Goal: Task Accomplishment & Management: Complete application form

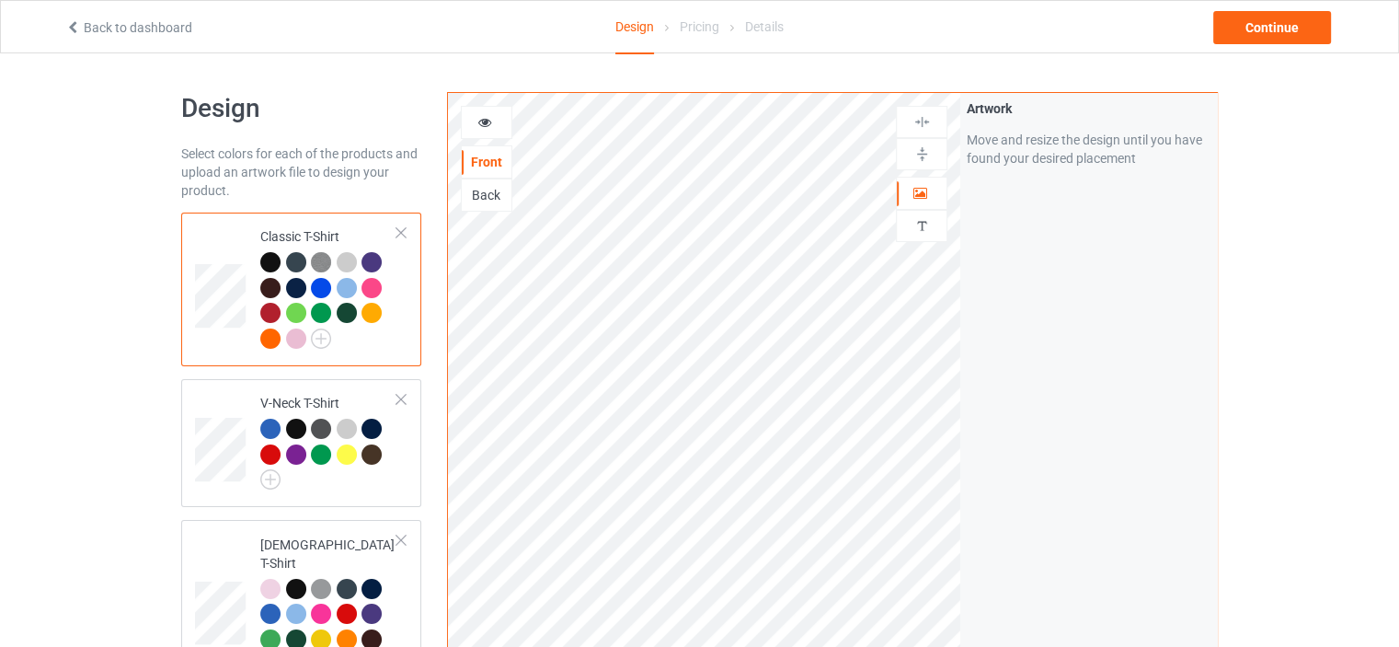
scroll to position [3353, 0]
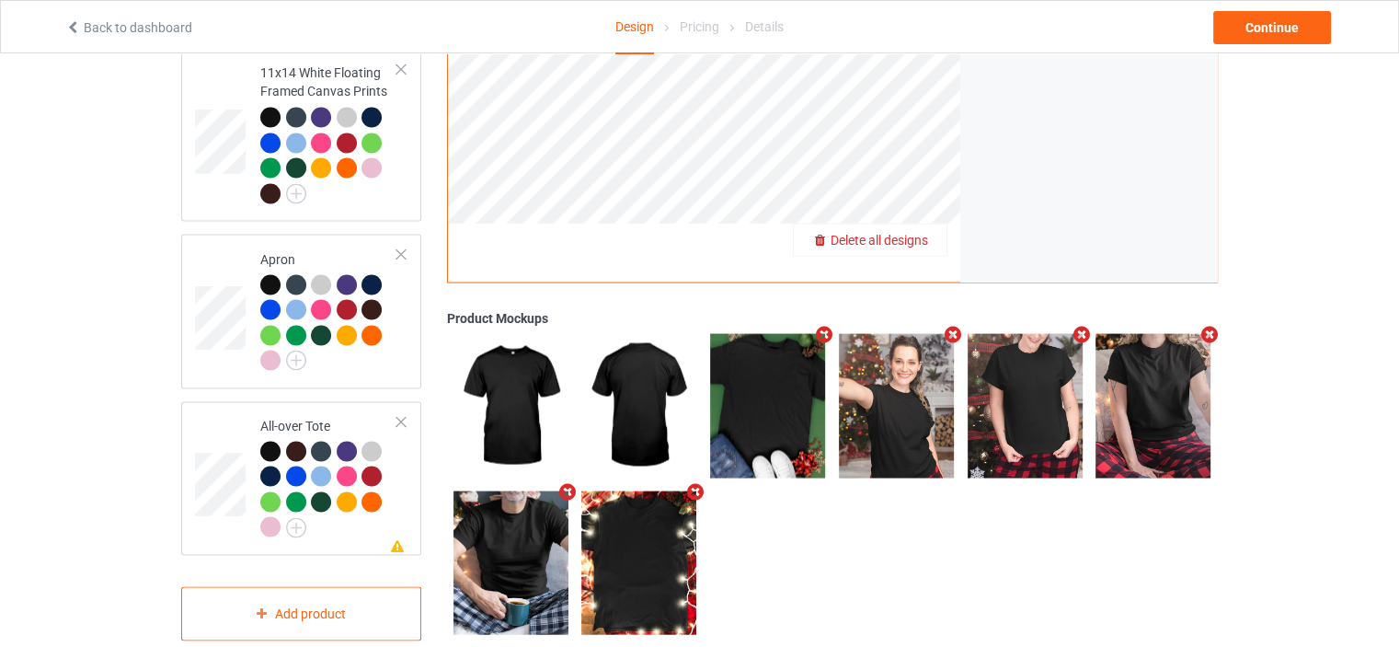
click at [920, 232] on span "Delete all designs" at bounding box center [880, 239] width 98 height 15
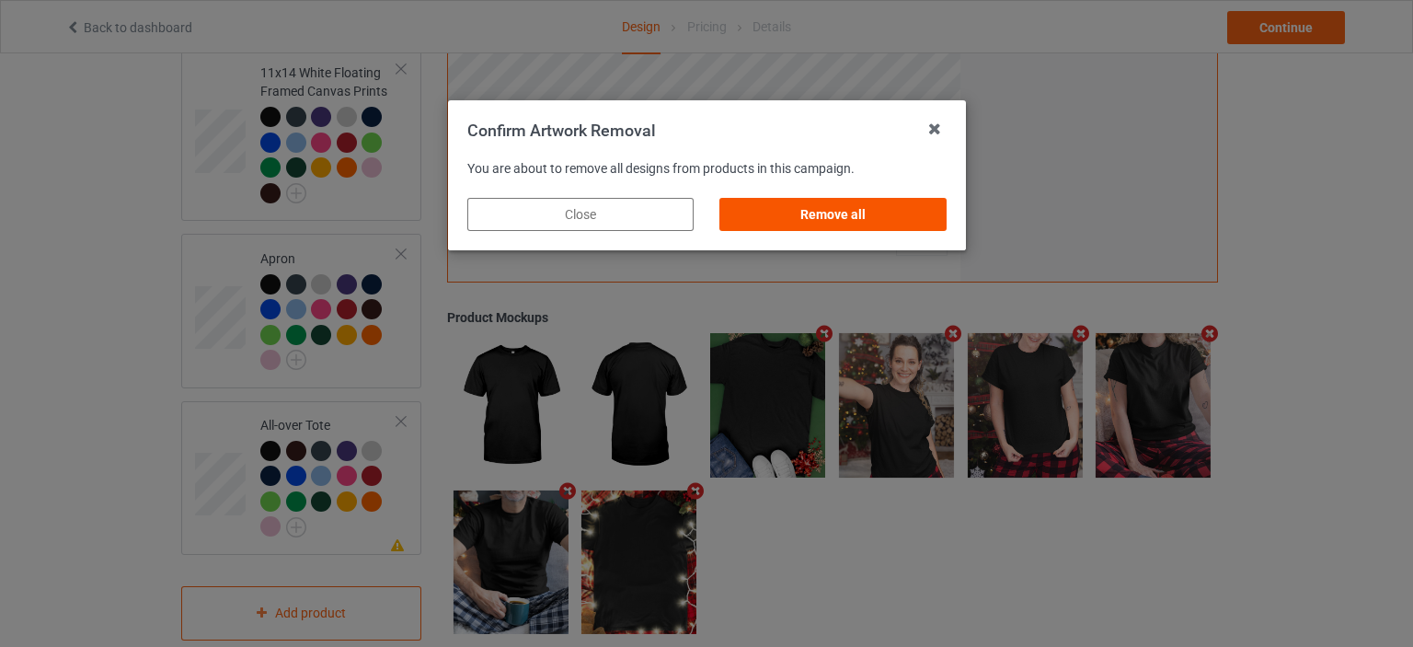
click at [843, 220] on div "Remove all" at bounding box center [832, 214] width 226 height 33
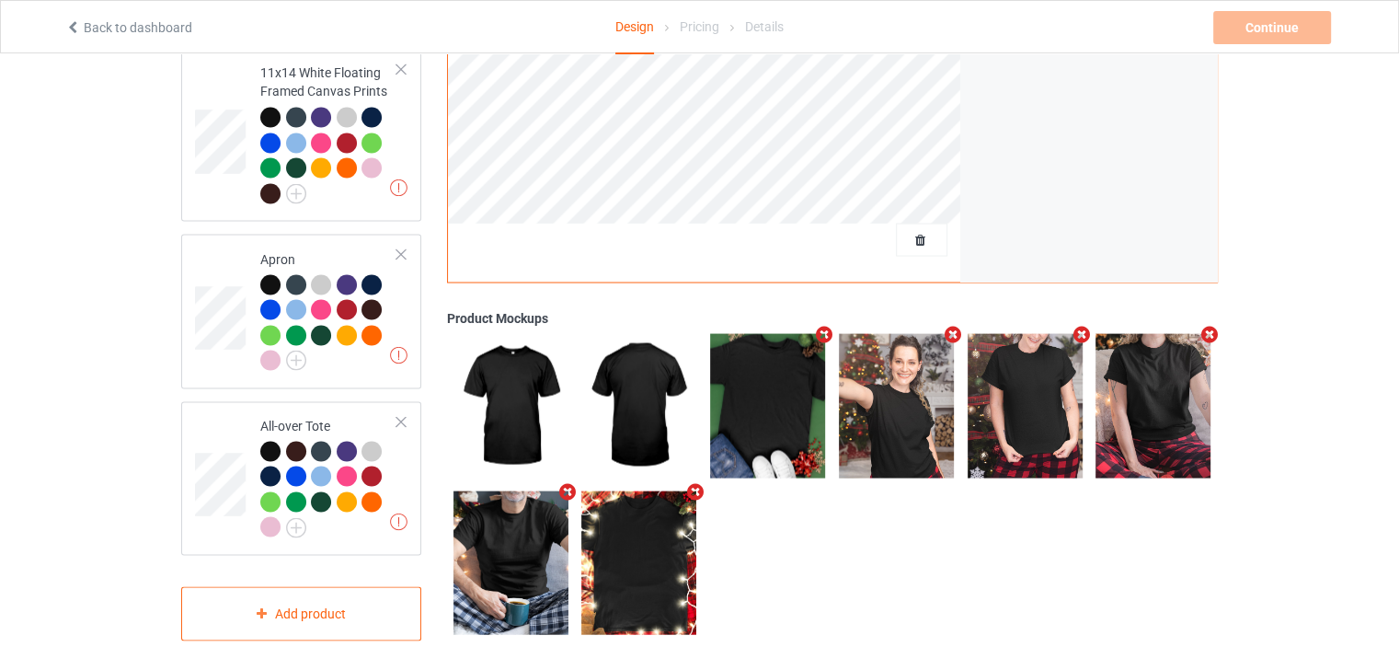
scroll to position [0, 0]
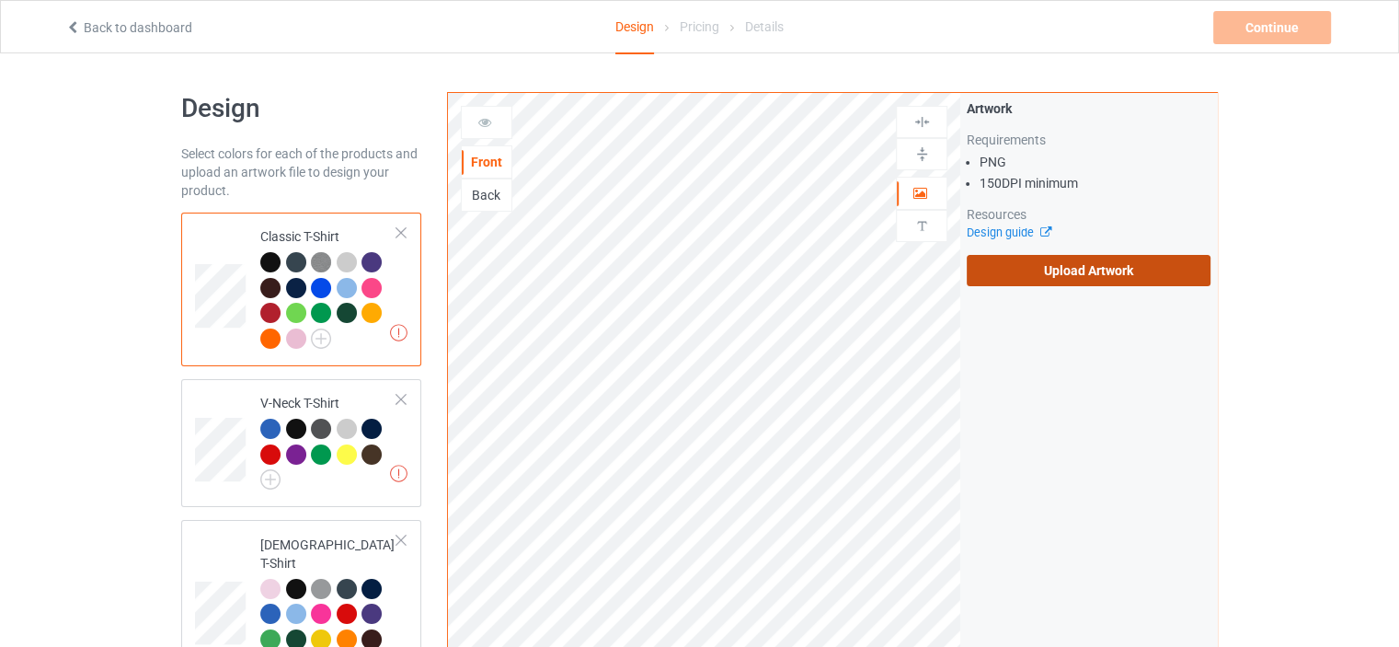
click at [1104, 276] on label "Upload Artwork" at bounding box center [1089, 270] width 244 height 31
click at [0, 0] on input "Upload Artwork" at bounding box center [0, 0] width 0 height 0
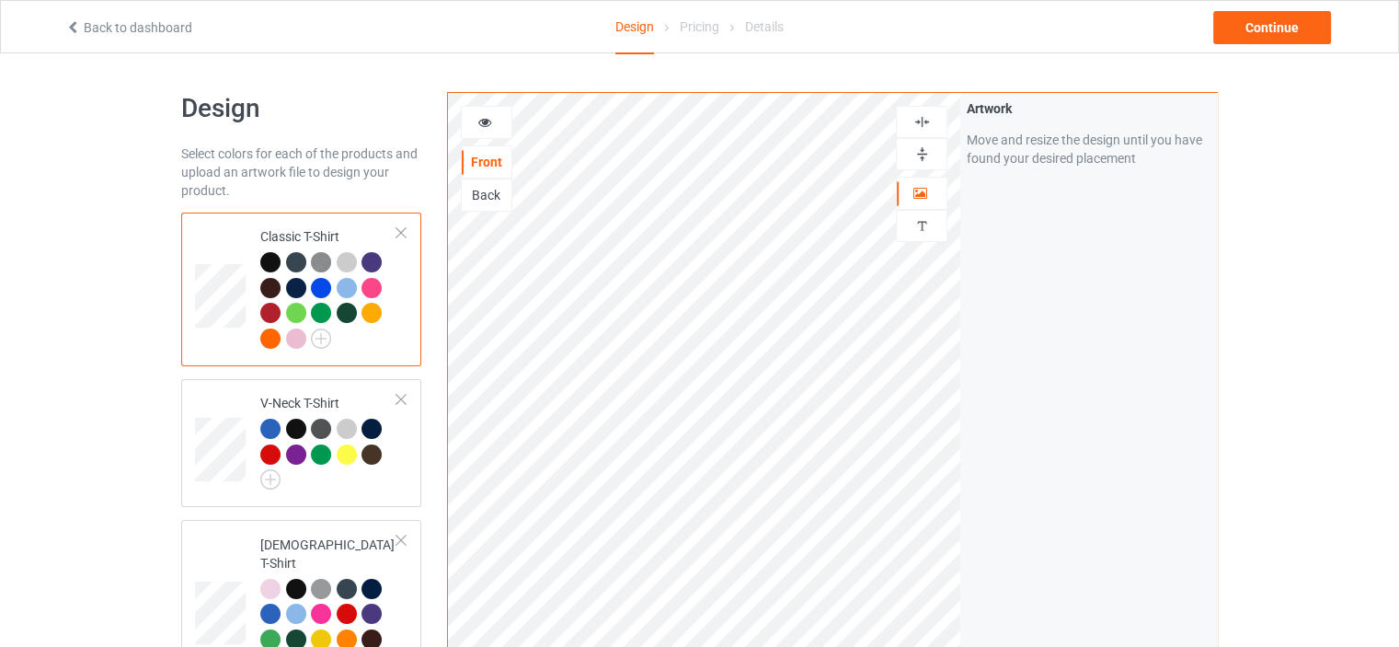
click at [500, 124] on div at bounding box center [487, 122] width 50 height 18
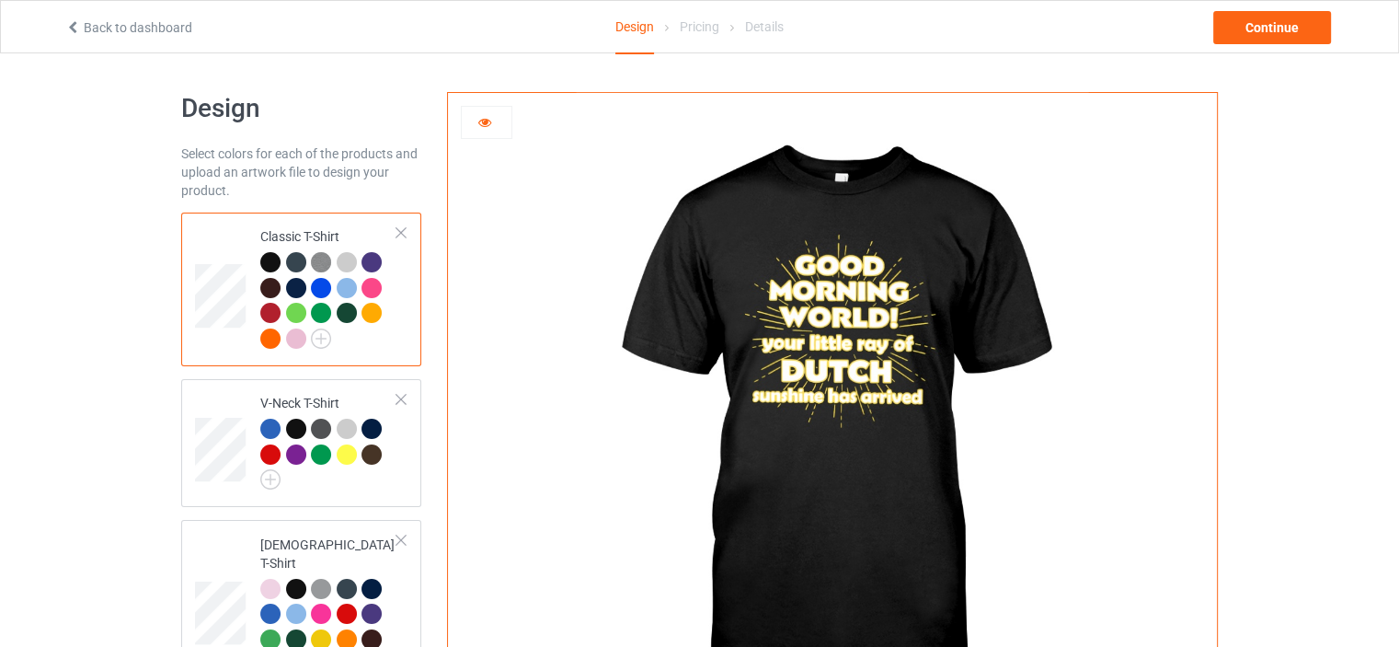
click at [493, 121] on div at bounding box center [487, 122] width 50 height 18
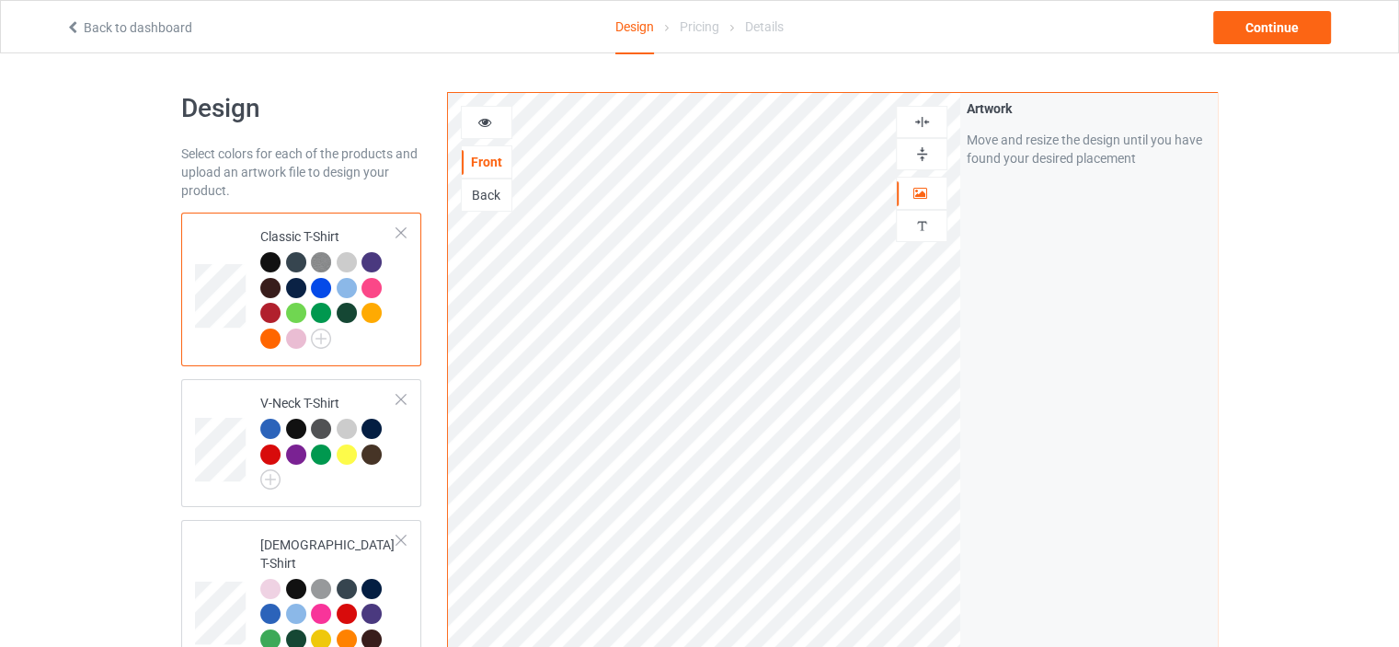
scroll to position [3353, 0]
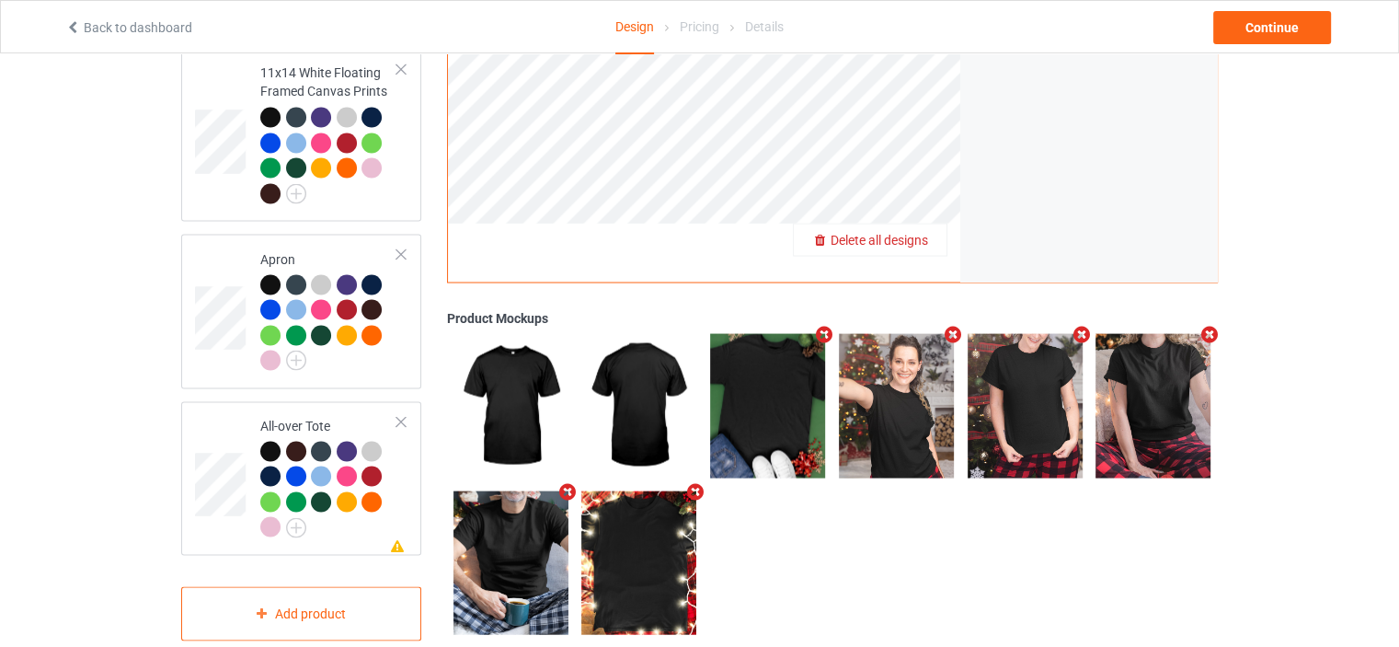
click at [922, 232] on span "Delete all designs" at bounding box center [880, 239] width 98 height 15
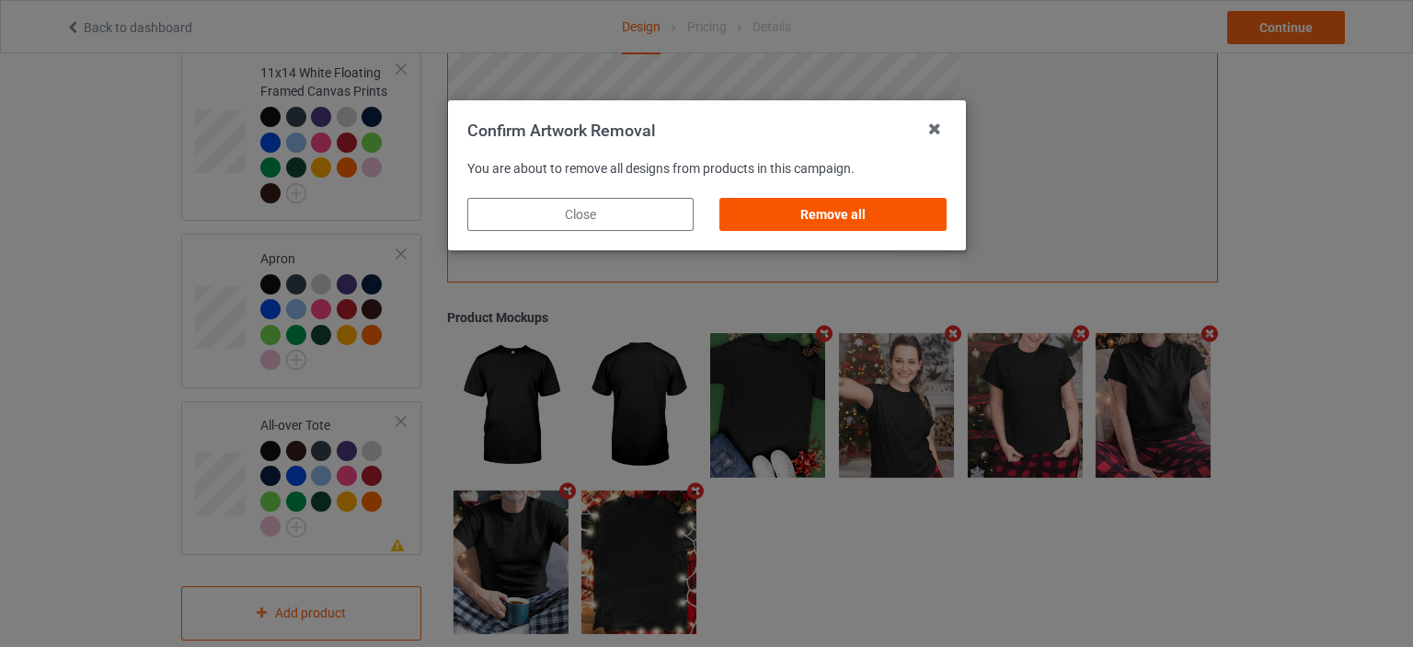
click at [882, 209] on div "Remove all" at bounding box center [832, 214] width 226 height 33
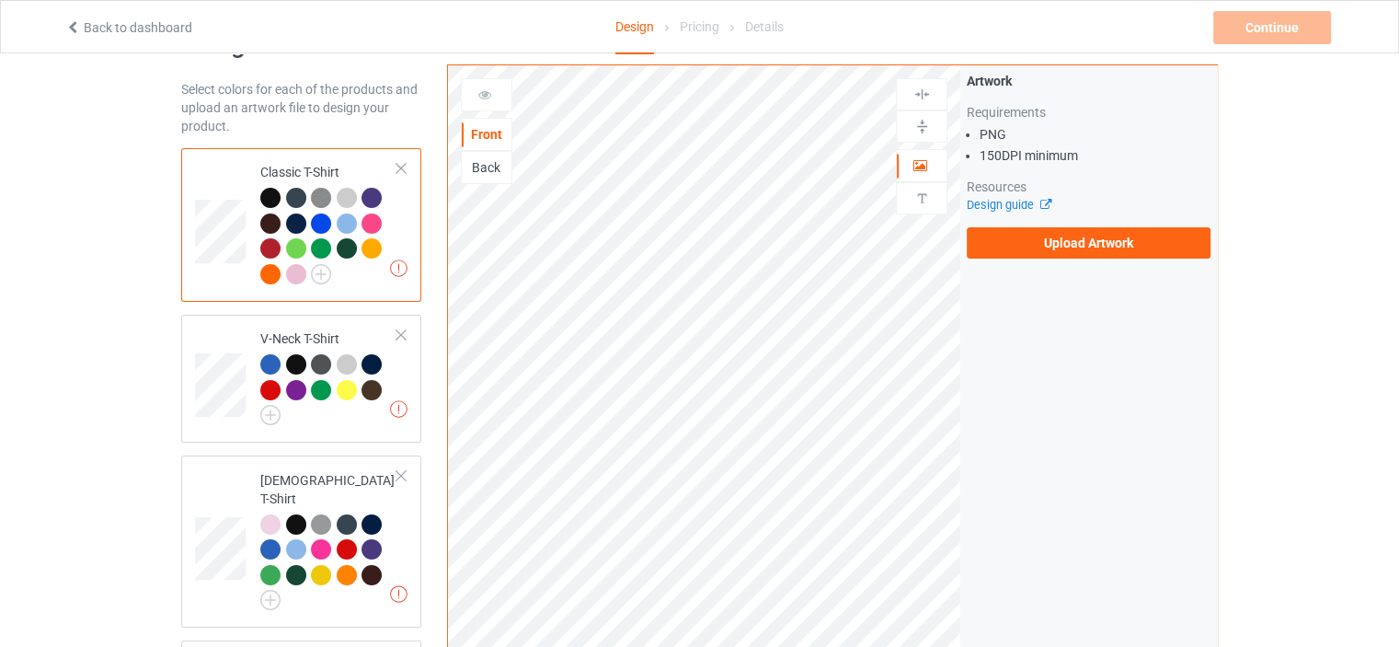
scroll to position [0, 0]
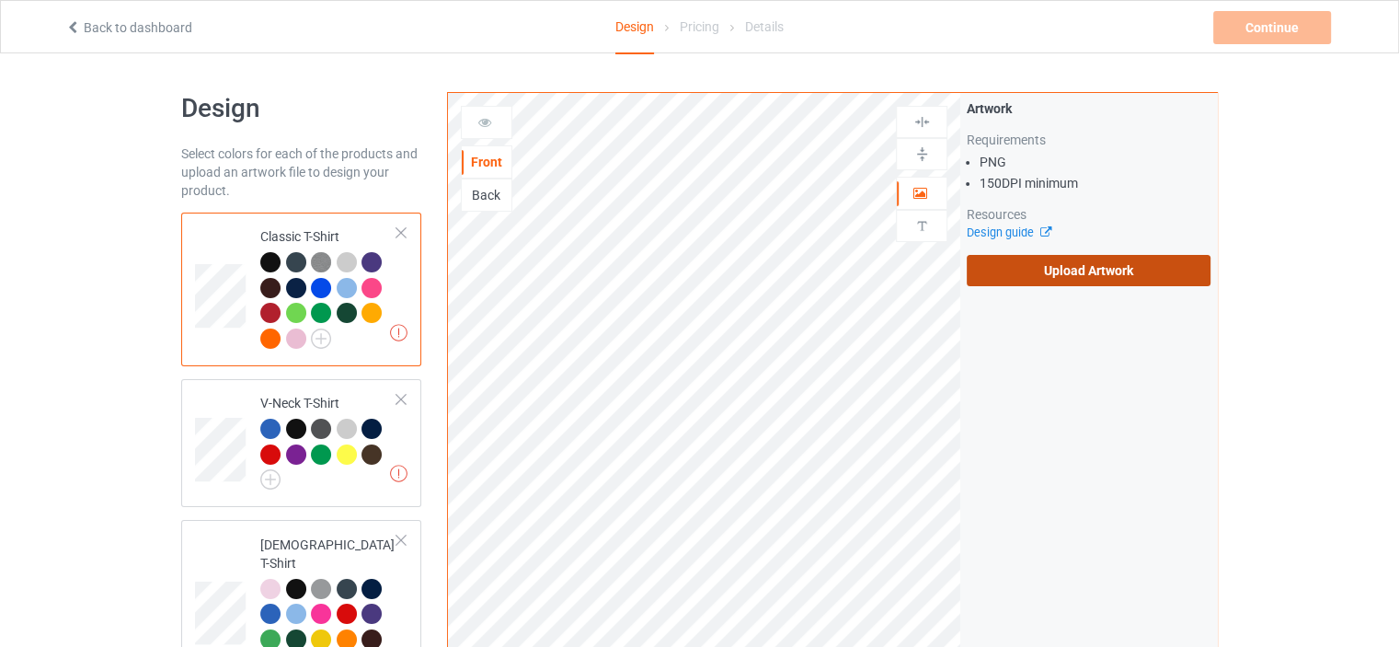
click at [1074, 263] on label "Upload Artwork" at bounding box center [1089, 270] width 244 height 31
click at [0, 0] on input "Upload Artwork" at bounding box center [0, 0] width 0 height 0
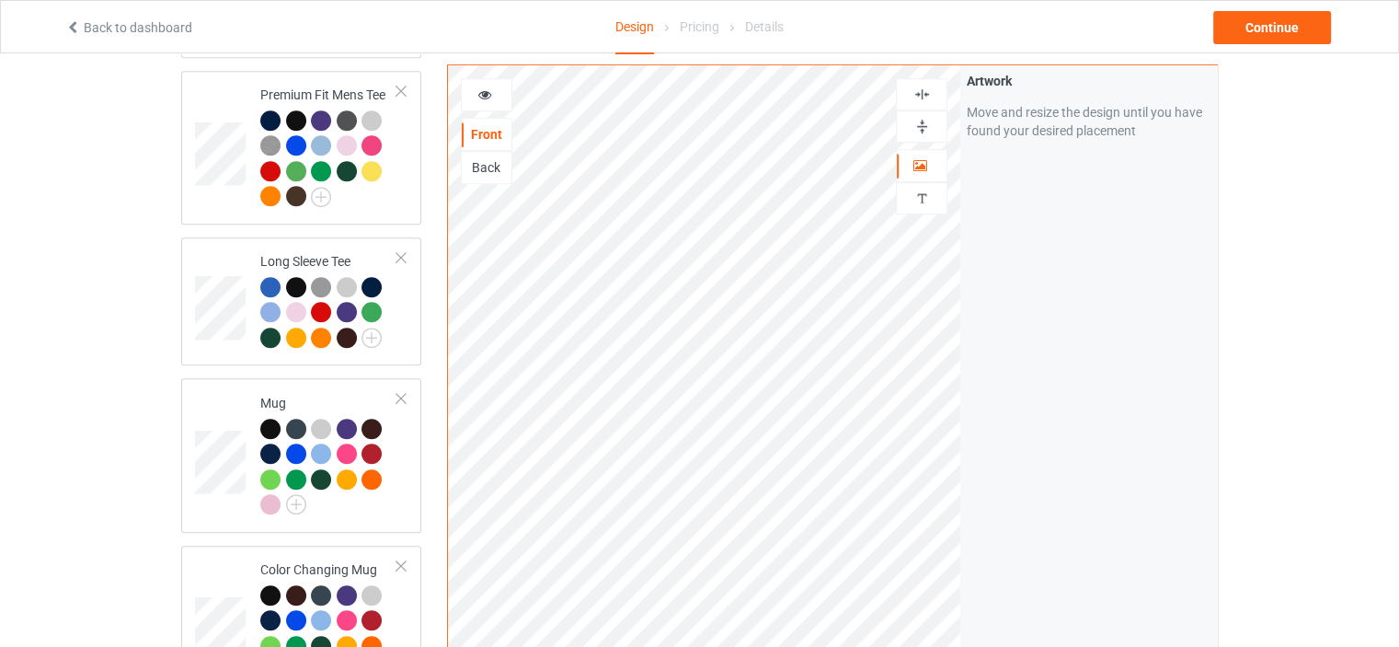
scroll to position [1012, 0]
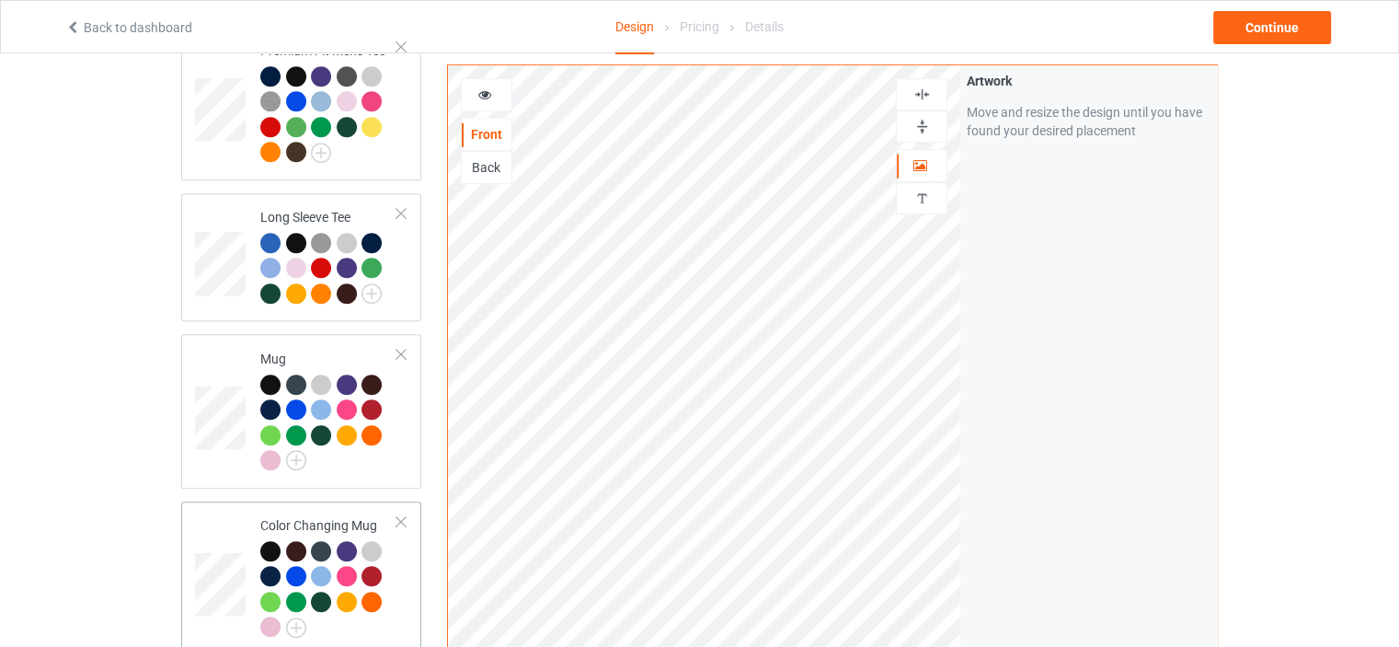
click at [320, 509] on td "Color Changing Mug" at bounding box center [328, 578] width 157 height 139
click at [920, 124] on img at bounding box center [922, 126] width 17 height 17
click at [498, 92] on div at bounding box center [487, 95] width 50 height 18
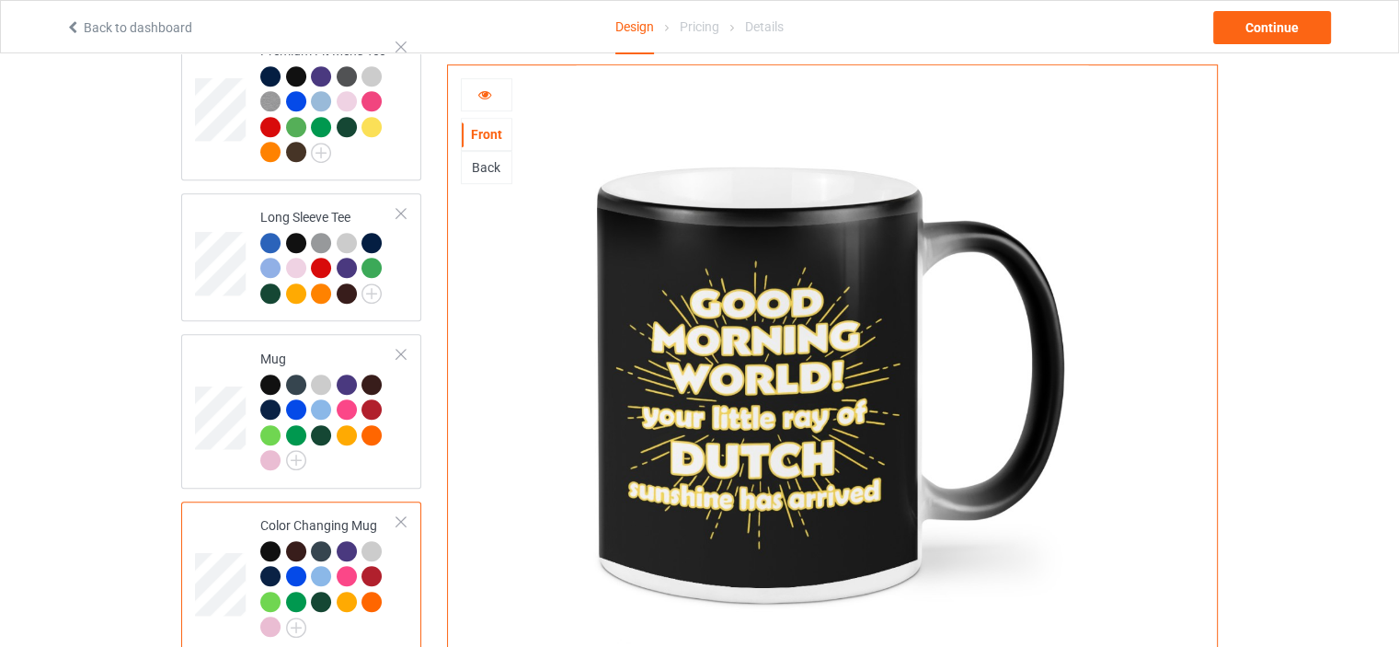
click at [493, 89] on div at bounding box center [487, 95] width 50 height 18
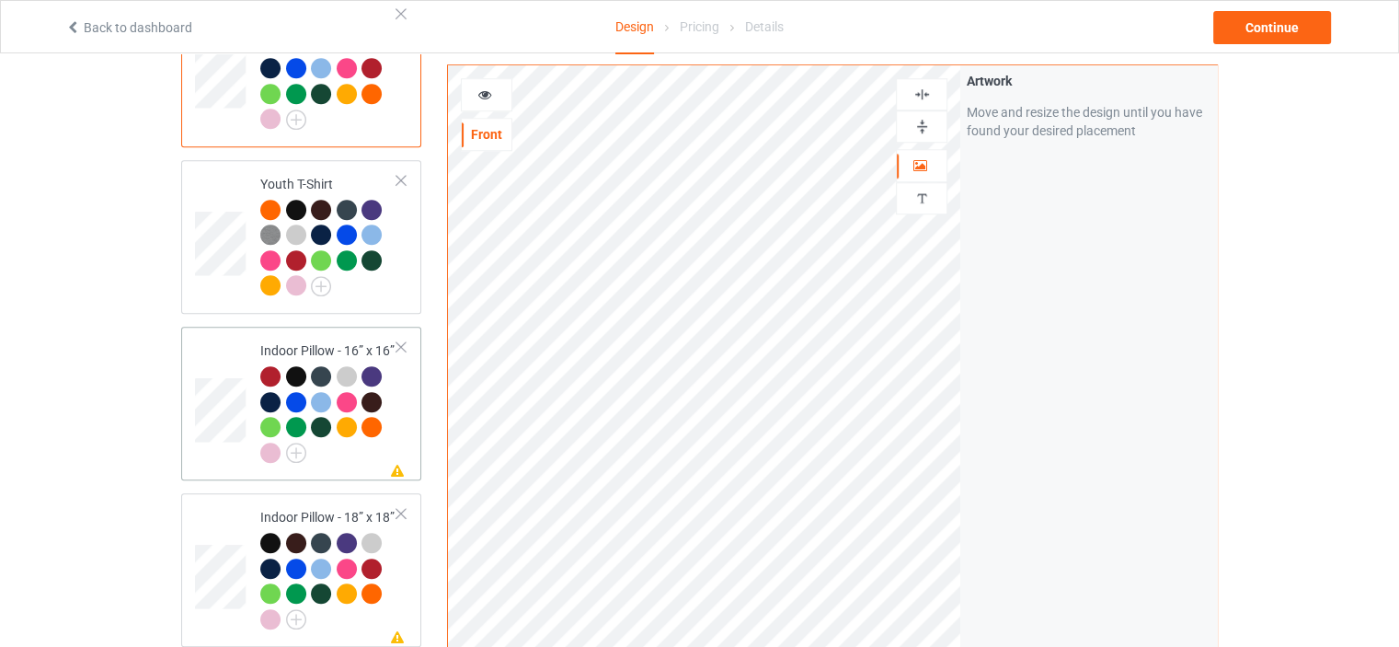
scroll to position [1564, 0]
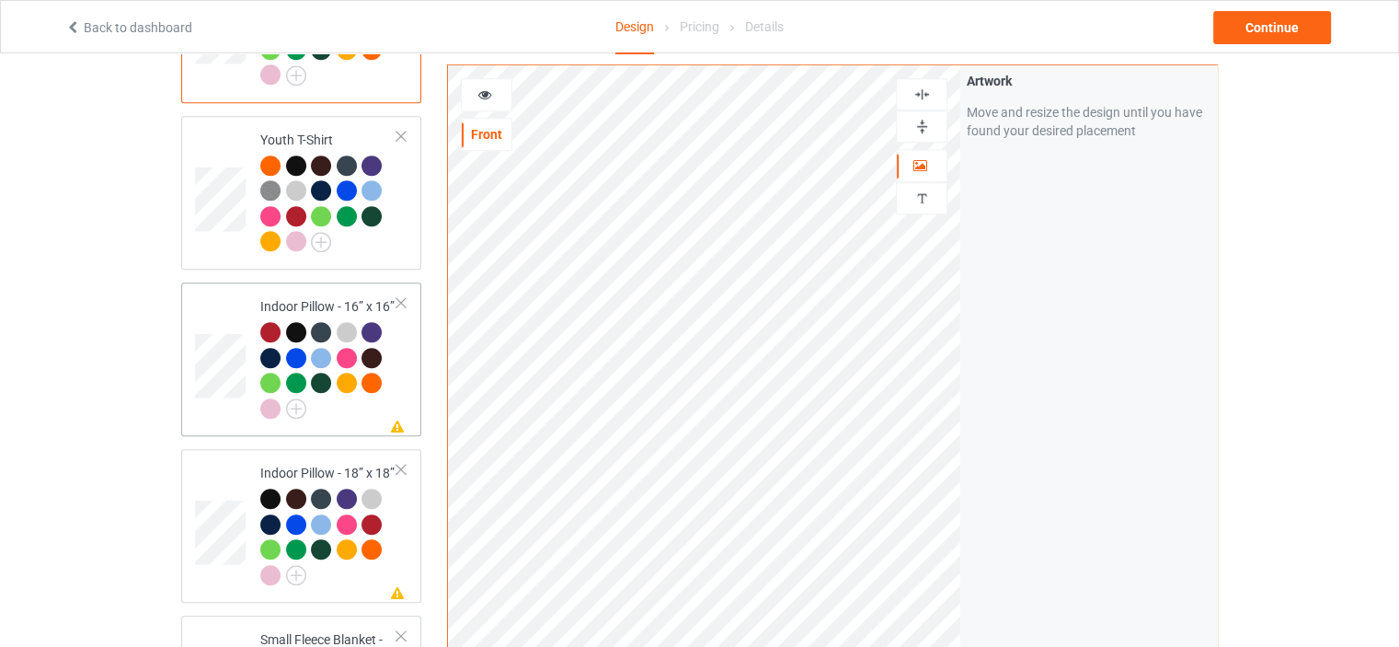
click at [318, 290] on td "Missing artwork on 1 side(s) Indoor Pillow - 16” x 16”" at bounding box center [328, 359] width 157 height 139
click at [931, 121] on div at bounding box center [922, 126] width 50 height 17
click at [929, 98] on img at bounding box center [922, 94] width 17 height 17
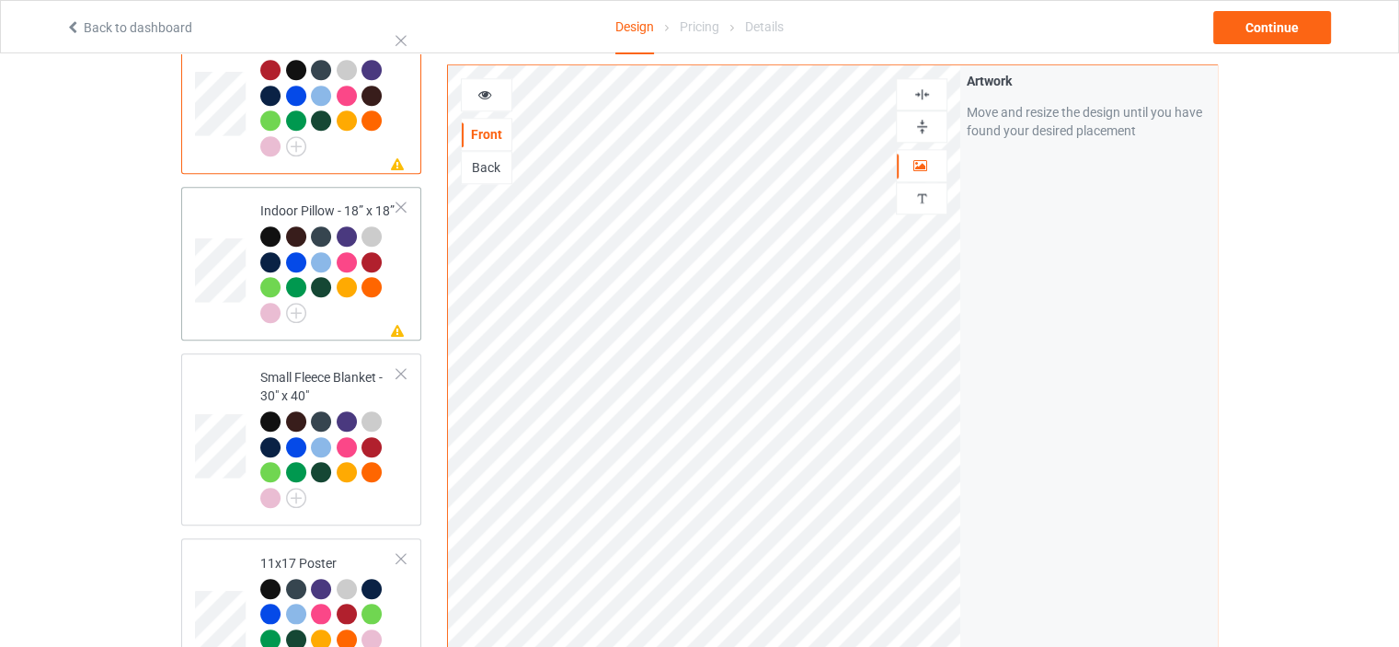
scroll to position [1840, 0]
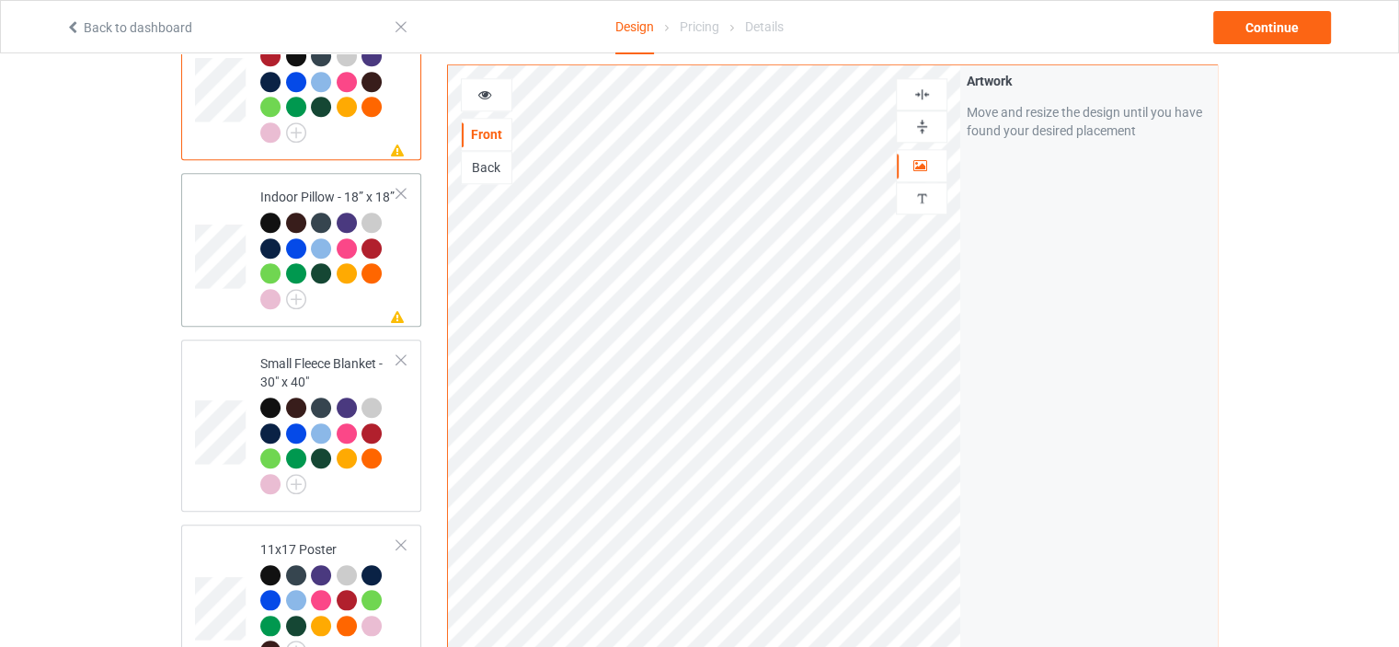
click at [319, 188] on div "Indoor Pillow - 18” x 18”" at bounding box center [328, 248] width 137 height 120
click at [924, 127] on img at bounding box center [922, 126] width 17 height 17
click at [929, 95] on img at bounding box center [922, 94] width 17 height 17
click at [319, 354] on div "Small Fleece Blanket - 30" x 40"" at bounding box center [328, 423] width 137 height 138
click at [921, 124] on img at bounding box center [922, 126] width 17 height 17
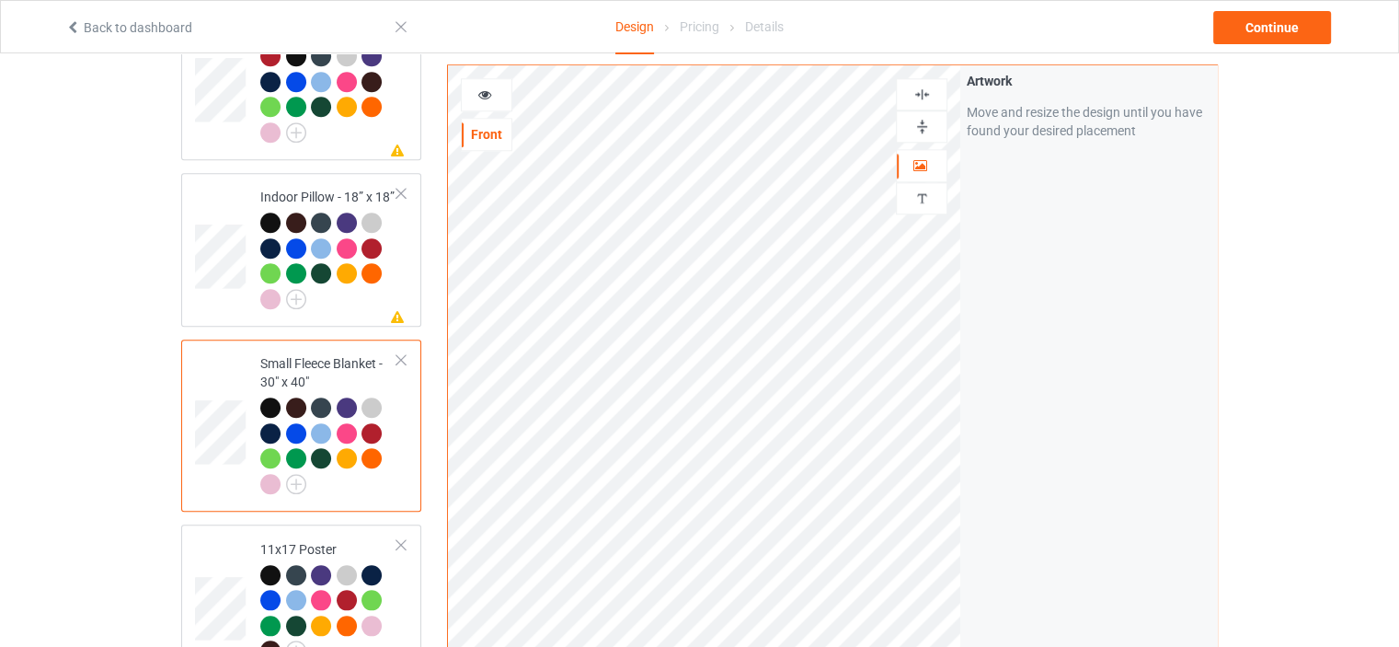
click at [925, 98] on img at bounding box center [922, 94] width 17 height 17
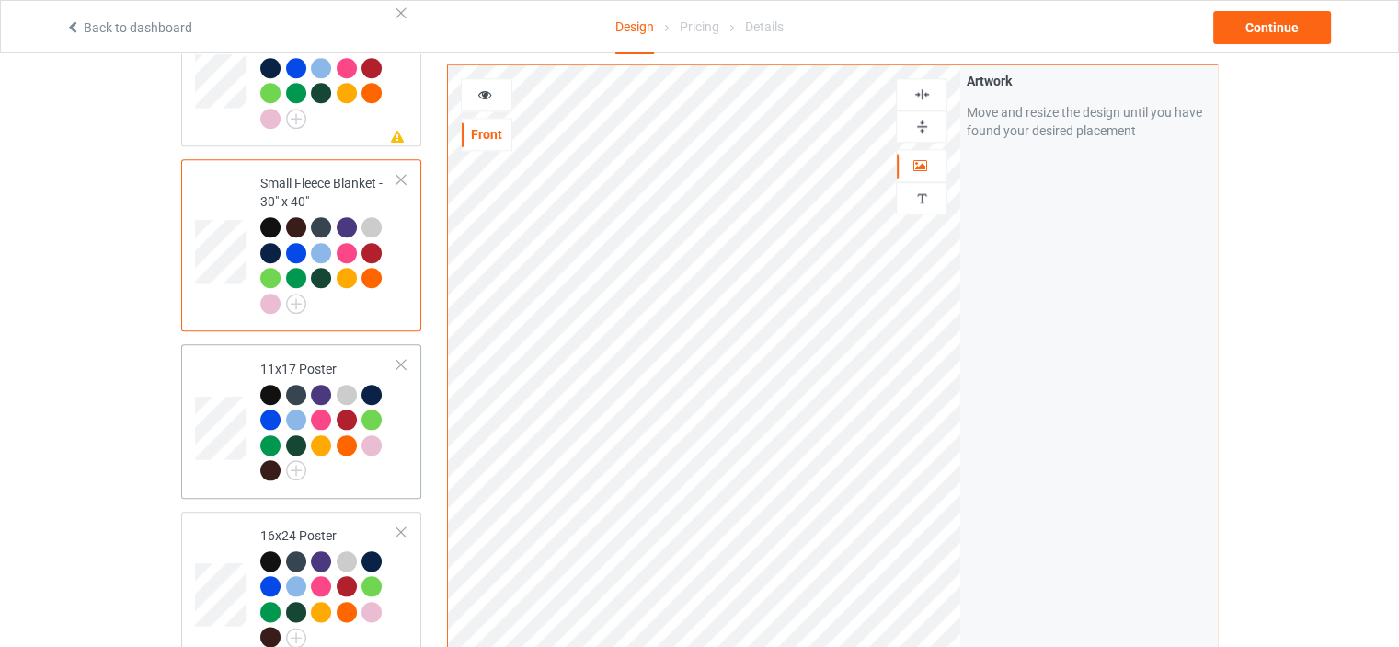
scroll to position [2024, 0]
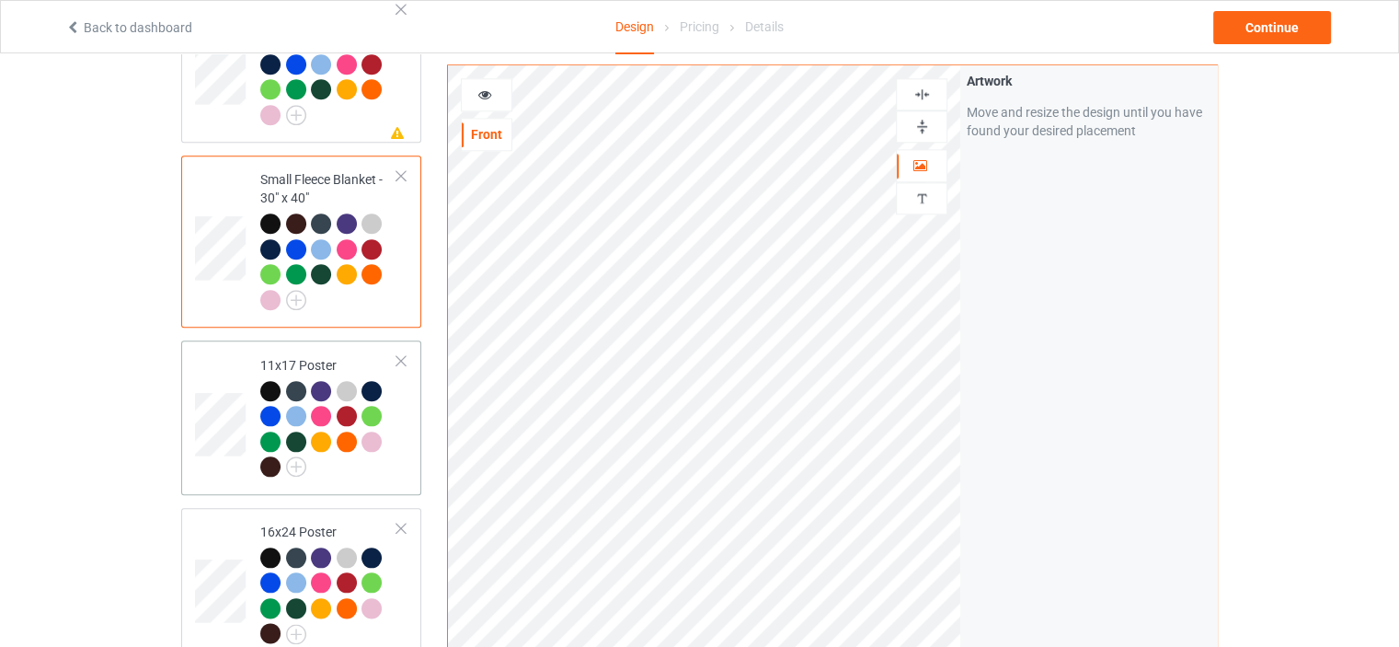
click at [337, 356] on div "11x17 Poster" at bounding box center [328, 416] width 137 height 120
drag, startPoint x: 927, startPoint y: 127, endPoint x: 932, endPoint y: 102, distance: 25.3
click at [927, 126] on img at bounding box center [922, 126] width 17 height 17
click at [932, 90] on div at bounding box center [922, 94] width 50 height 17
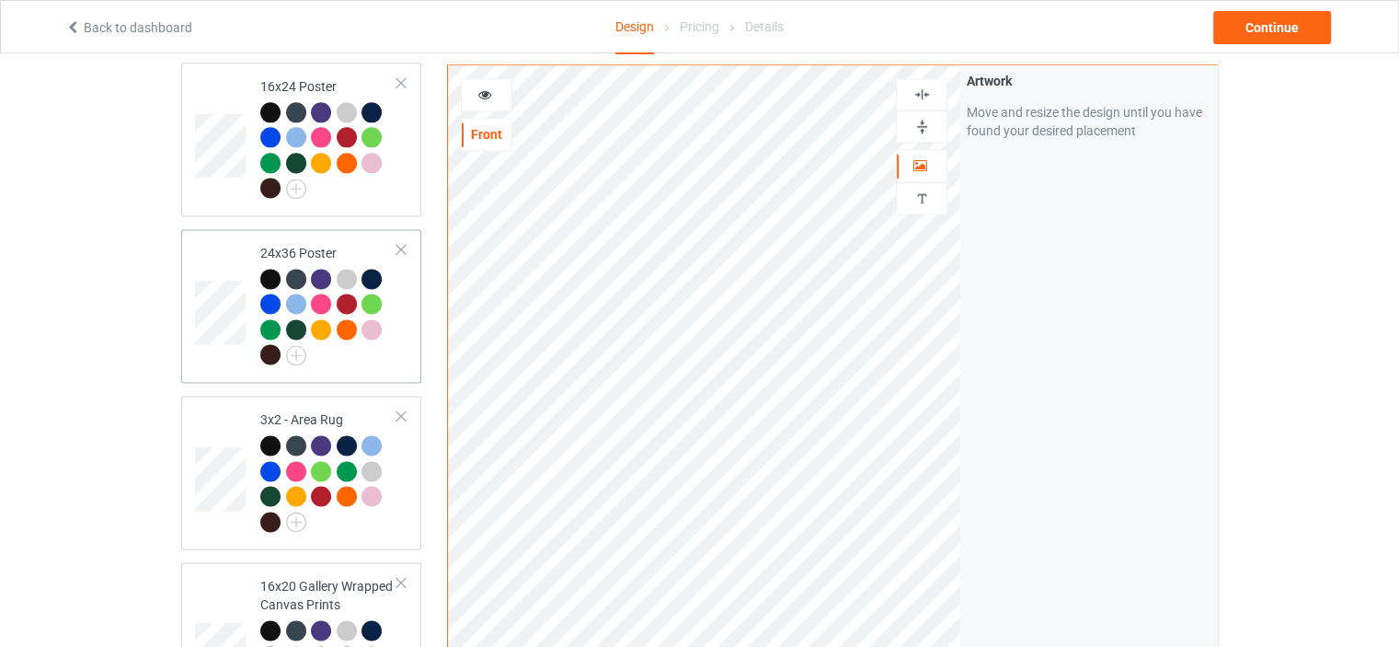
scroll to position [2484, 0]
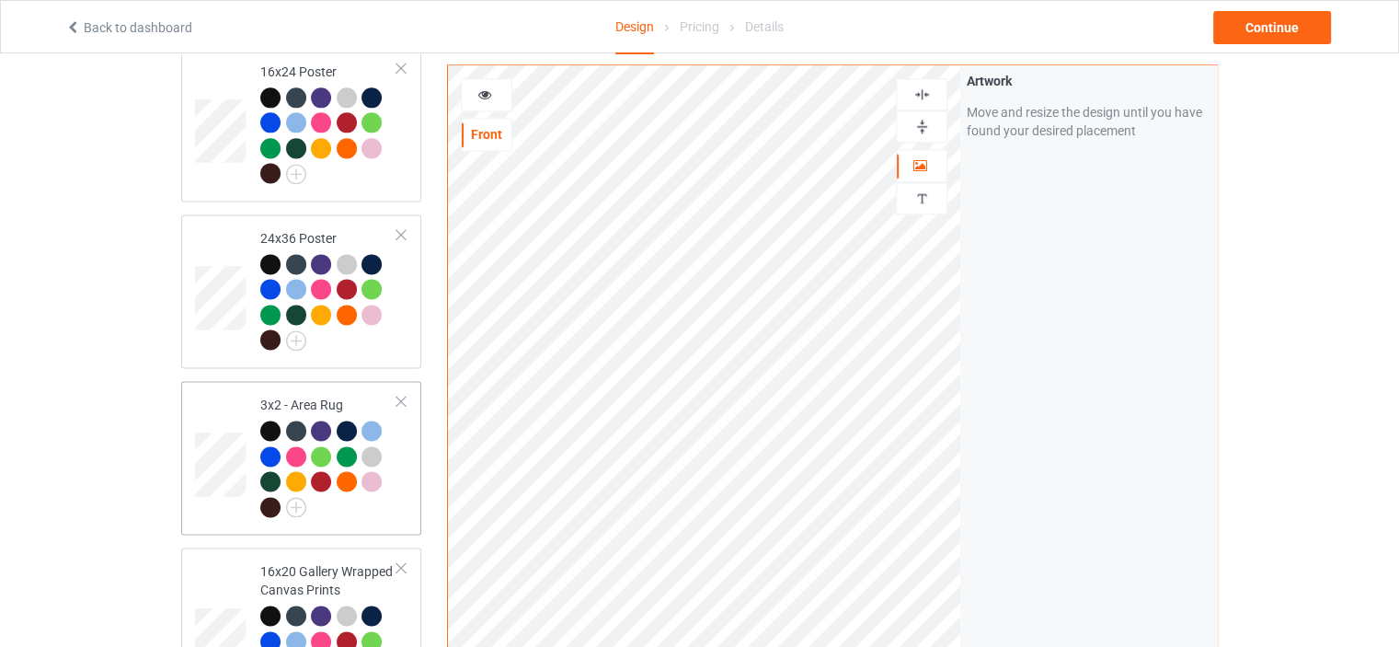
click at [313, 396] on div "3x2 - Area Rug" at bounding box center [328, 456] width 137 height 120
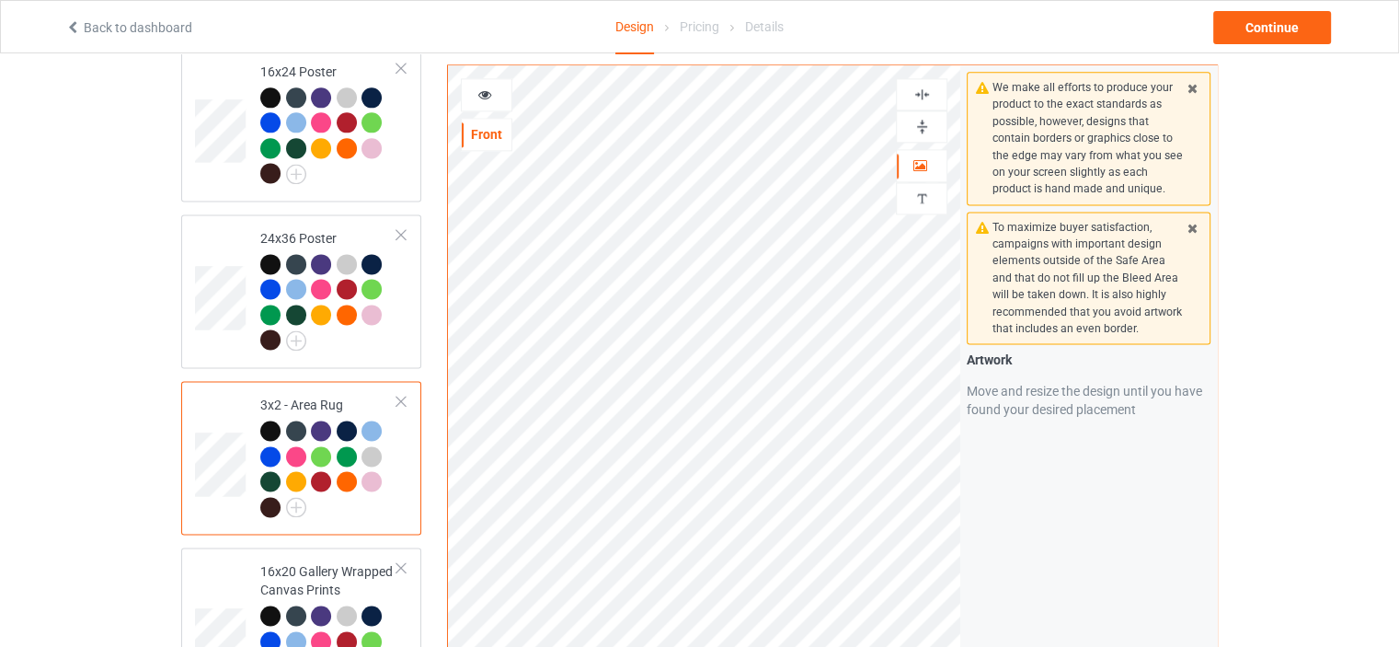
click at [922, 123] on img at bounding box center [922, 126] width 17 height 17
click at [926, 84] on div at bounding box center [922, 94] width 52 height 32
click at [921, 90] on img at bounding box center [922, 94] width 17 height 17
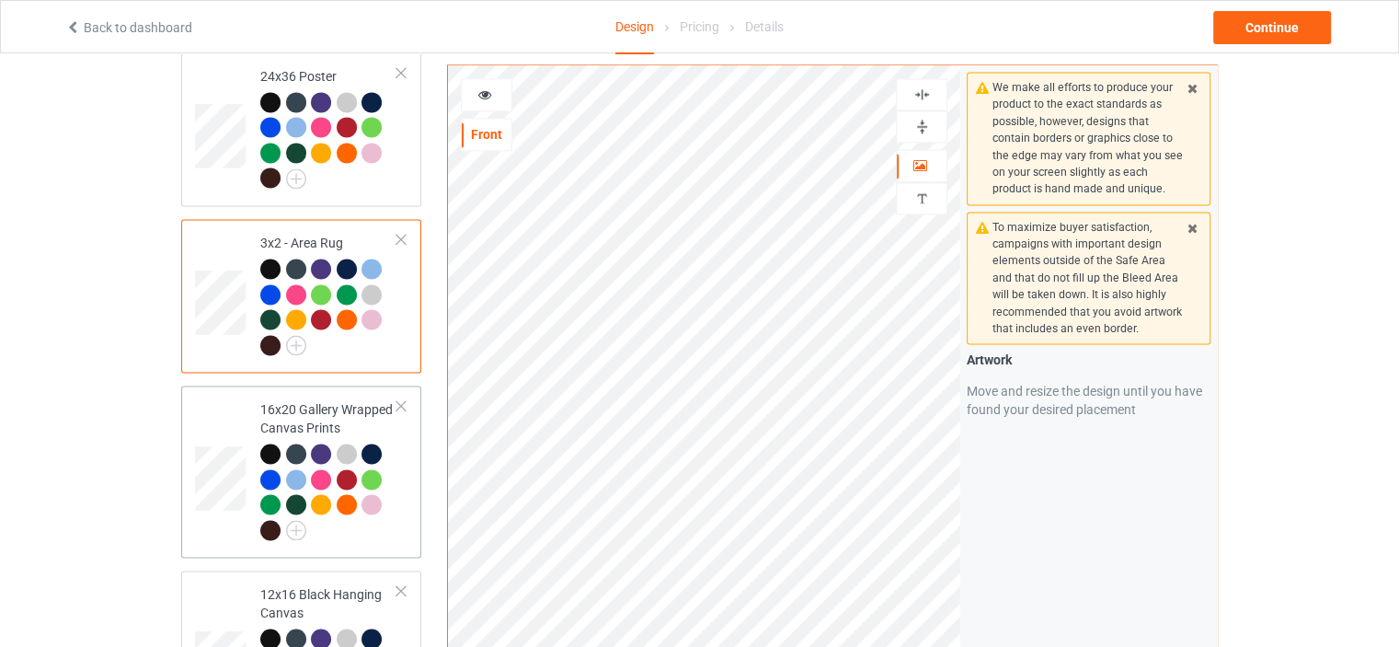
scroll to position [2668, 0]
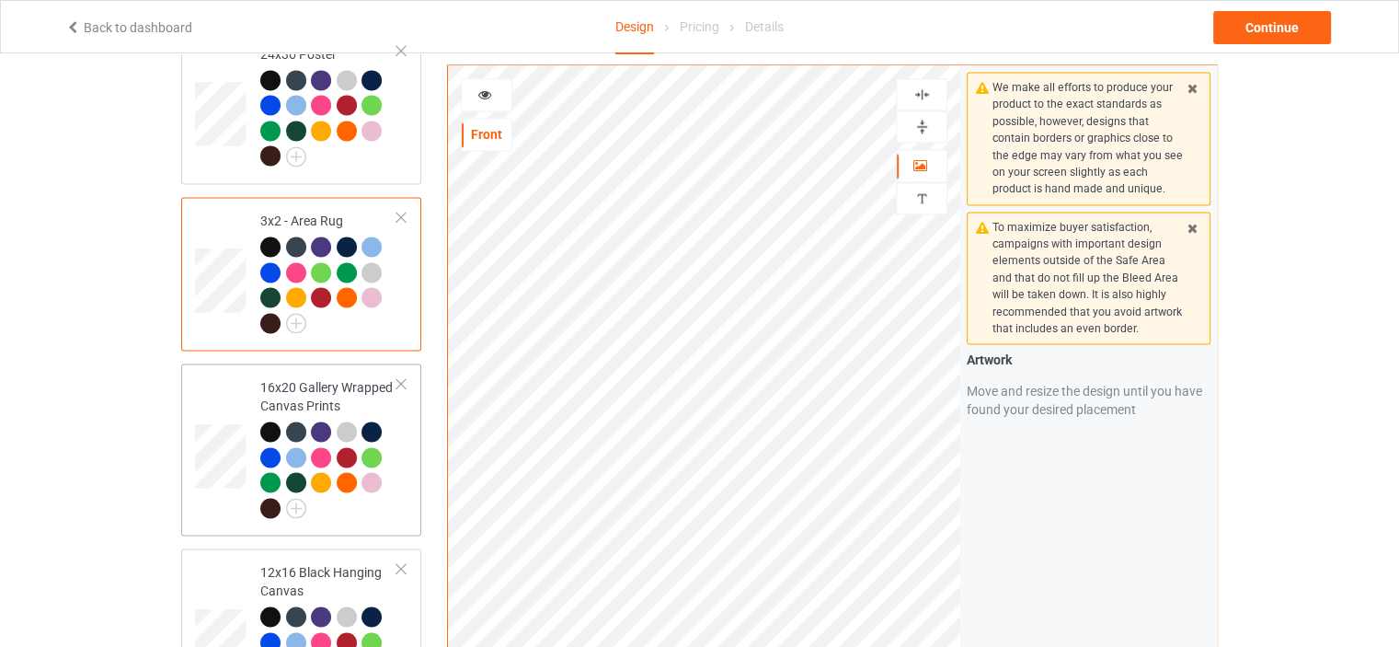
click at [296, 378] on div "16x20 Gallery Wrapped Canvas Prints" at bounding box center [328, 447] width 137 height 138
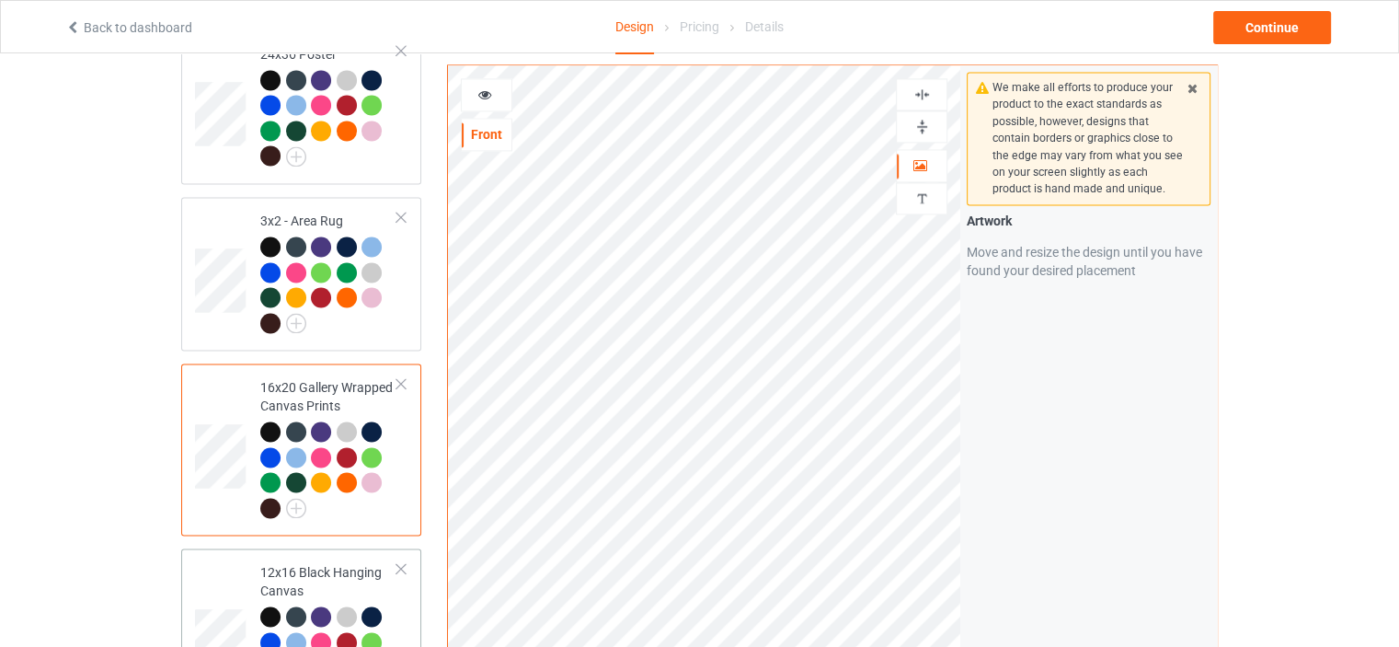
click at [319, 563] on div "12x16 Black Hanging Canvas" at bounding box center [328, 632] width 137 height 138
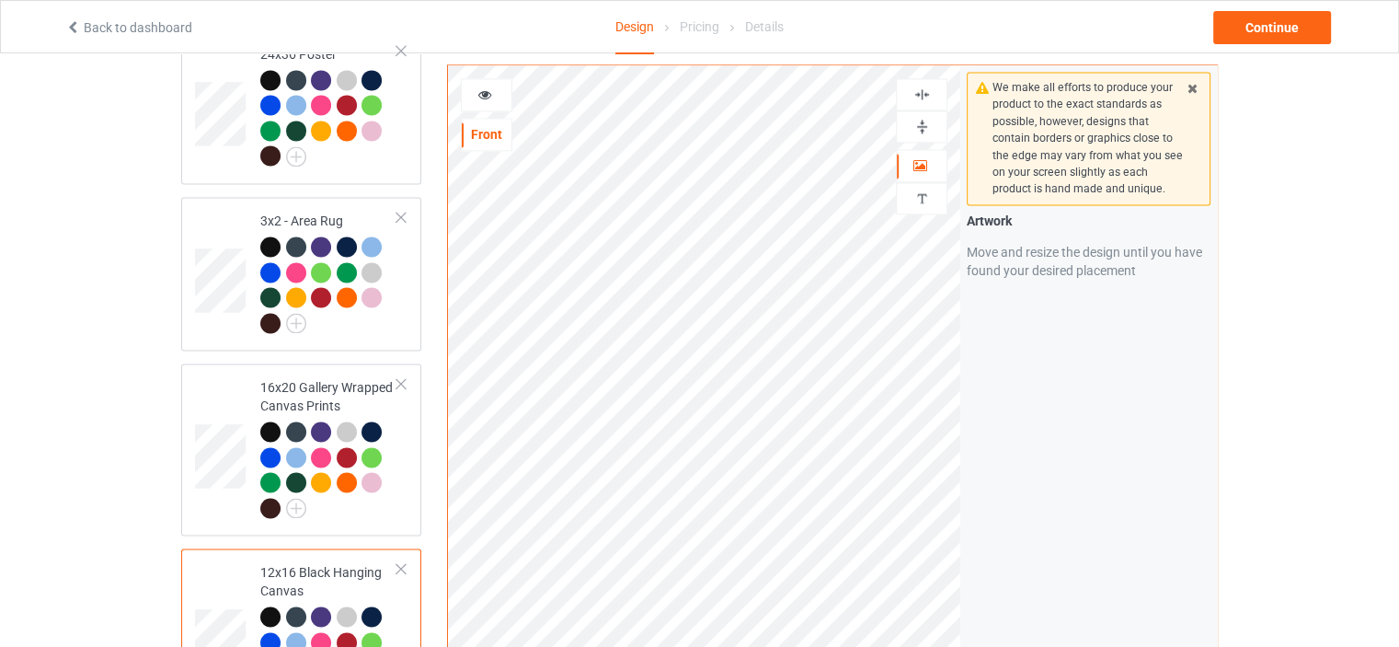
click at [923, 120] on img at bounding box center [922, 126] width 17 height 17
click at [920, 88] on img at bounding box center [922, 94] width 17 height 17
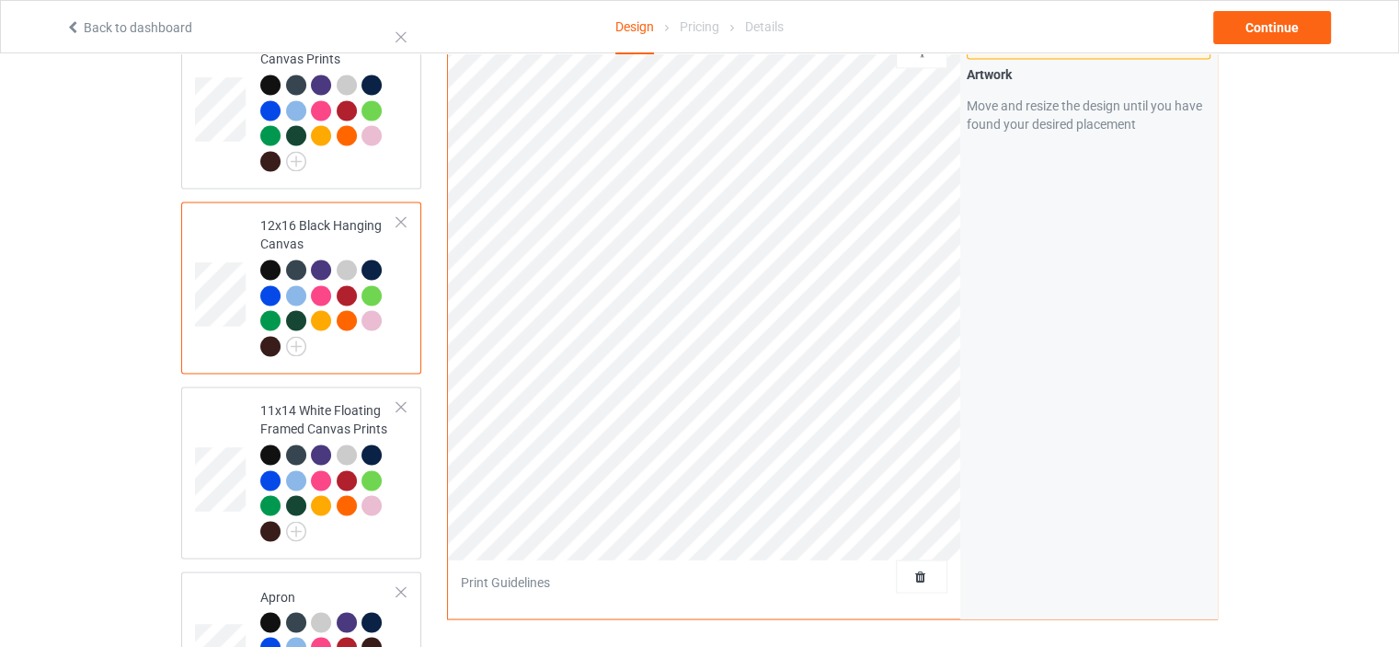
scroll to position [3036, 0]
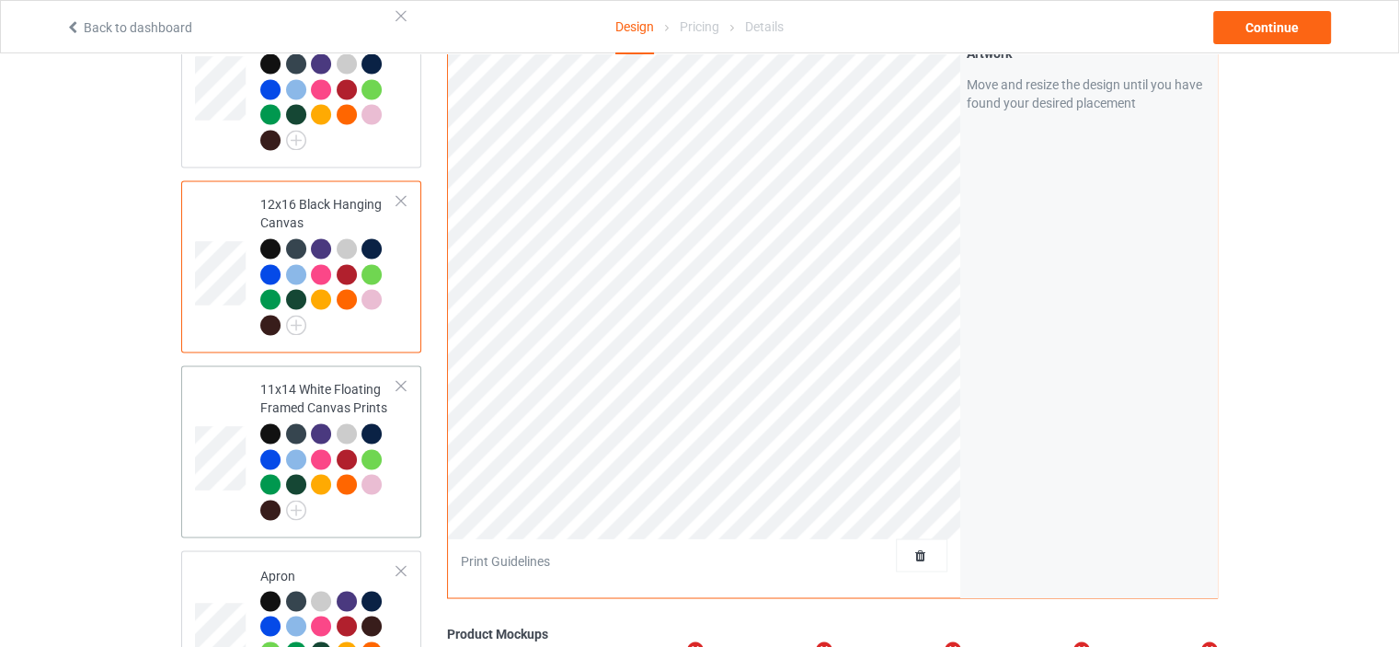
click at [302, 380] on div "11x14 White Floating Framed Canvas Prints" at bounding box center [328, 449] width 137 height 138
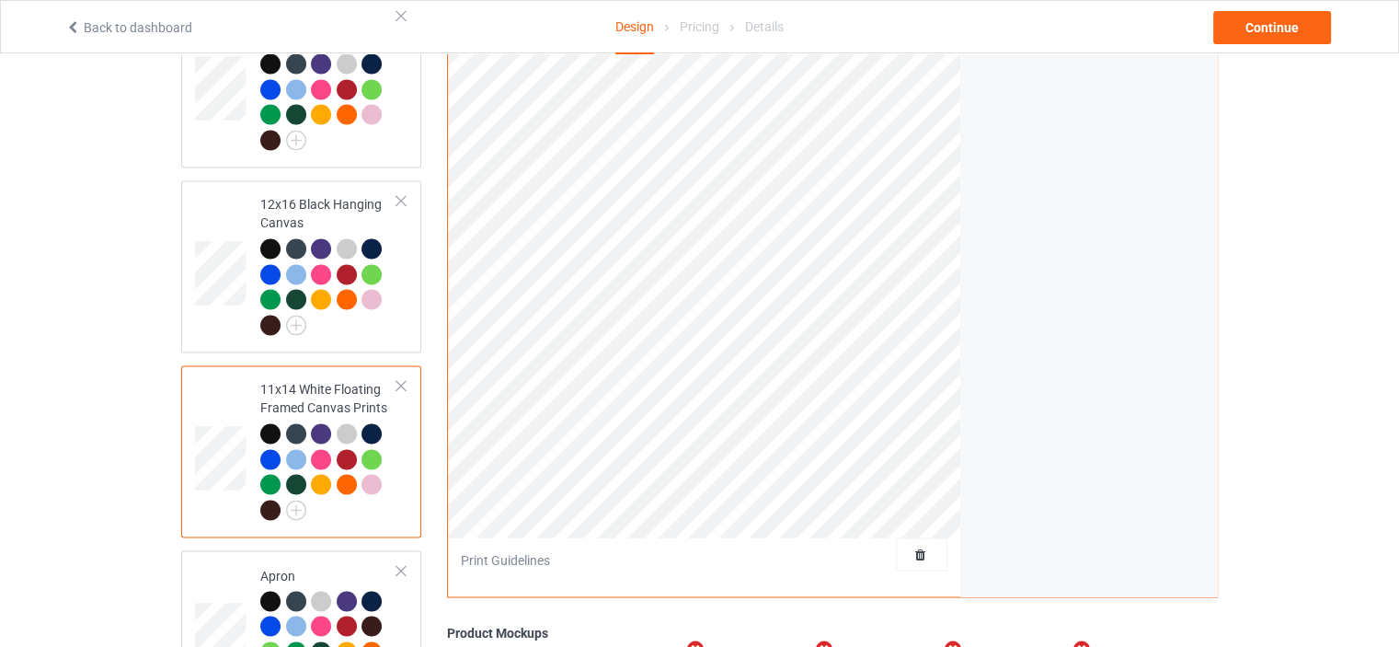
scroll to position [2852, 0]
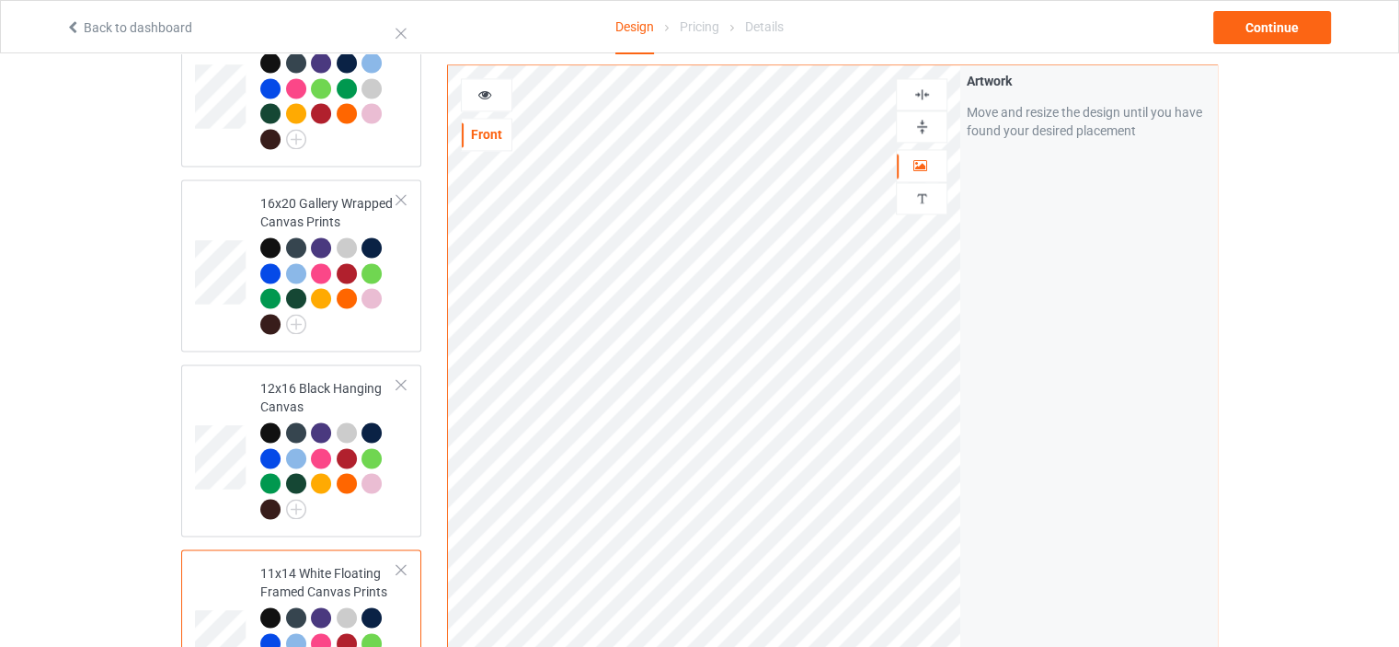
click at [927, 118] on img at bounding box center [922, 126] width 17 height 17
click at [921, 86] on img at bounding box center [922, 94] width 17 height 17
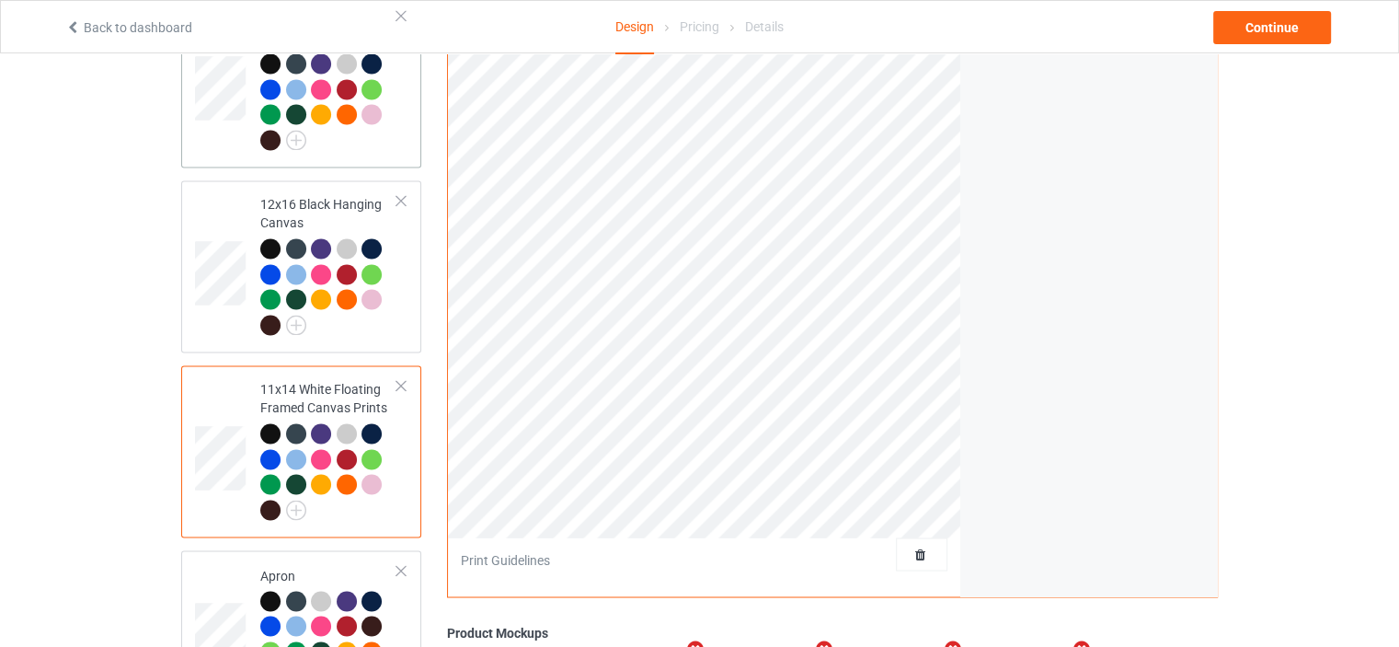
scroll to position [3312, 0]
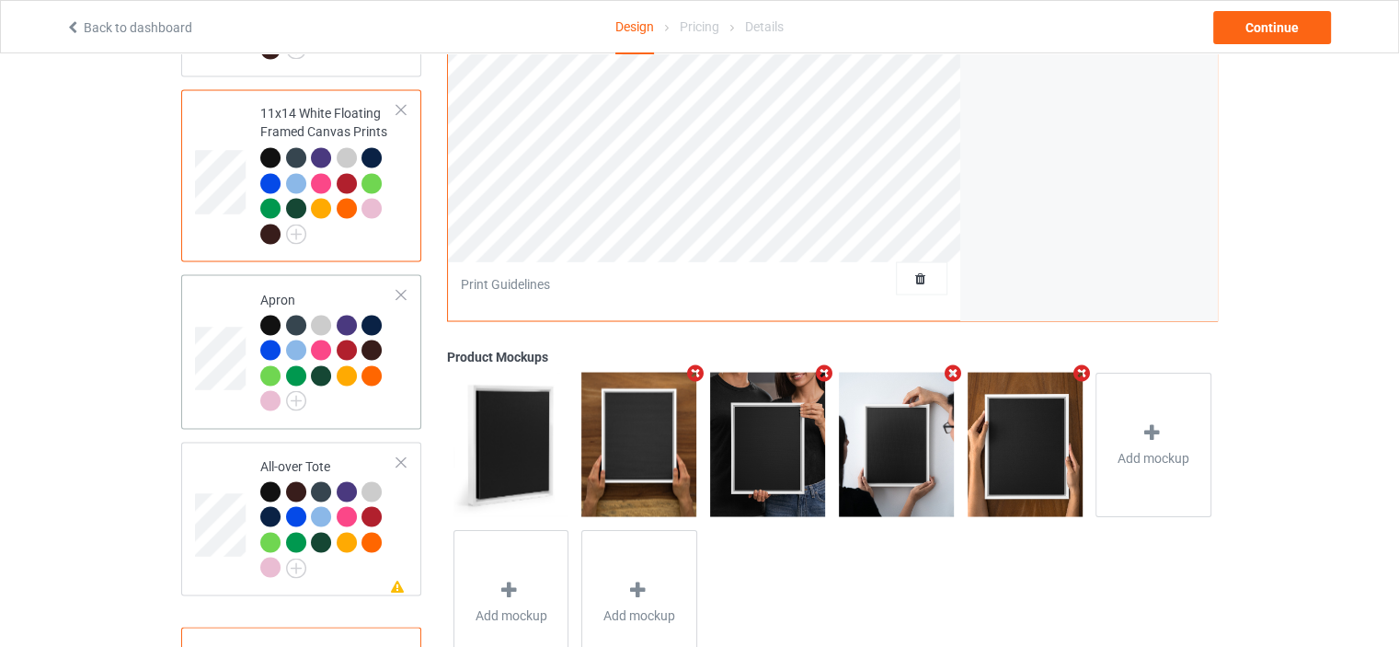
click at [324, 290] on div "Apron" at bounding box center [328, 350] width 137 height 120
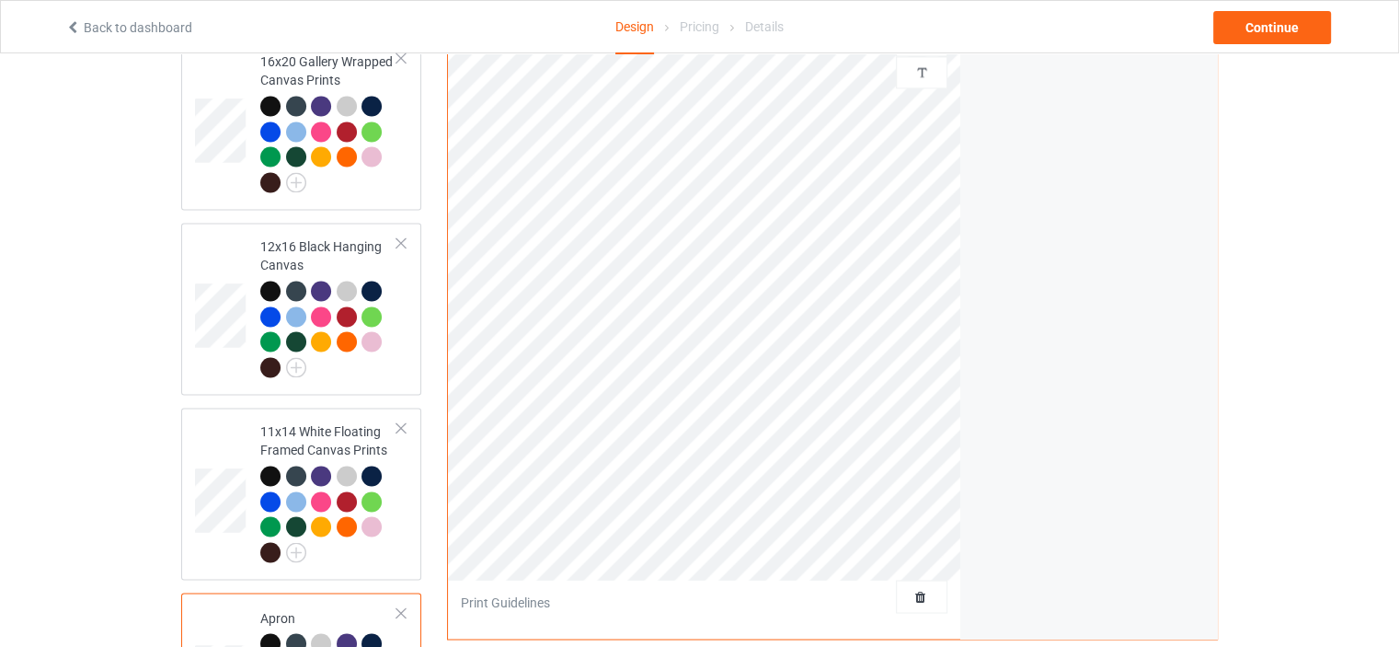
scroll to position [2760, 0]
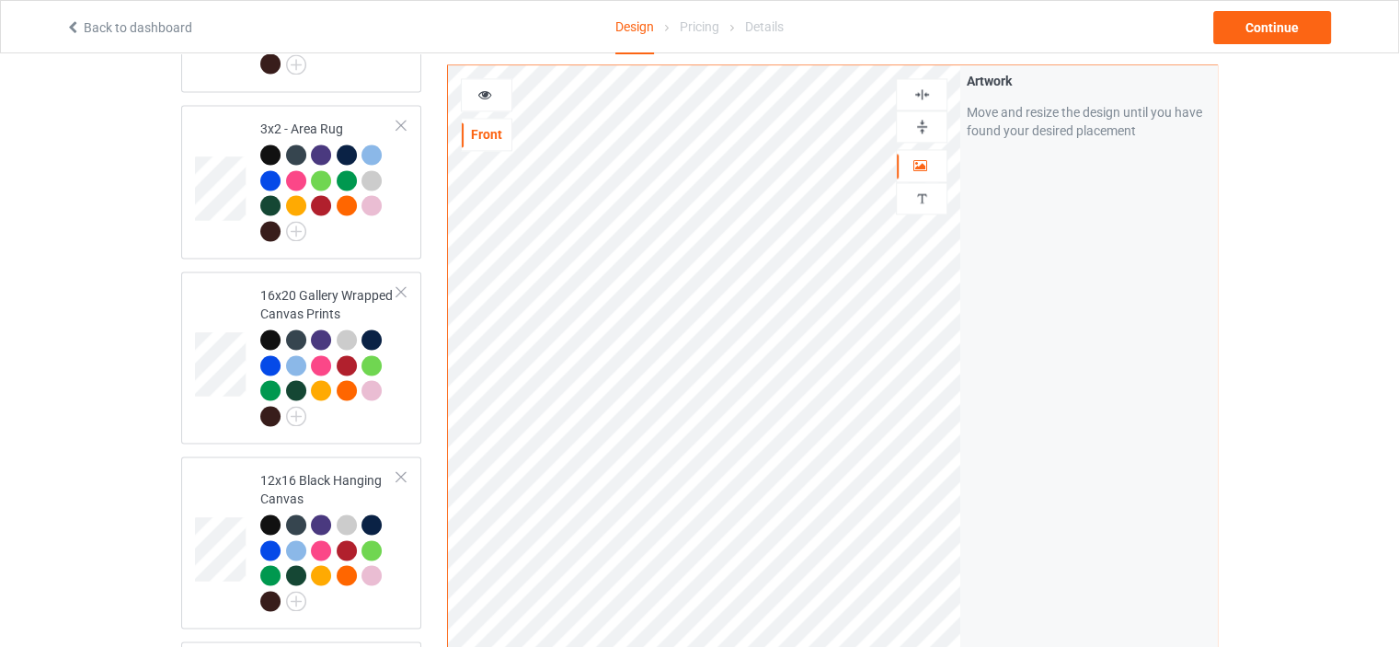
click at [925, 95] on img at bounding box center [922, 94] width 17 height 17
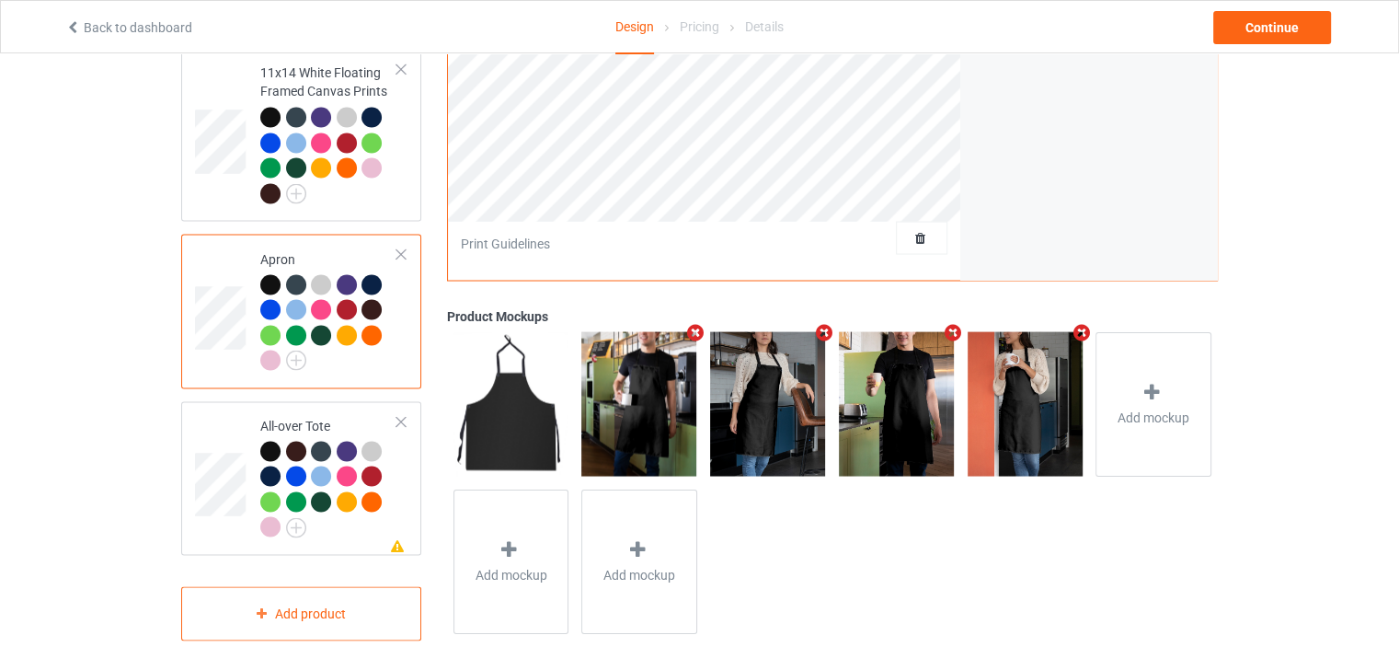
scroll to position [3353, 0]
click at [303, 416] on div "All-over Tote" at bounding box center [328, 476] width 137 height 120
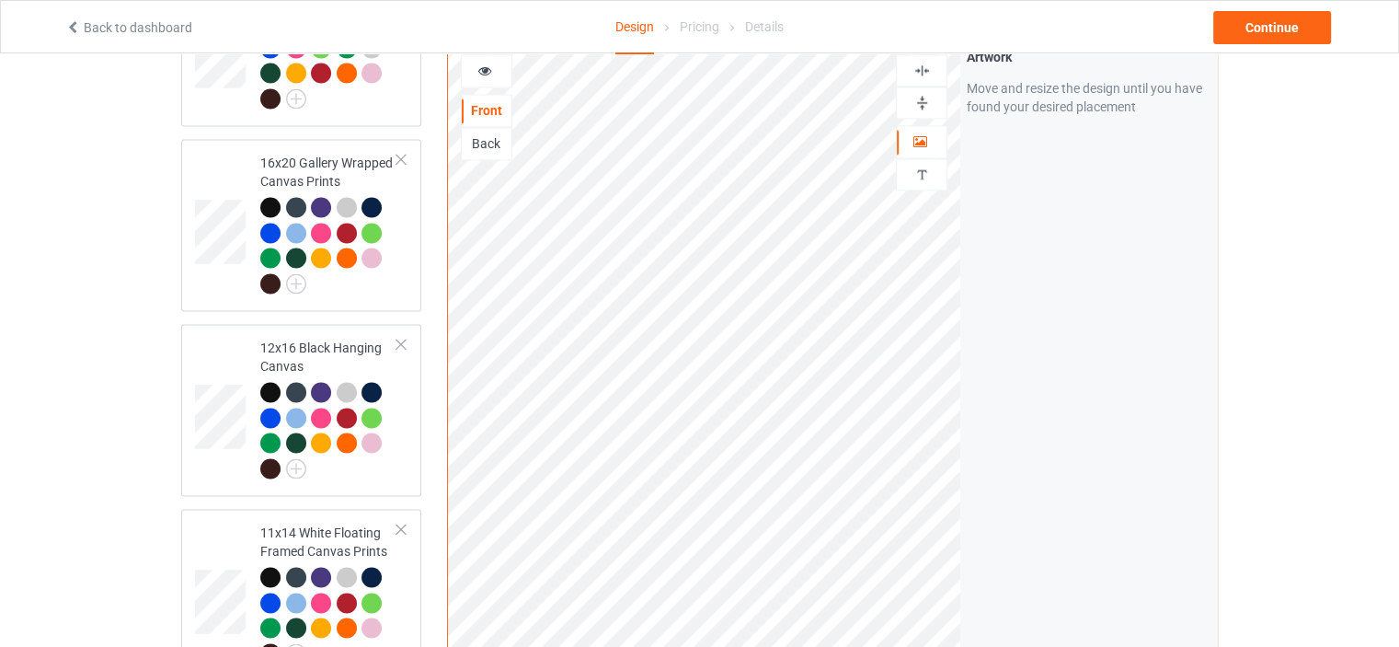
scroll to position [2709, 0]
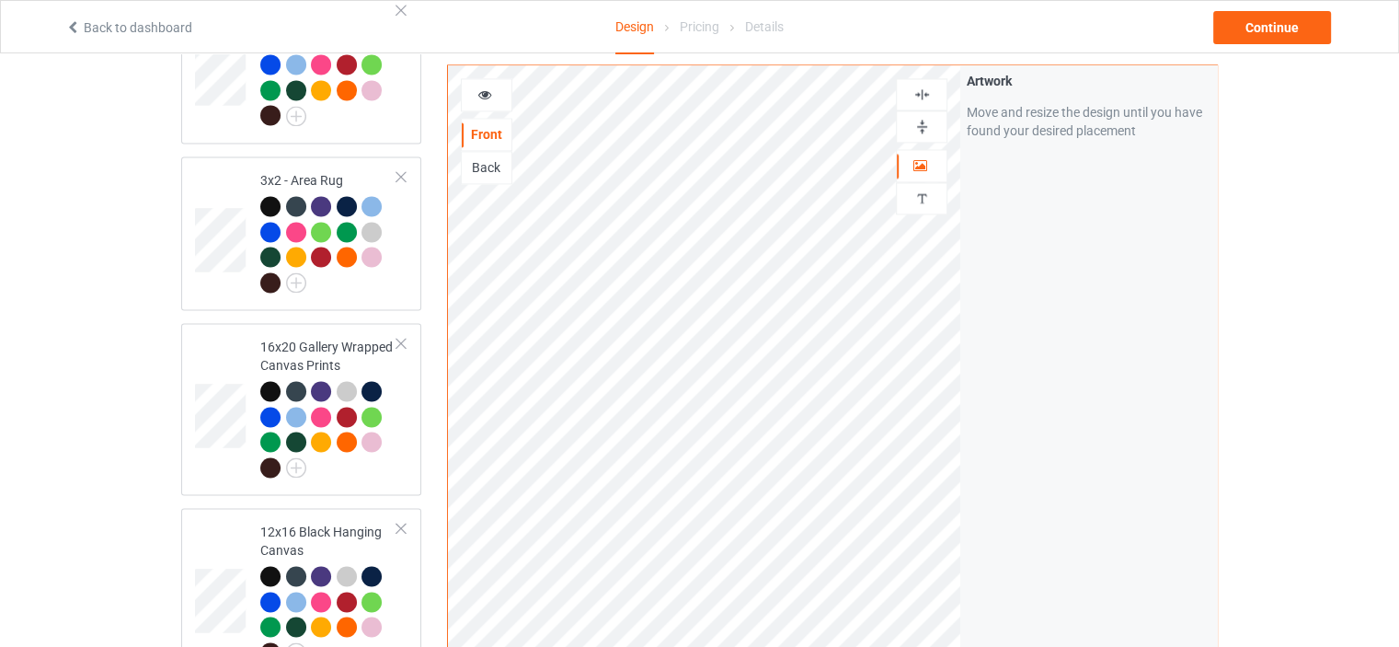
click at [916, 98] on img at bounding box center [922, 94] width 17 height 17
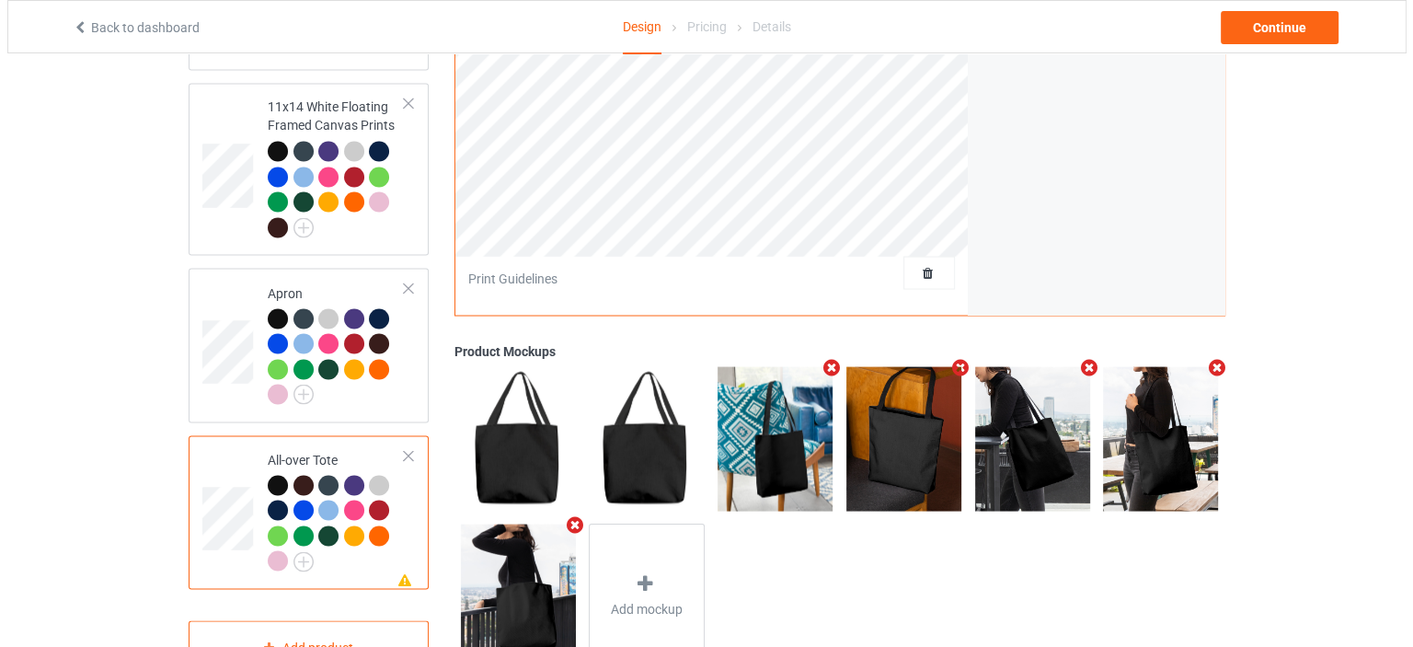
scroll to position [3353, 0]
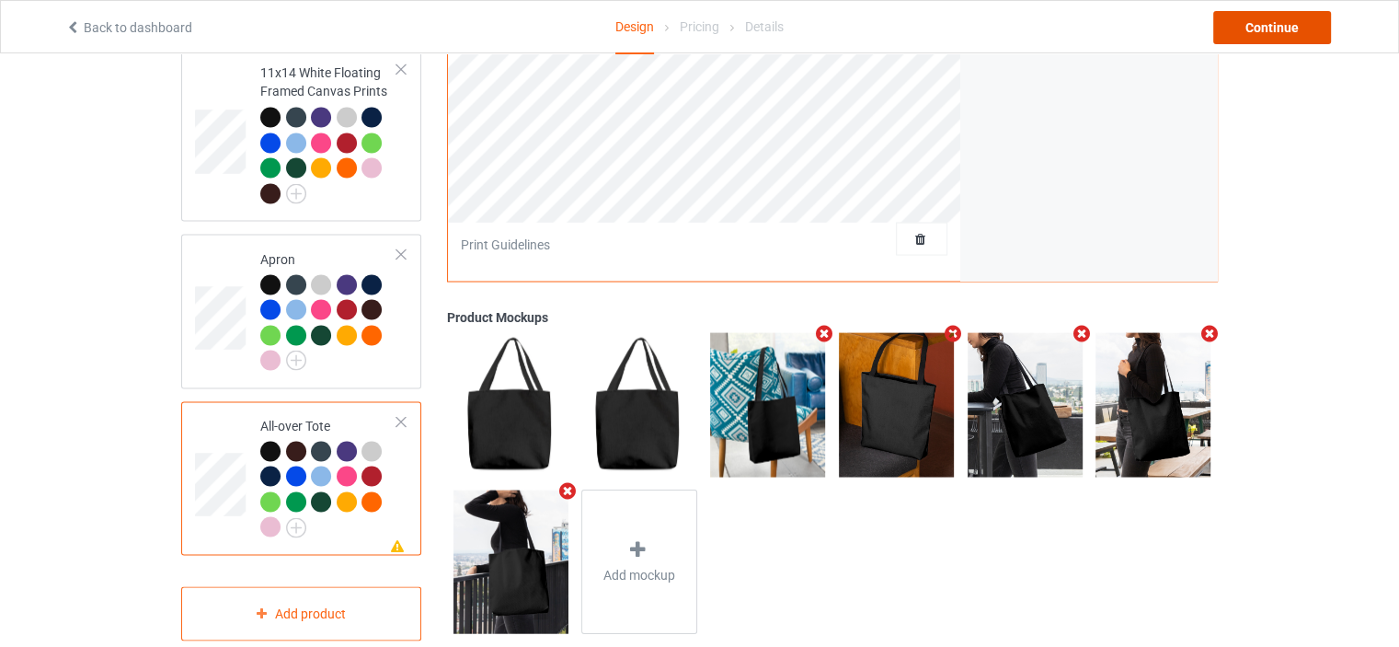
click at [1281, 25] on div "Continue" at bounding box center [1273, 27] width 118 height 33
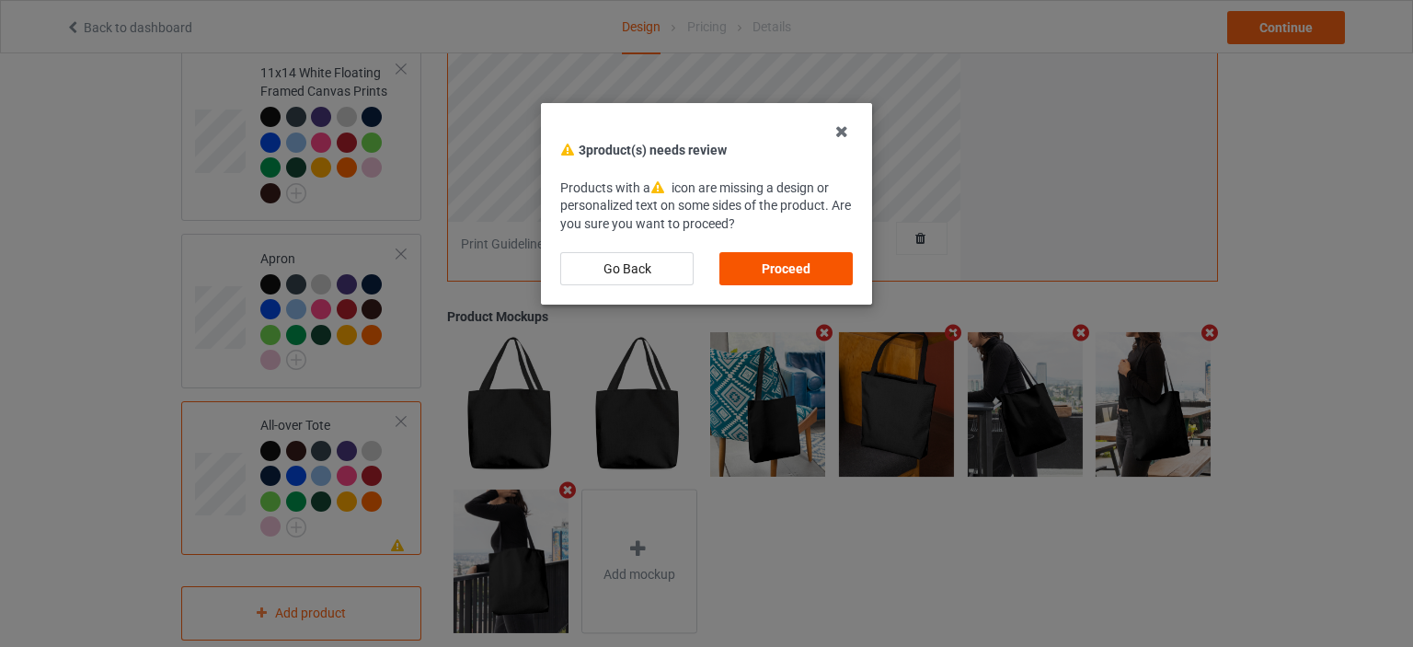
click at [773, 260] on div "Proceed" at bounding box center [785, 268] width 133 height 33
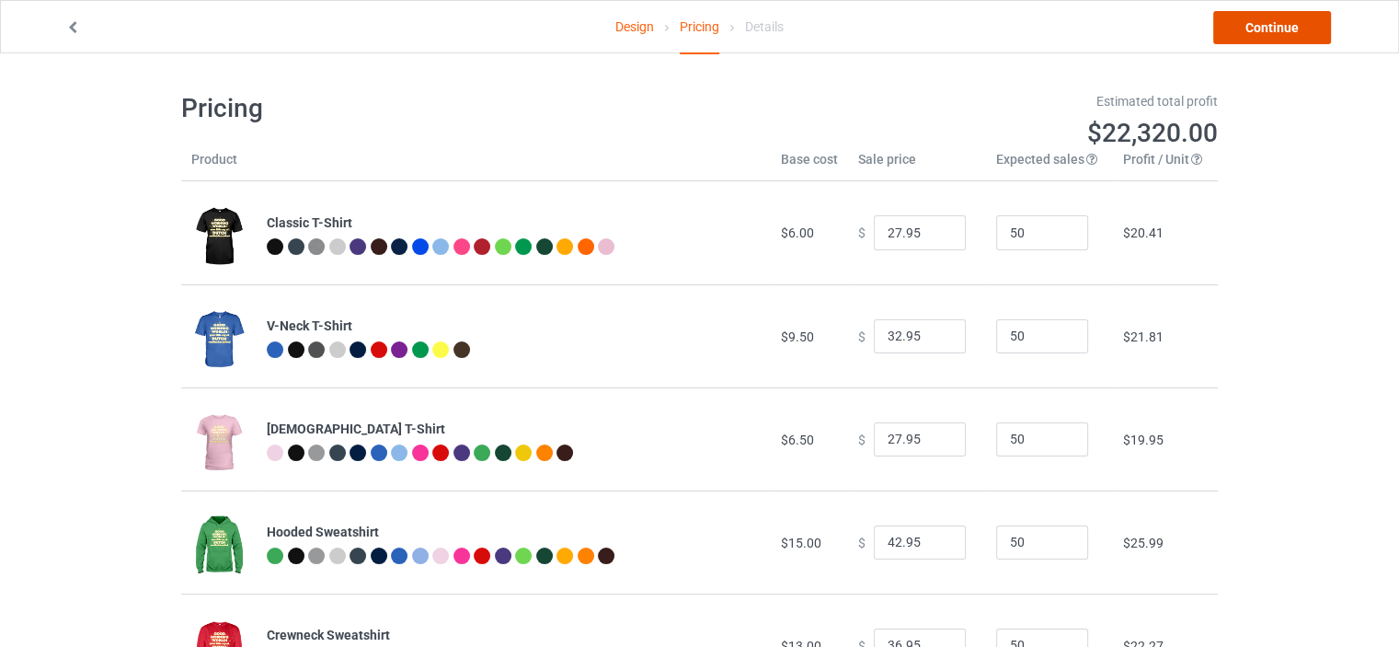
click at [1295, 27] on link "Continue" at bounding box center [1273, 27] width 118 height 33
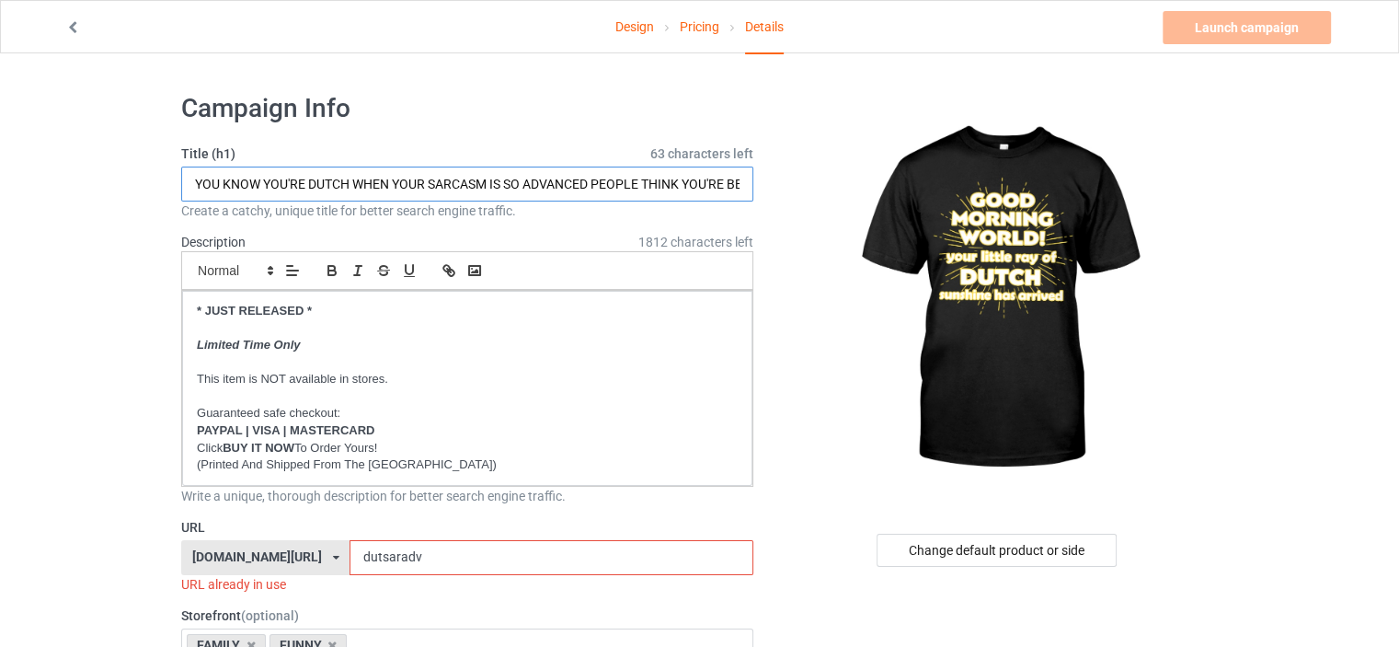
click at [605, 182] on input "YOU KNOW YOU'RE DUTCH WHEN YOUR SARCASM IS SO ADVANCED PEOPLE THINK YOU'RE BEIN…" at bounding box center [467, 184] width 572 height 35
paste input "GOOD MORNING WORLD YOUR LITTLE RAY OF FINNISH SUNSHINE HAS ARRIVED"
drag, startPoint x: 515, startPoint y: 186, endPoint x: 469, endPoint y: 183, distance: 46.1
click at [469, 183] on input "GOOD MORNING WORLD YOUR LITTLE RAY OF FINNISH SUNSHINE HAS ARRIVED" at bounding box center [467, 184] width 572 height 35
type input "GOOD MORNING WORLD YOUR LITTLE RAY OF DUTCH SUNSHINE HAS ARRIVED"
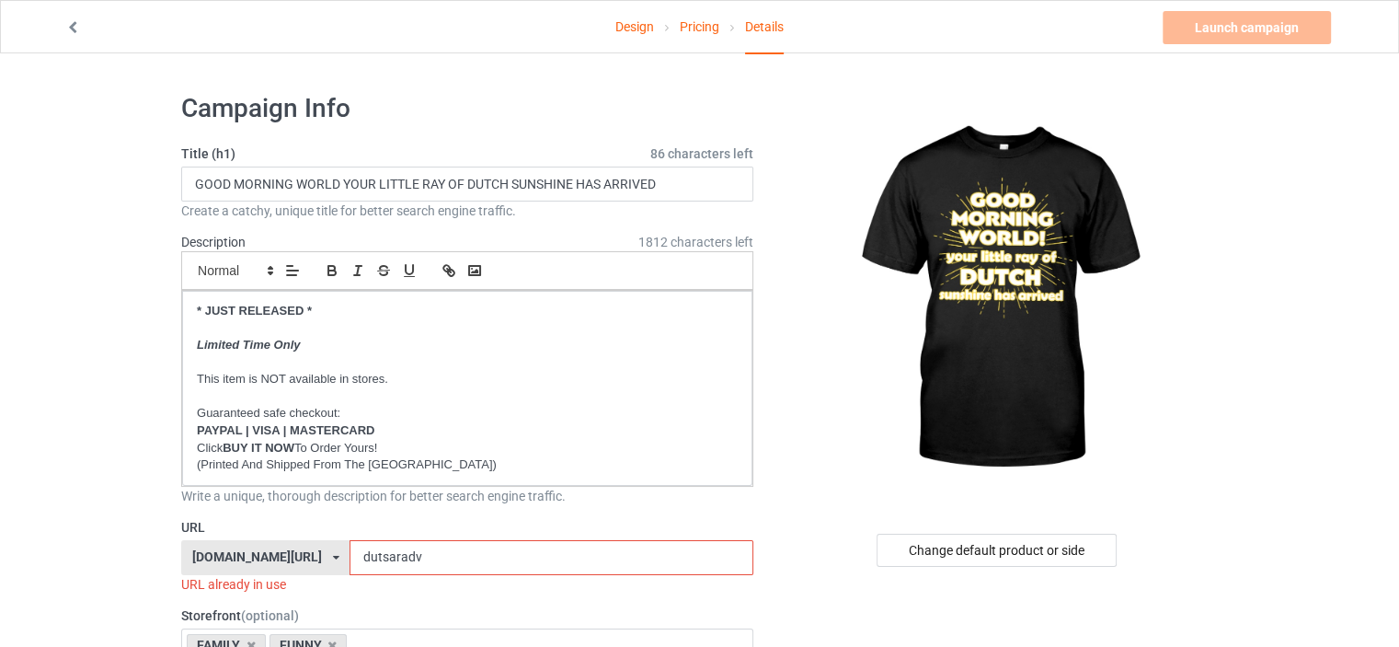
drag, startPoint x: 455, startPoint y: 552, endPoint x: 401, endPoint y: 555, distance: 54.4
click at [401, 555] on input "dutsaradv" at bounding box center [551, 557] width 403 height 35
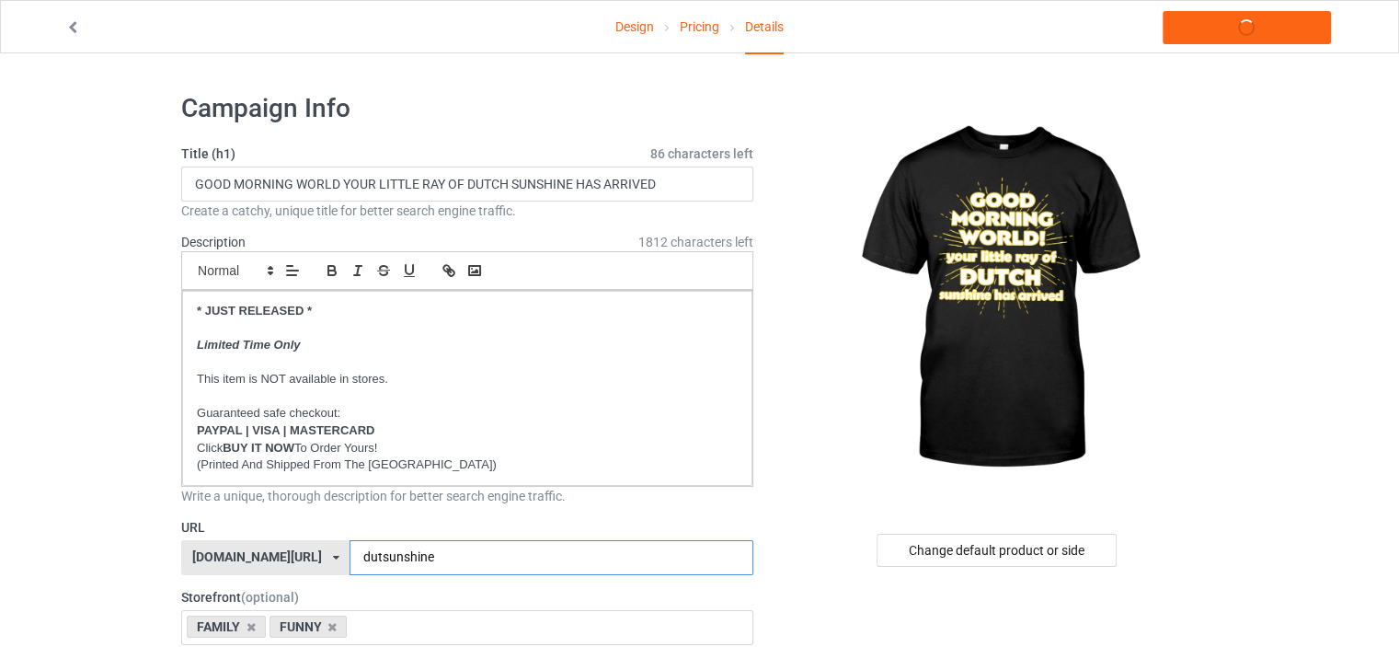
type input "dutsunshine"
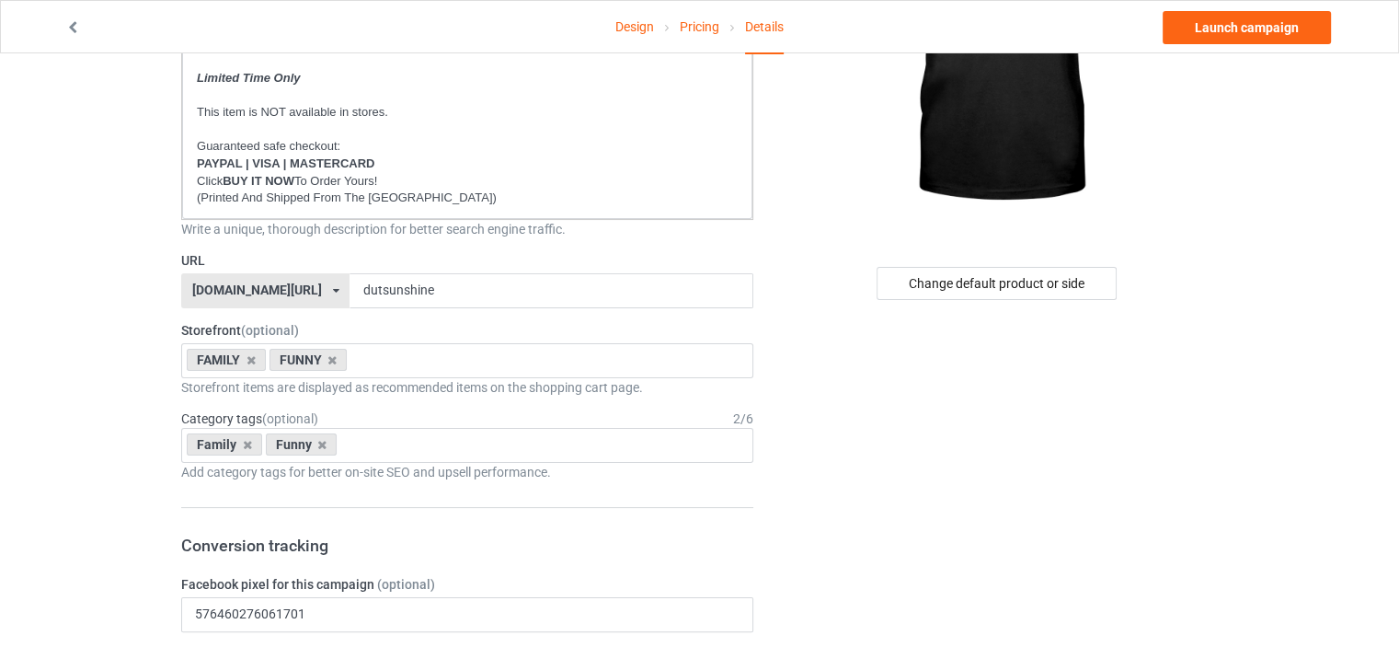
scroll to position [276, 0]
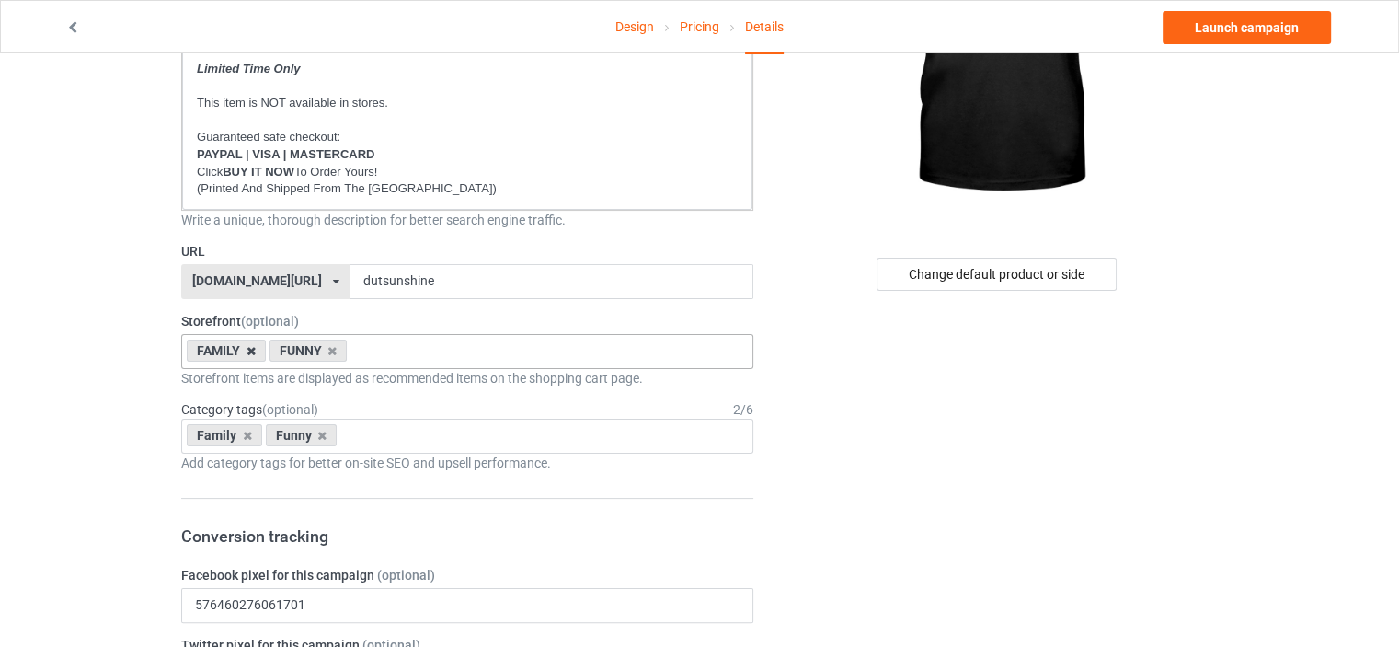
click at [250, 349] on icon at bounding box center [251, 351] width 9 height 12
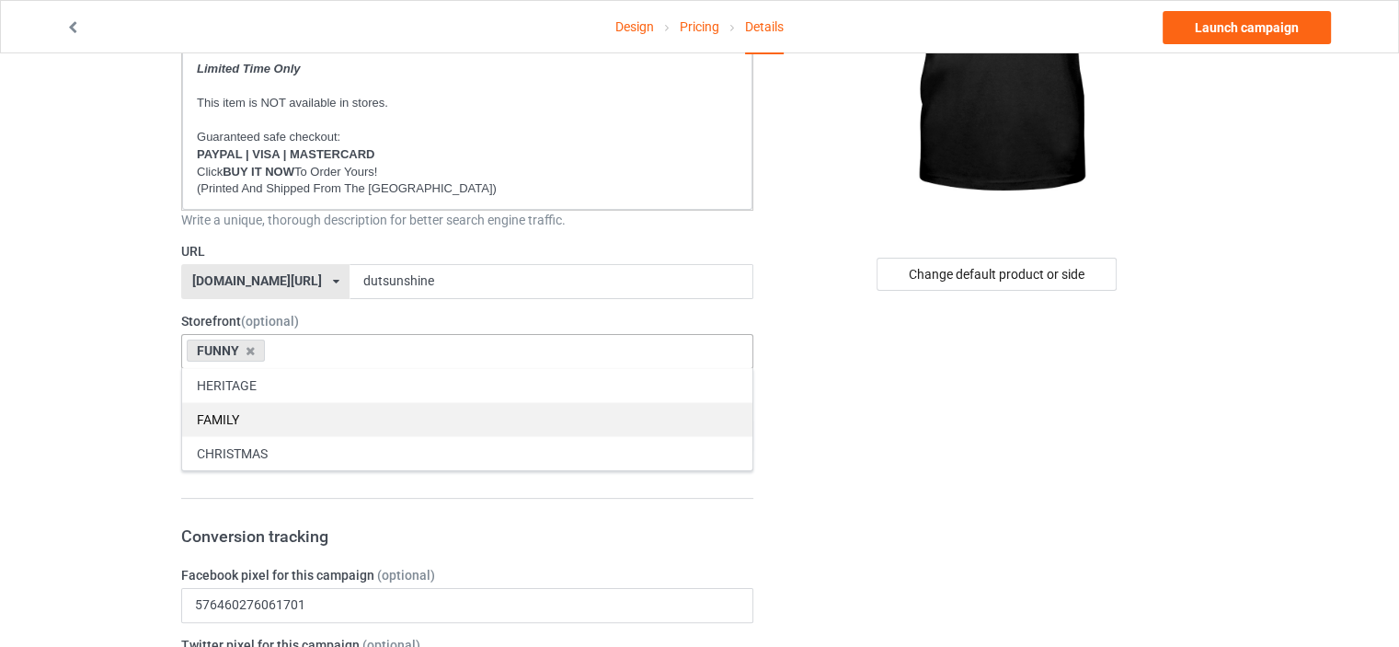
click at [276, 413] on div "FAMILY" at bounding box center [467, 419] width 570 height 34
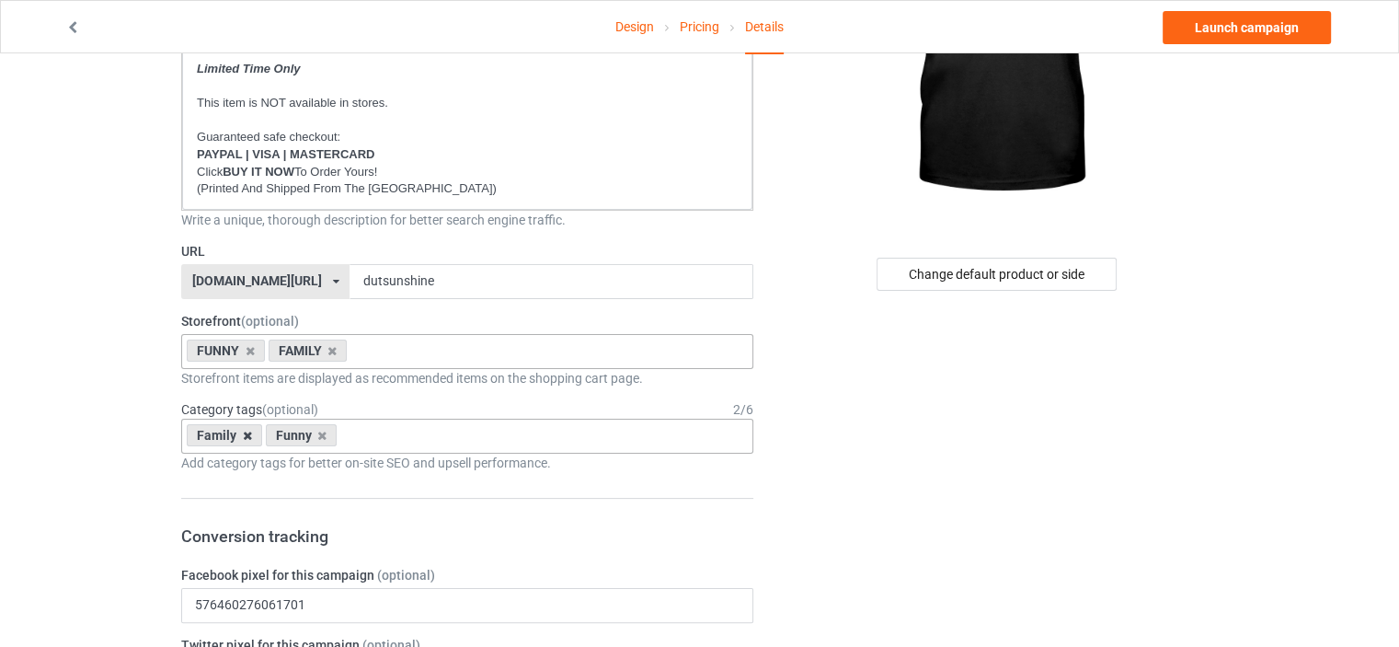
click at [247, 432] on icon at bounding box center [247, 436] width 9 height 12
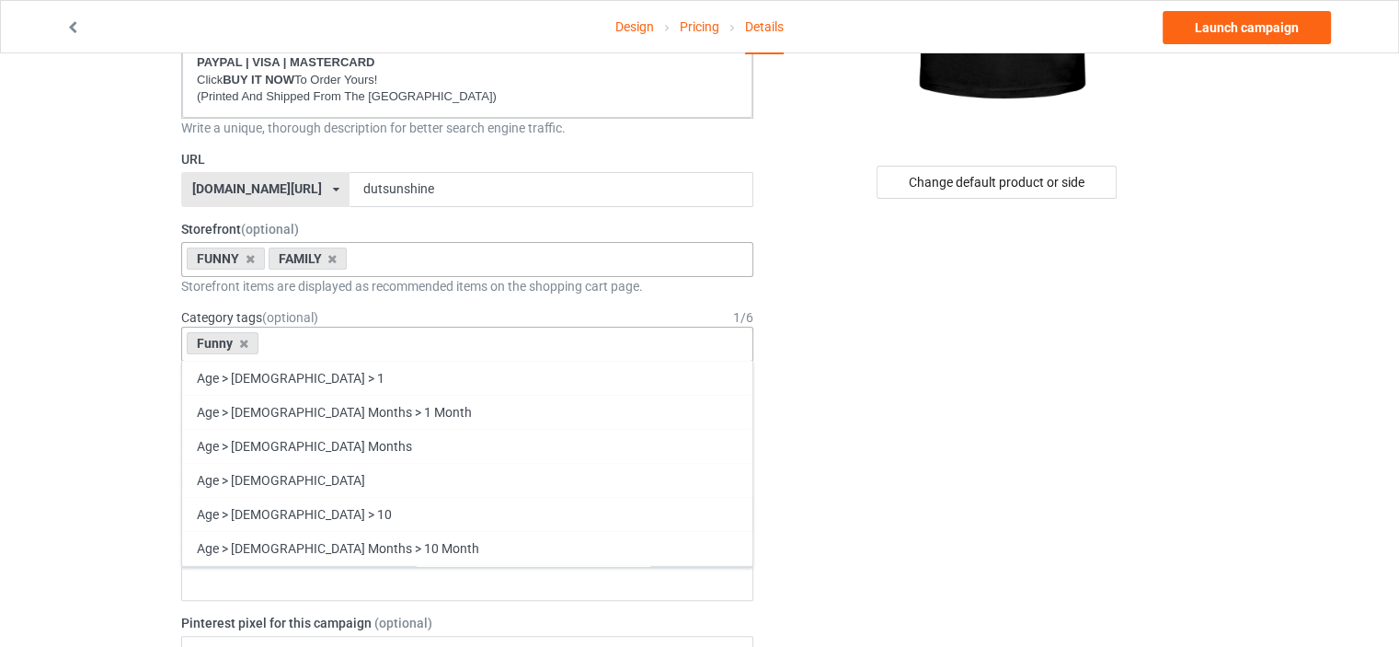
scroll to position [78784, 0]
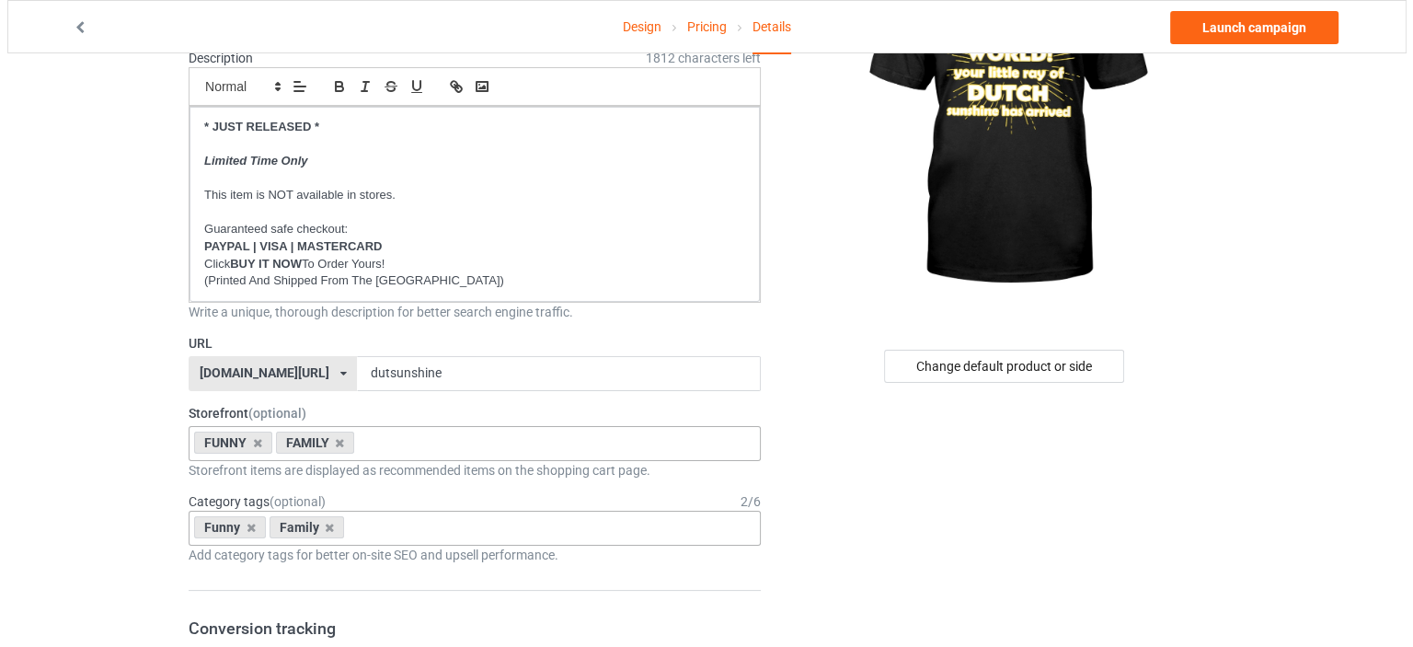
scroll to position [0, 0]
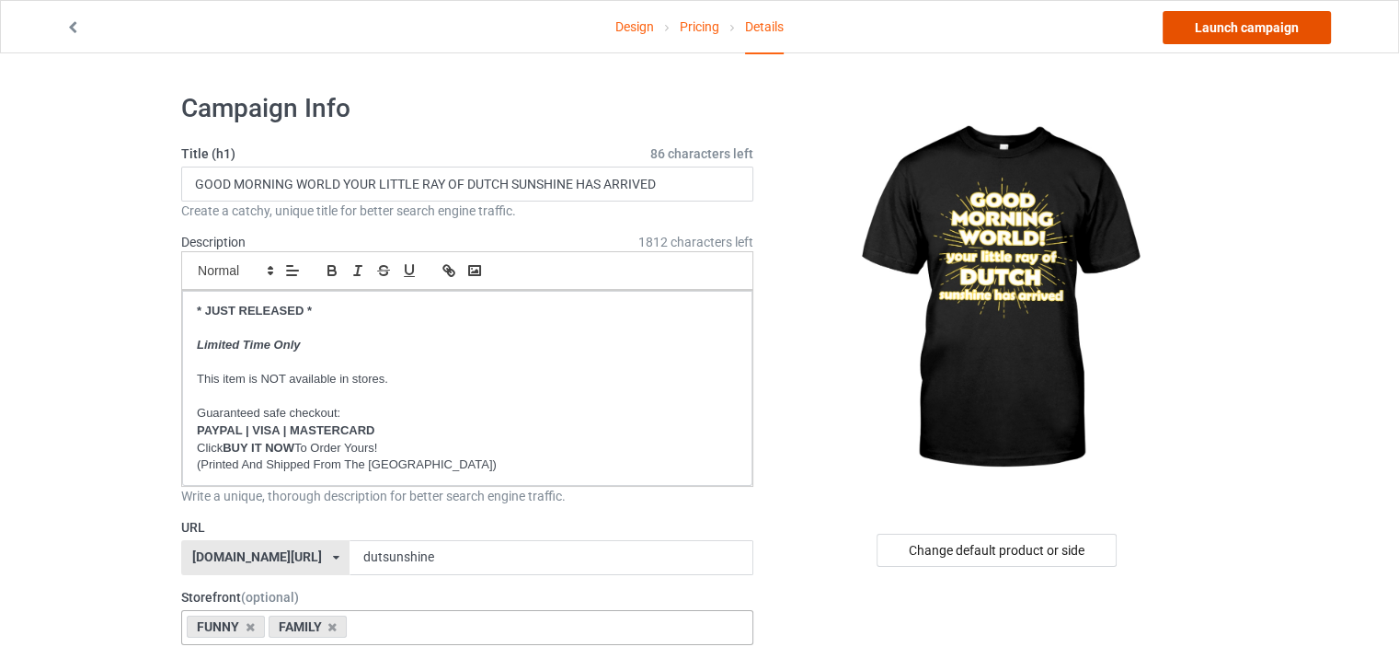
click at [1261, 28] on link "Launch campaign" at bounding box center [1247, 27] width 168 height 33
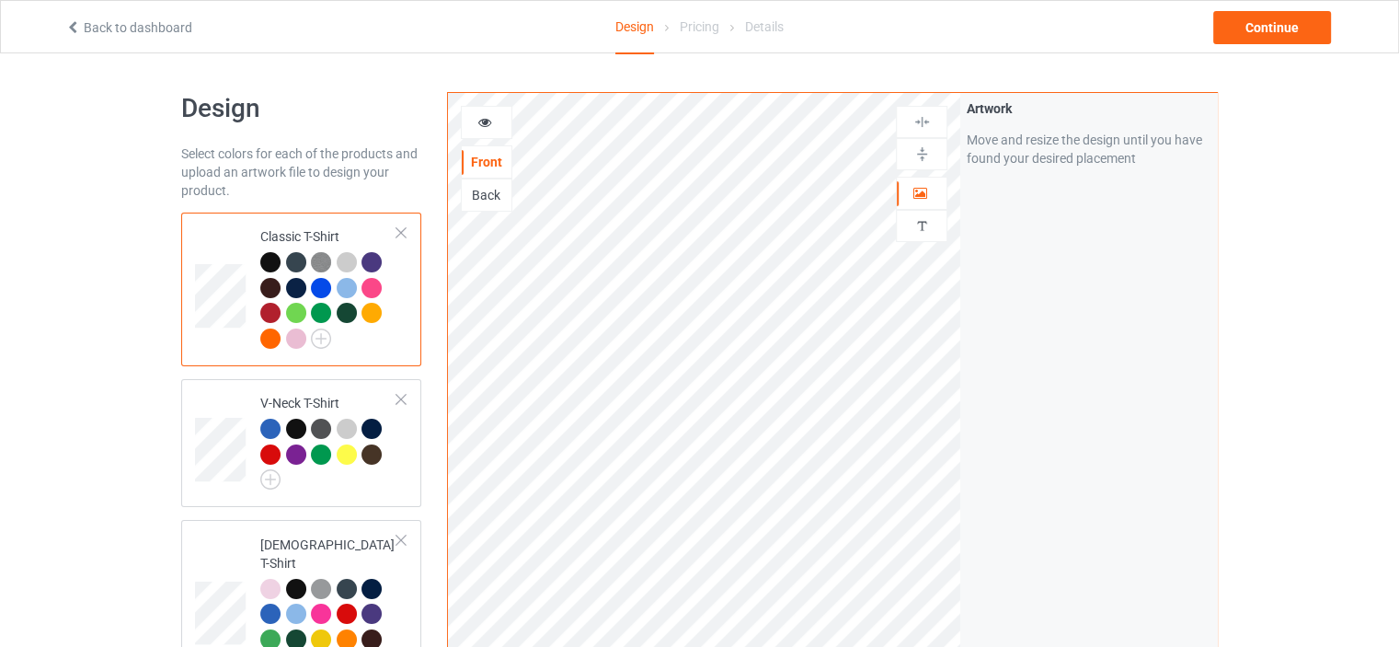
scroll to position [3353, 0]
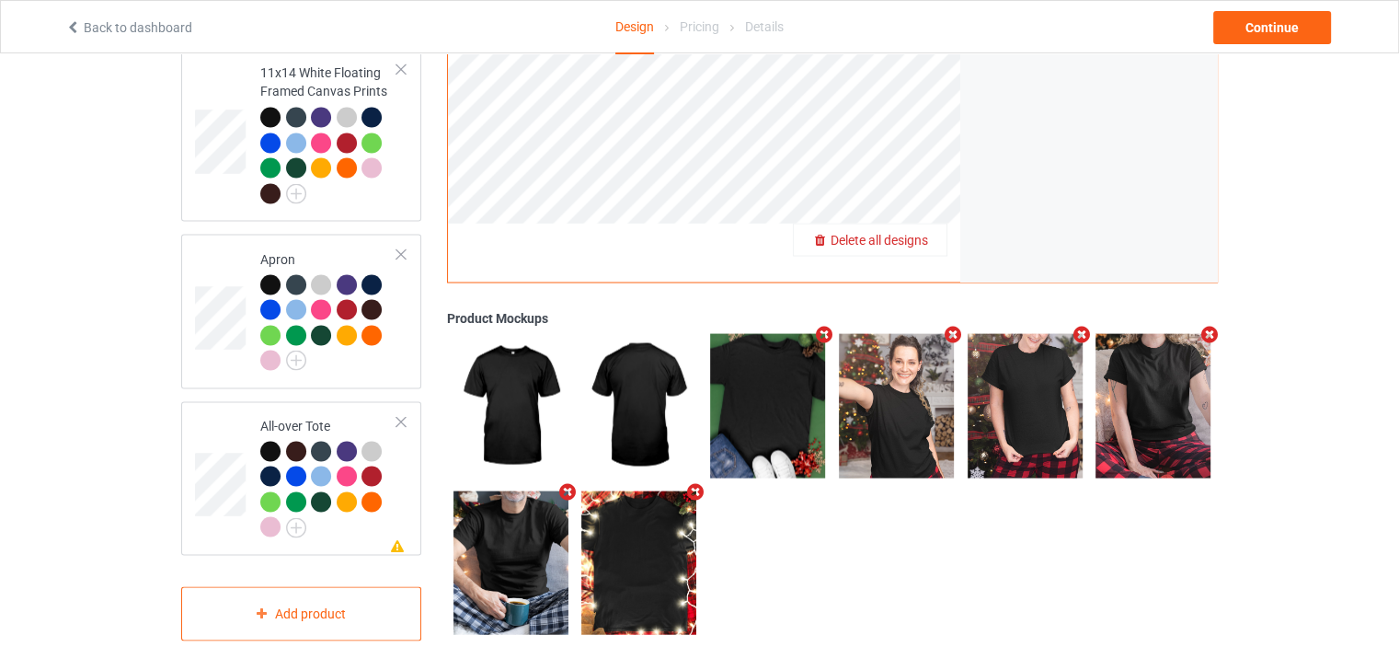
click at [919, 232] on span "Delete all designs" at bounding box center [880, 239] width 98 height 15
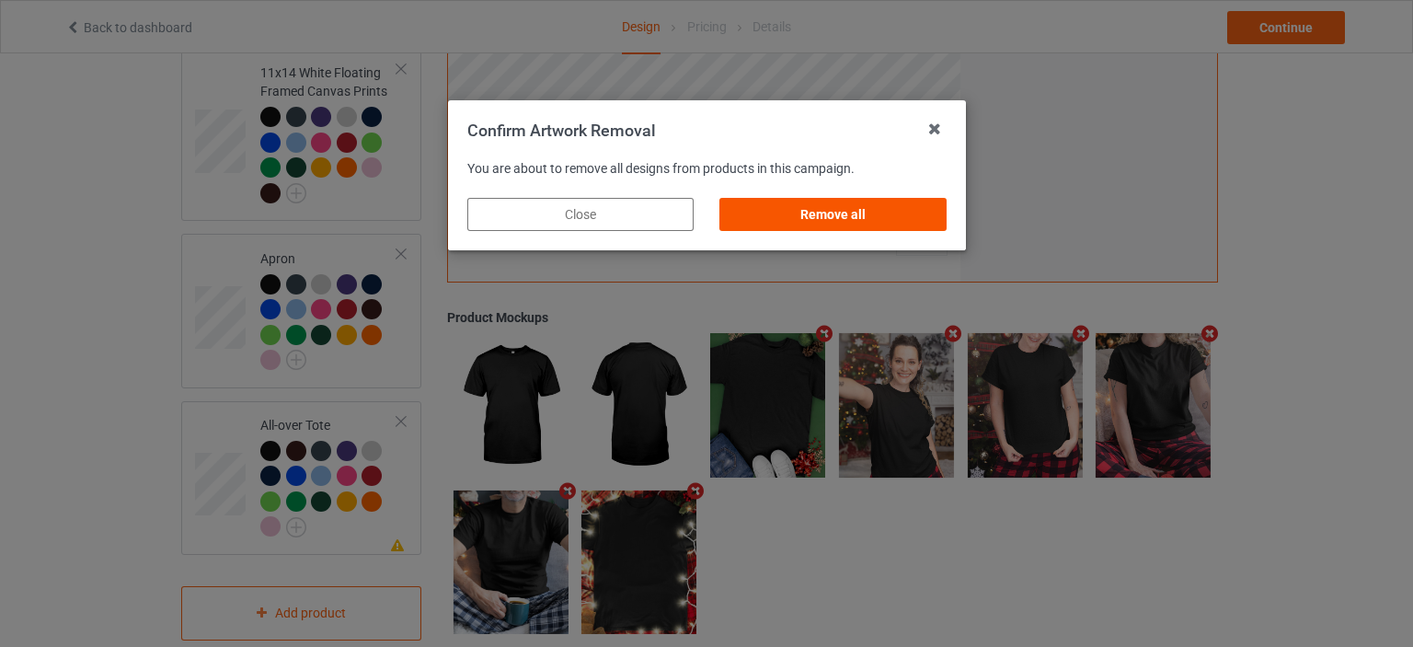
click at [849, 218] on div "Remove all" at bounding box center [832, 214] width 226 height 33
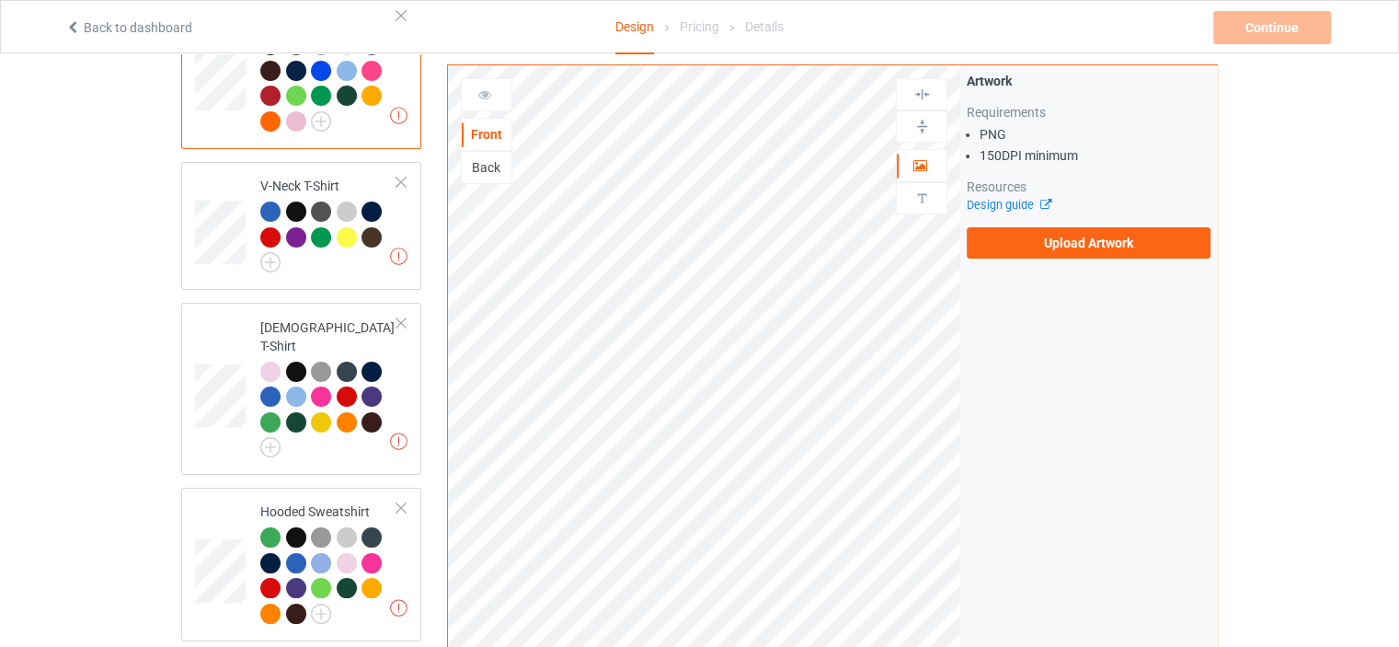
scroll to position [0, 0]
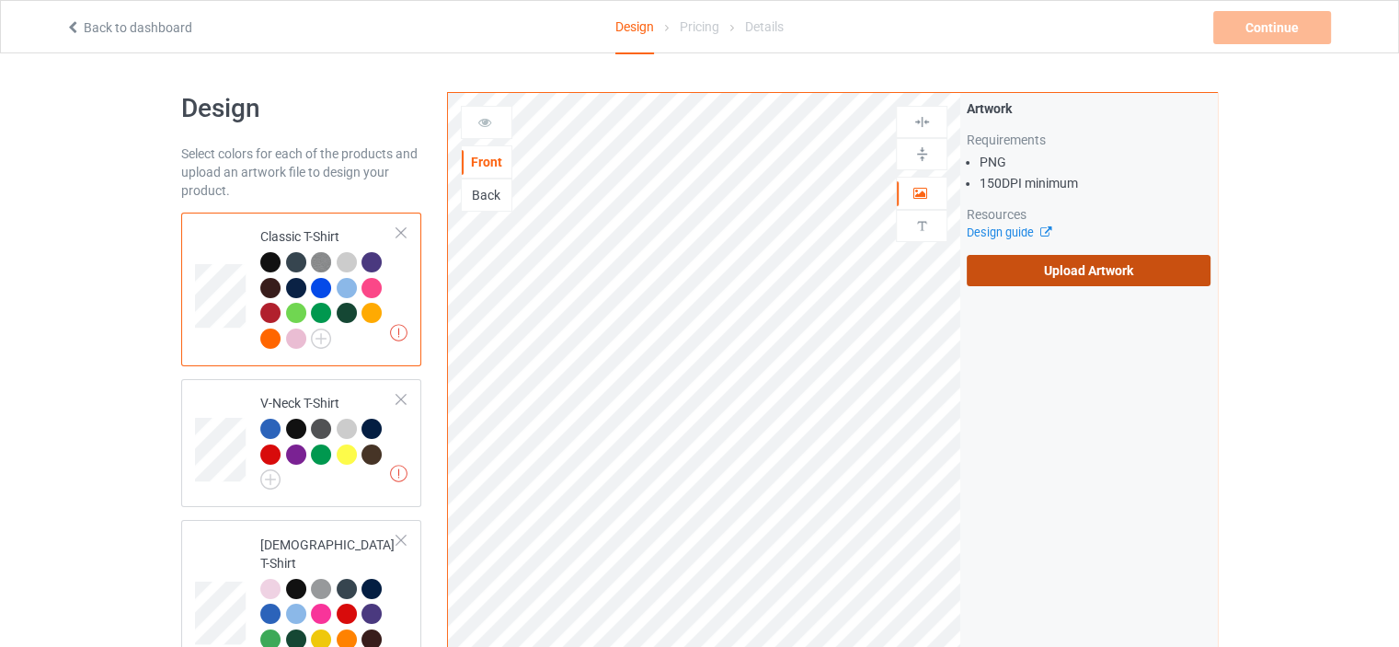
click at [1099, 275] on label "Upload Artwork" at bounding box center [1089, 270] width 244 height 31
click at [0, 0] on input "Upload Artwork" at bounding box center [0, 0] width 0 height 0
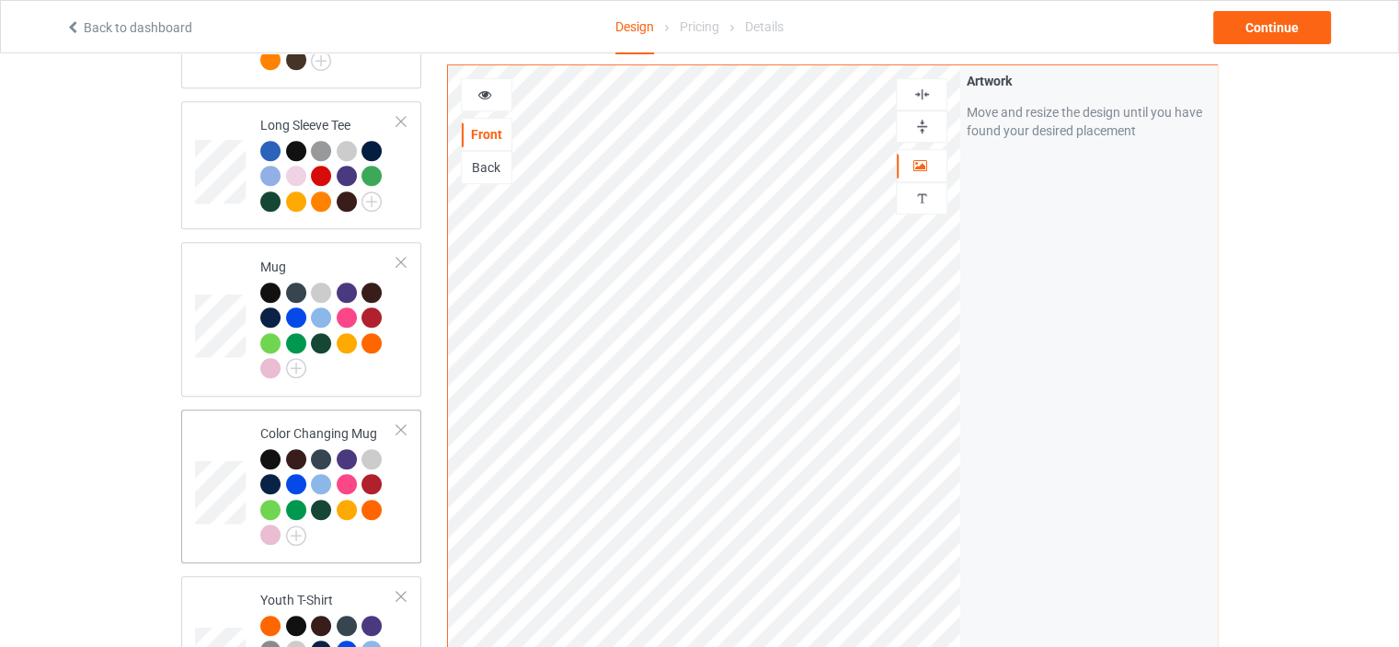
click at [311, 424] on div "Color Changing Mug" at bounding box center [328, 484] width 137 height 120
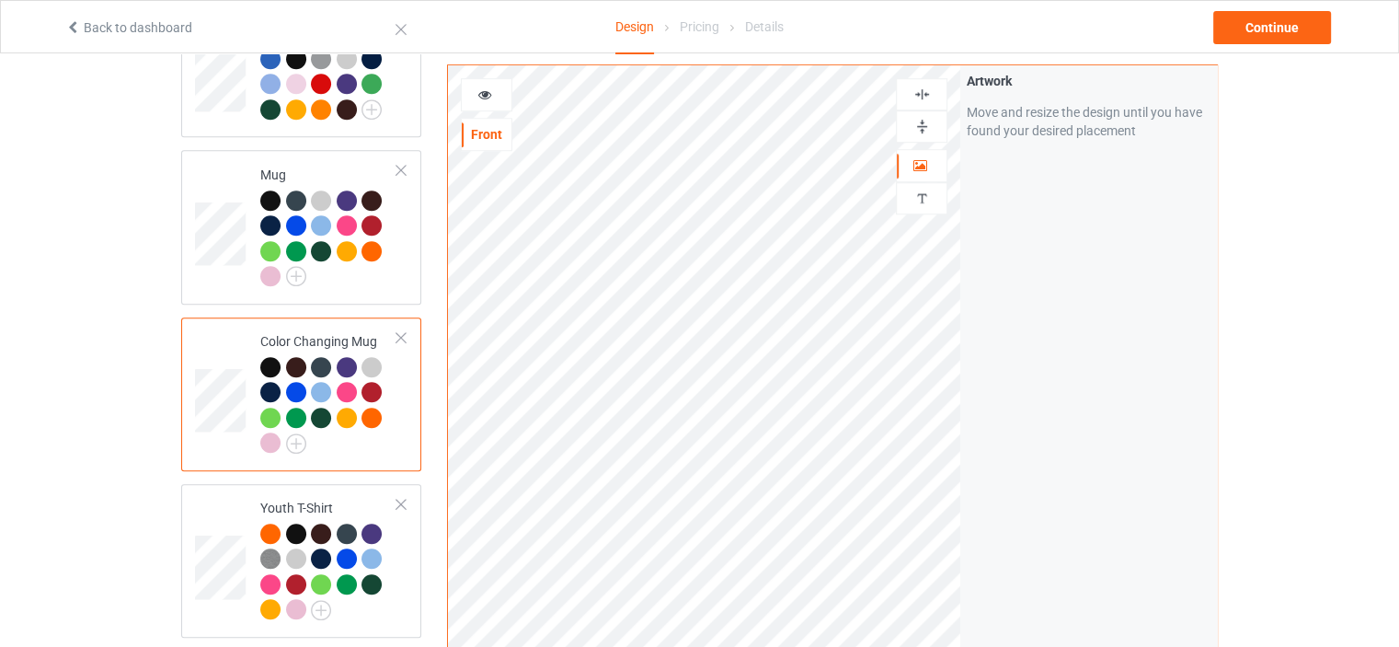
click at [926, 125] on img at bounding box center [922, 126] width 17 height 17
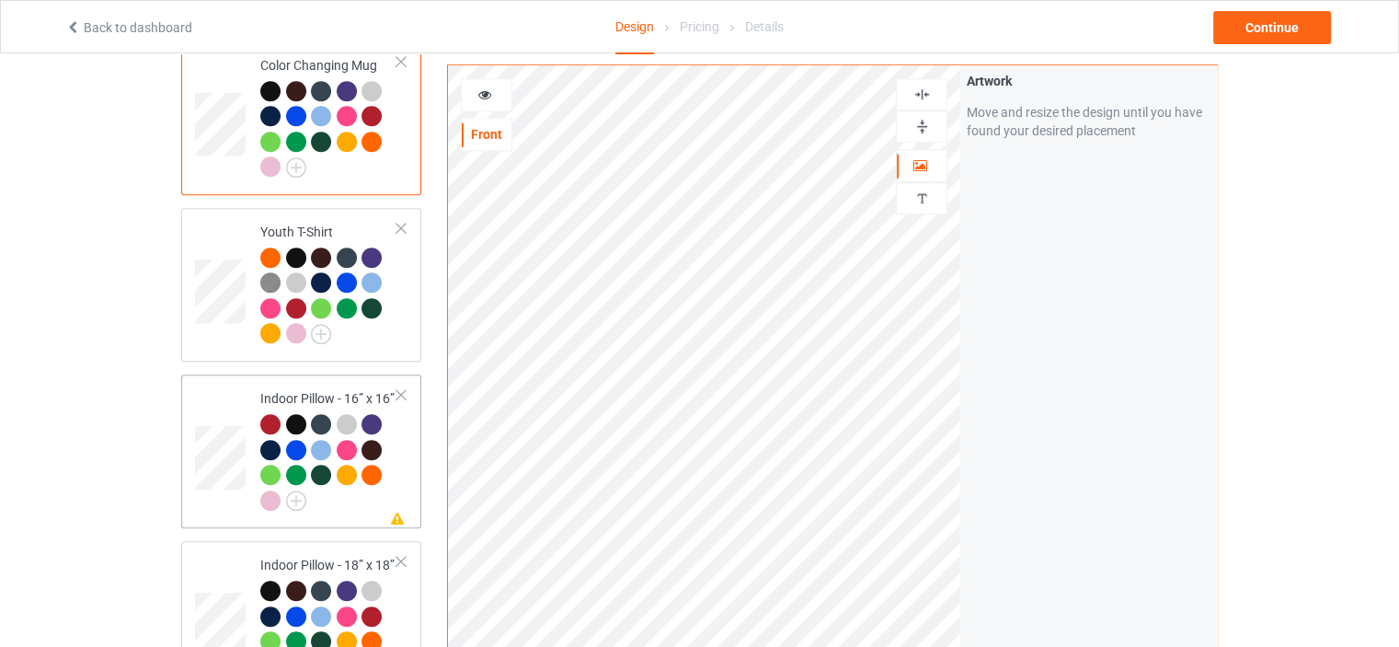
click at [316, 382] on td "Missing artwork on 1 side(s) Indoor Pillow - 16” x 16”" at bounding box center [328, 451] width 157 height 139
drag, startPoint x: 920, startPoint y: 121, endPoint x: 925, endPoint y: 99, distance: 22.6
click at [920, 121] on img at bounding box center [922, 126] width 17 height 17
click at [923, 87] on img at bounding box center [922, 94] width 17 height 17
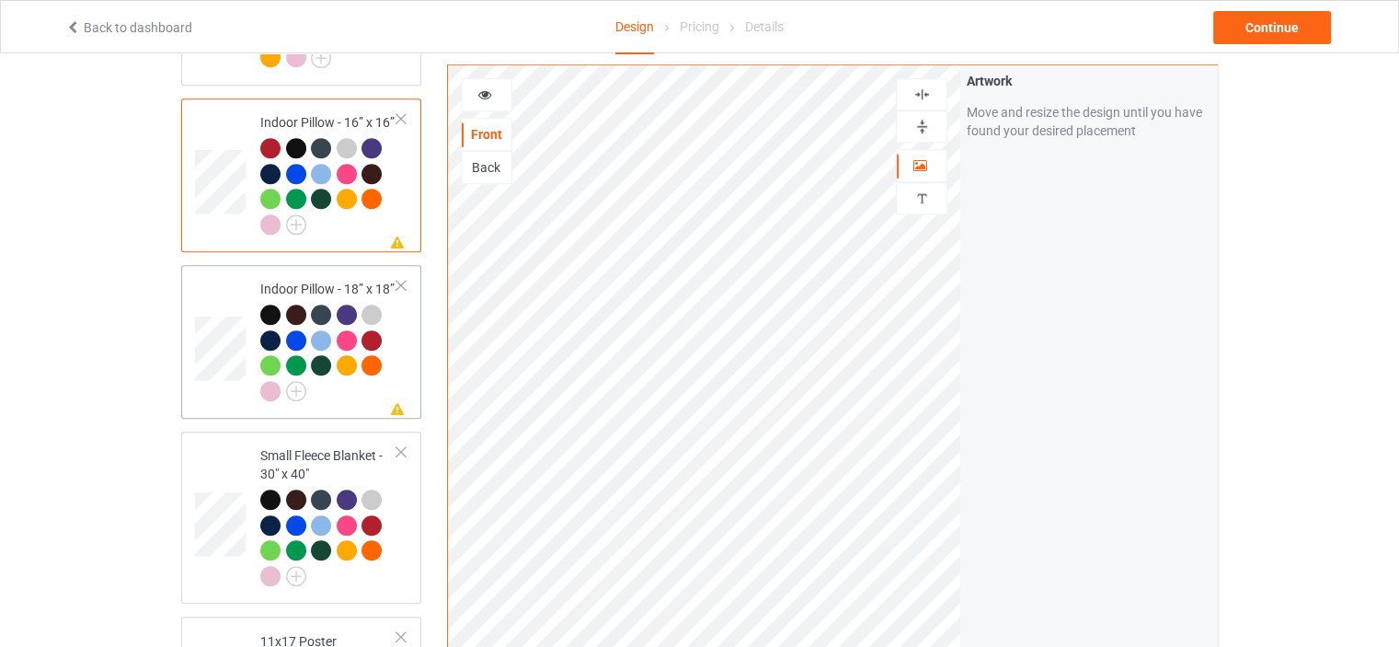
click at [310, 280] on div "Indoor Pillow - 18” x 18”" at bounding box center [328, 340] width 137 height 120
click at [922, 125] on img at bounding box center [922, 126] width 17 height 17
click at [932, 89] on div at bounding box center [922, 94] width 50 height 17
click at [335, 439] on td "Small Fleece Blanket - 30" x 40"" at bounding box center [328, 517] width 157 height 157
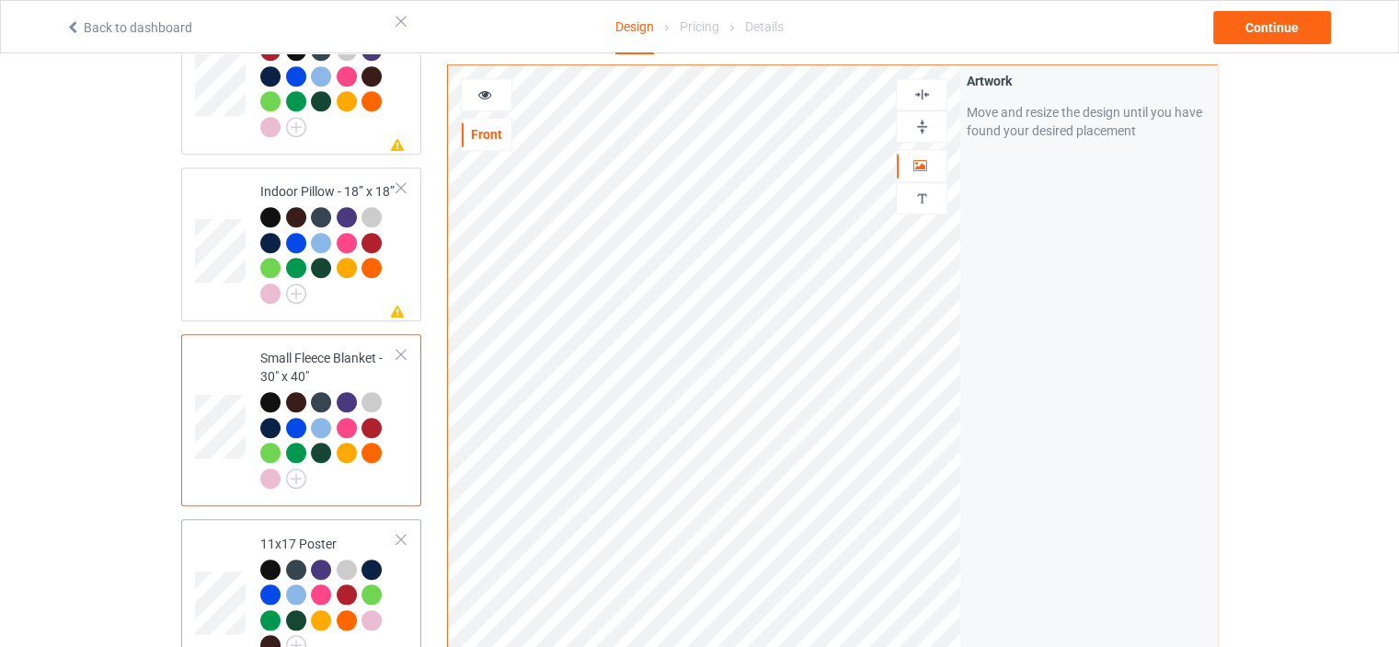
scroll to position [2024, 0]
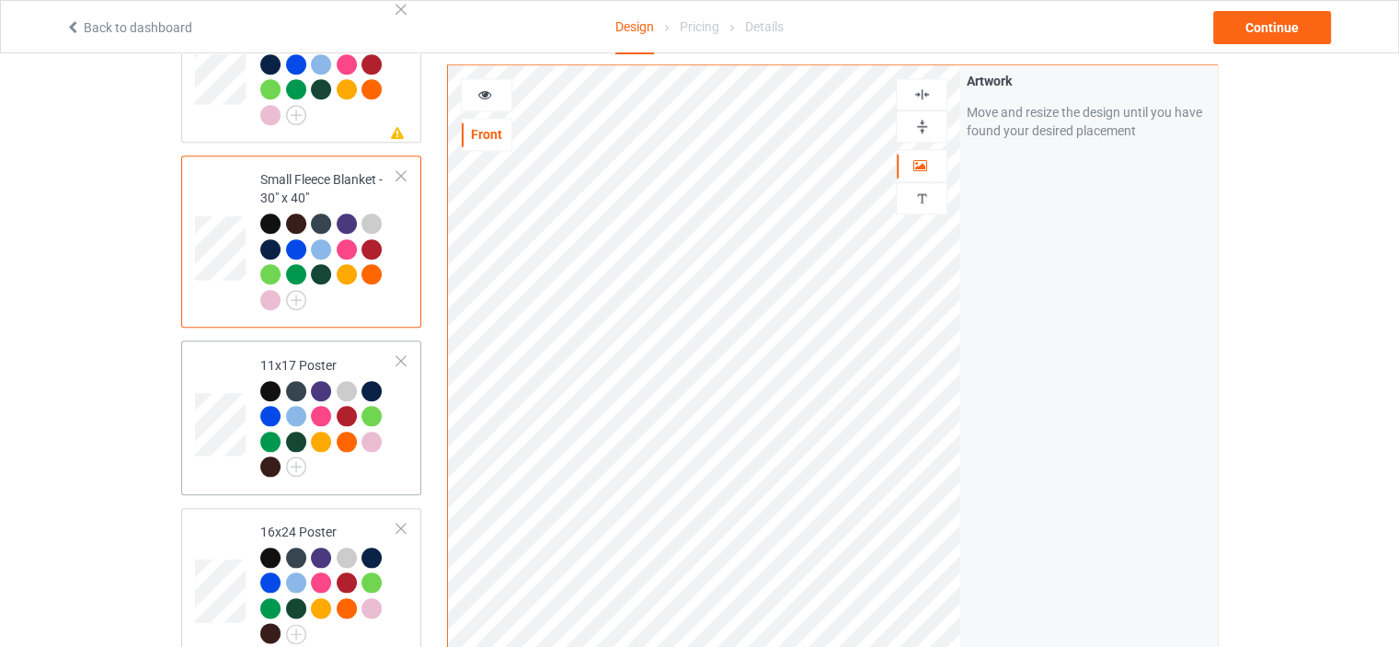
click at [331, 348] on td "11x17 Poster" at bounding box center [328, 417] width 157 height 139
click at [921, 124] on img at bounding box center [922, 126] width 17 height 17
drag, startPoint x: 929, startPoint y: 95, endPoint x: 940, endPoint y: 95, distance: 11.0
click at [929, 94] on img at bounding box center [922, 94] width 17 height 17
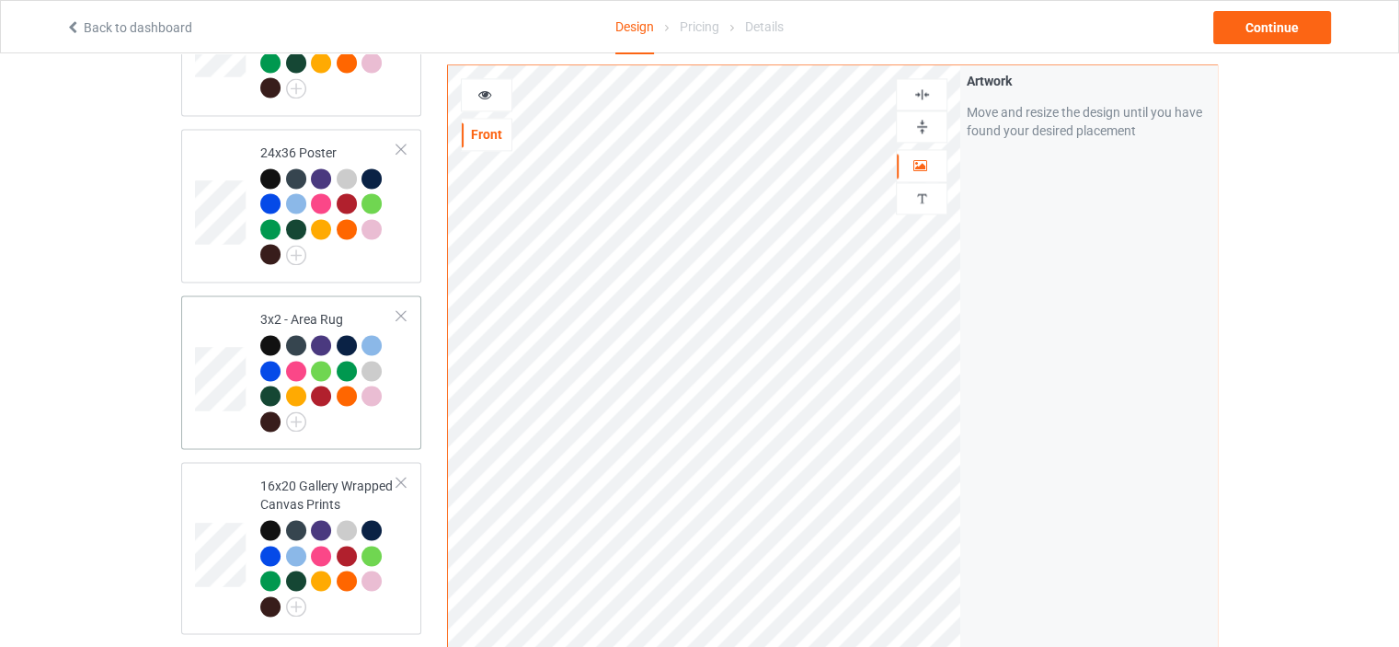
scroll to position [2576, 0]
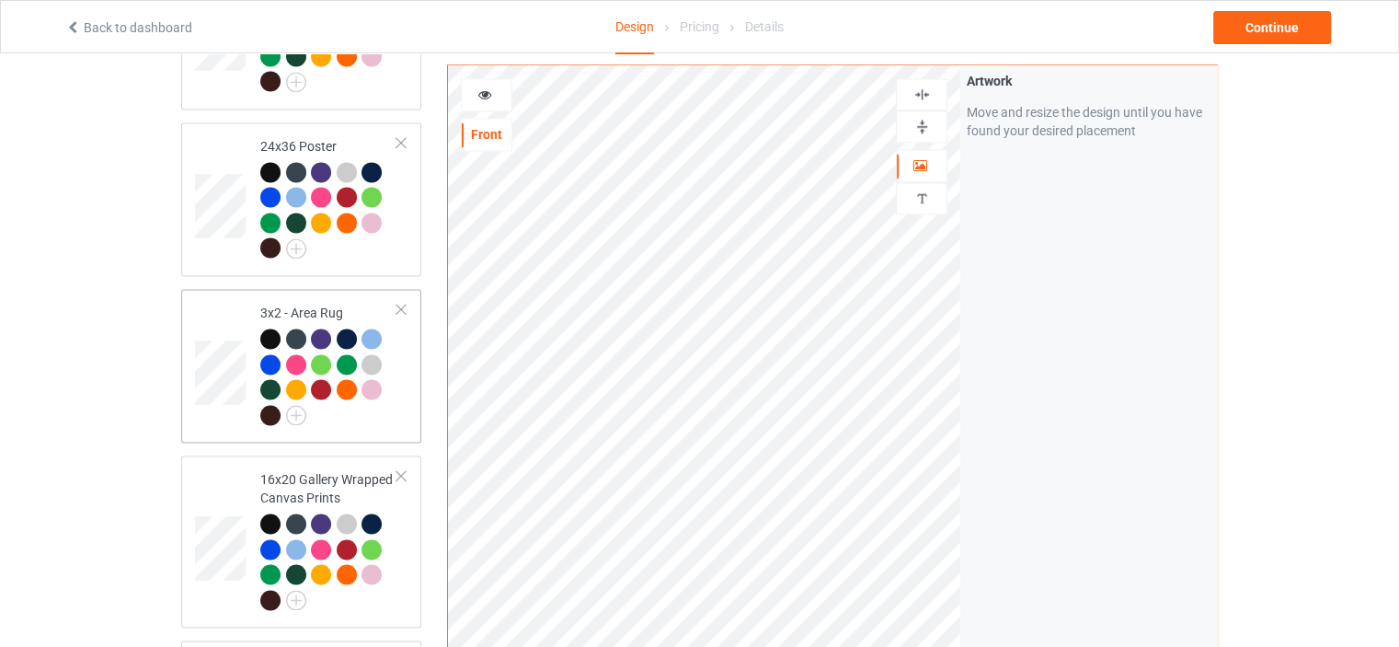
click at [328, 296] on td "3x2 - Area Rug" at bounding box center [328, 365] width 157 height 139
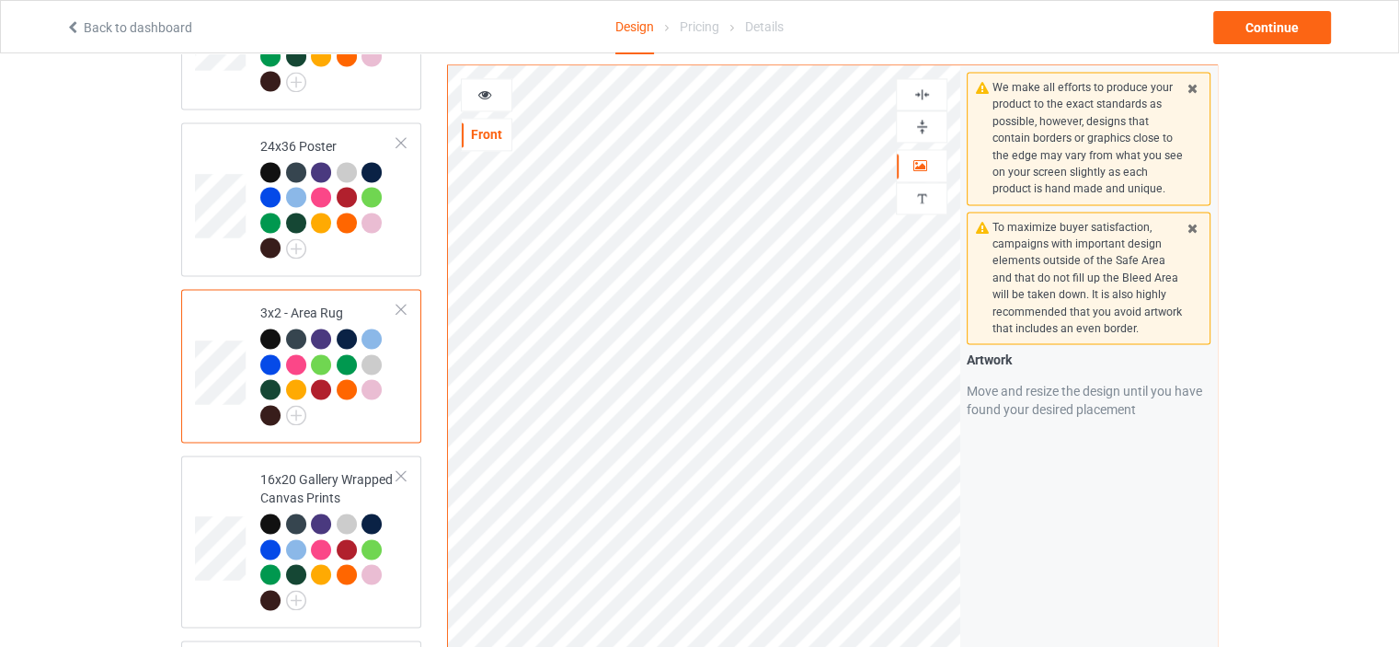
click at [919, 112] on div at bounding box center [922, 126] width 52 height 32
click at [920, 124] on img at bounding box center [922, 126] width 17 height 17
click at [923, 93] on img at bounding box center [922, 94] width 17 height 17
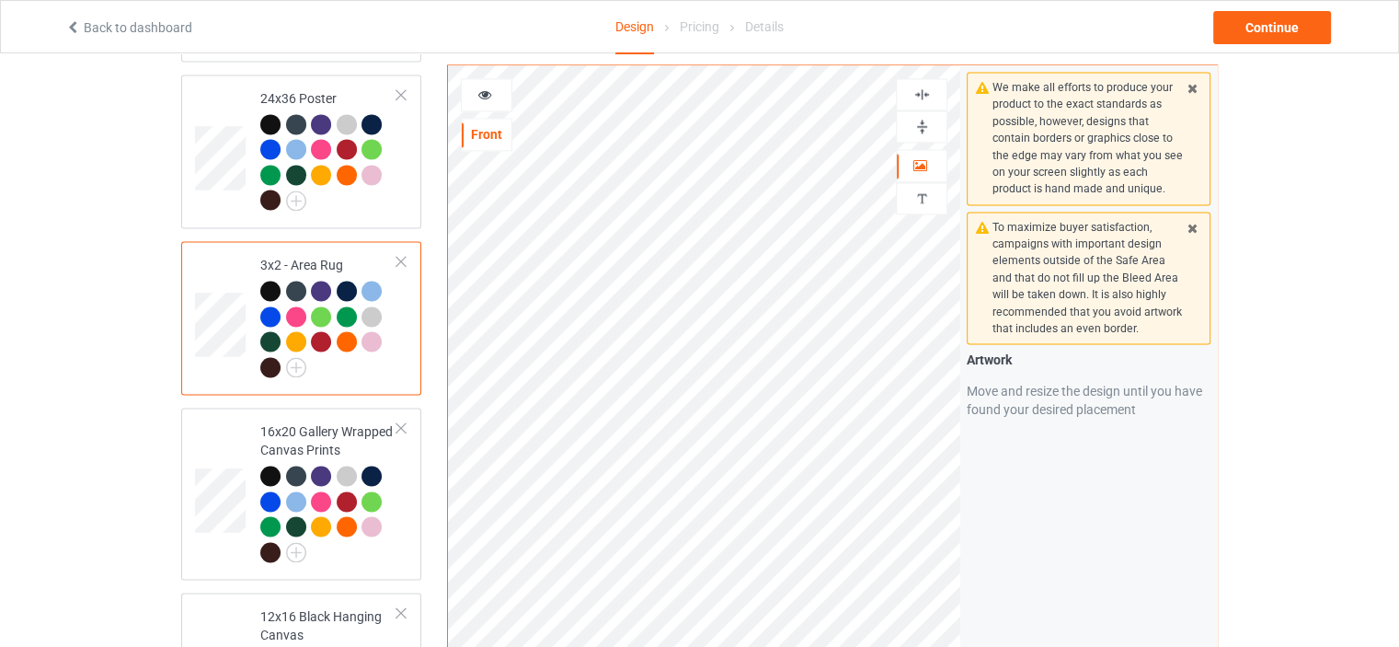
scroll to position [2668, 0]
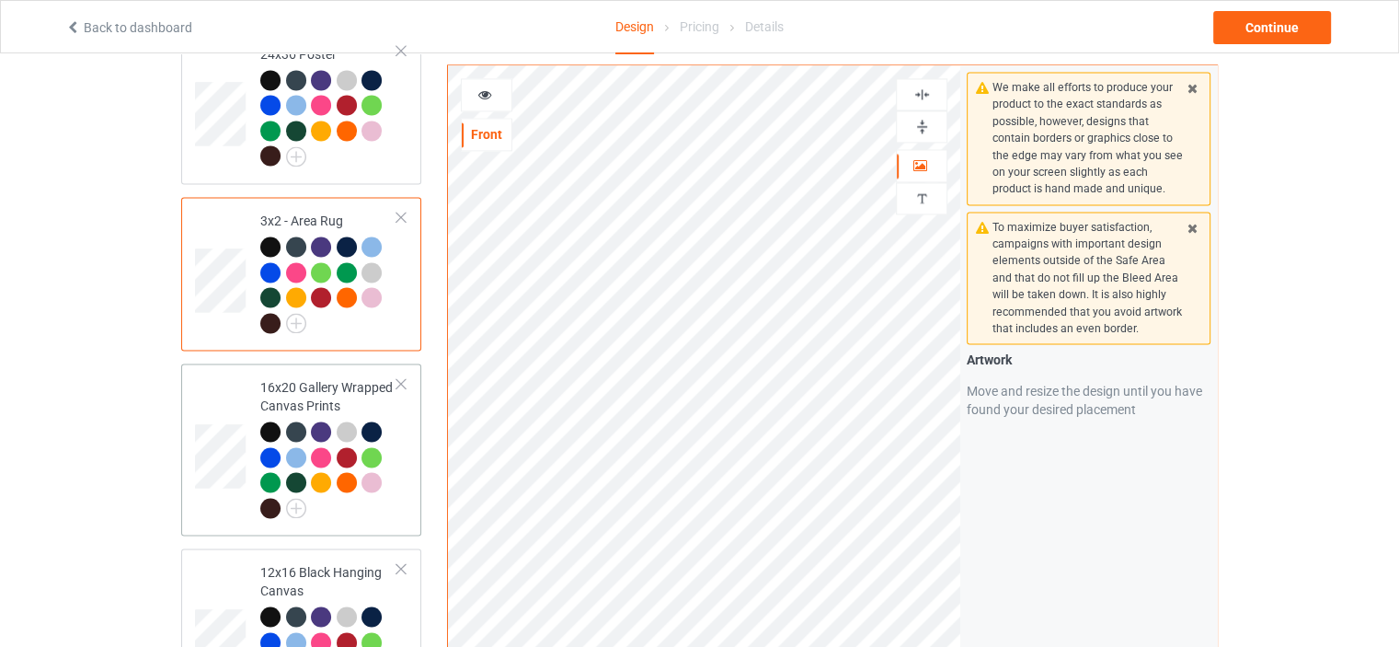
click at [305, 378] on div "16x20 Gallery Wrapped Canvas Prints" at bounding box center [328, 447] width 137 height 138
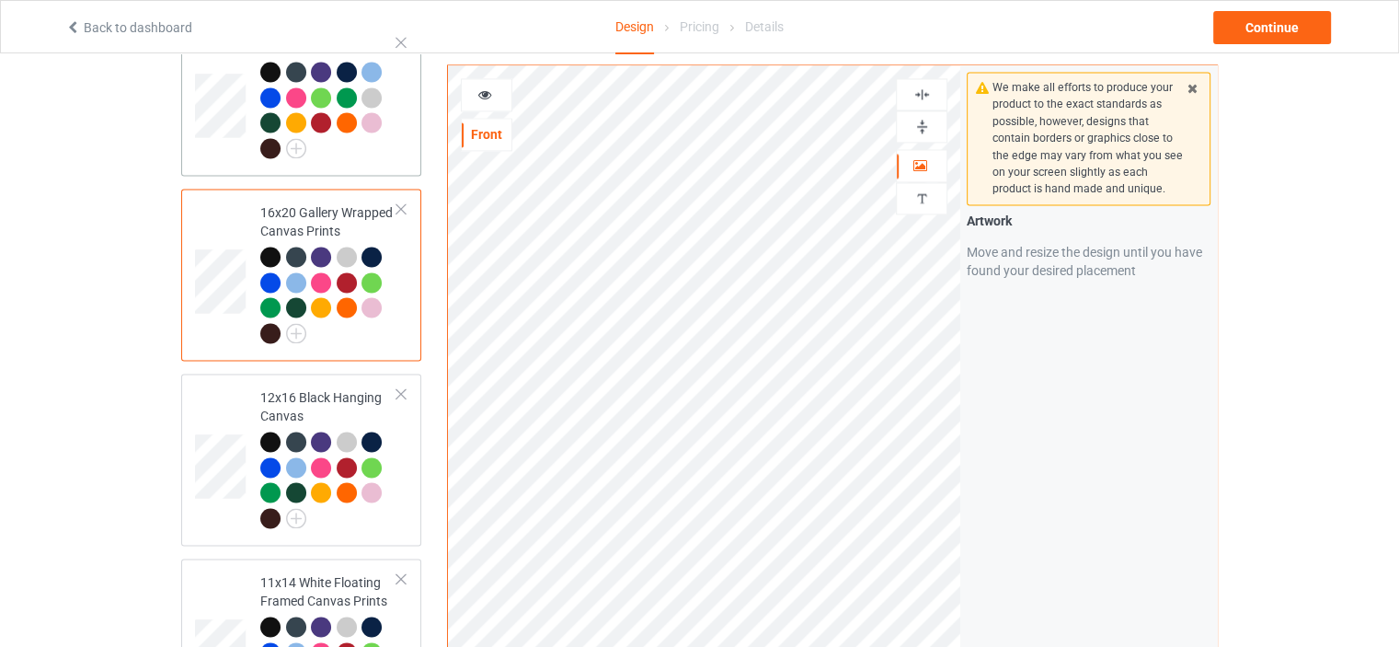
scroll to position [2852, 0]
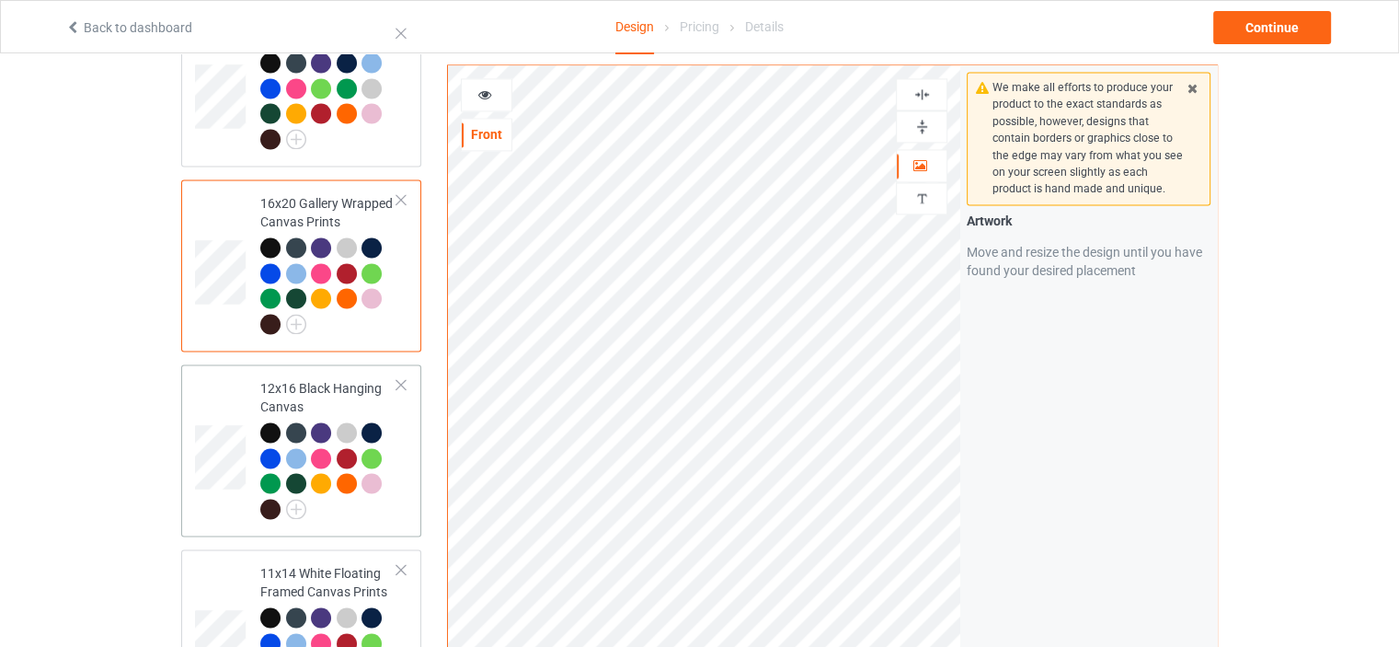
click at [296, 372] on td "12x16 Black Hanging Canvas" at bounding box center [328, 450] width 157 height 157
click at [926, 118] on img at bounding box center [922, 126] width 17 height 17
click at [925, 86] on img at bounding box center [922, 94] width 17 height 17
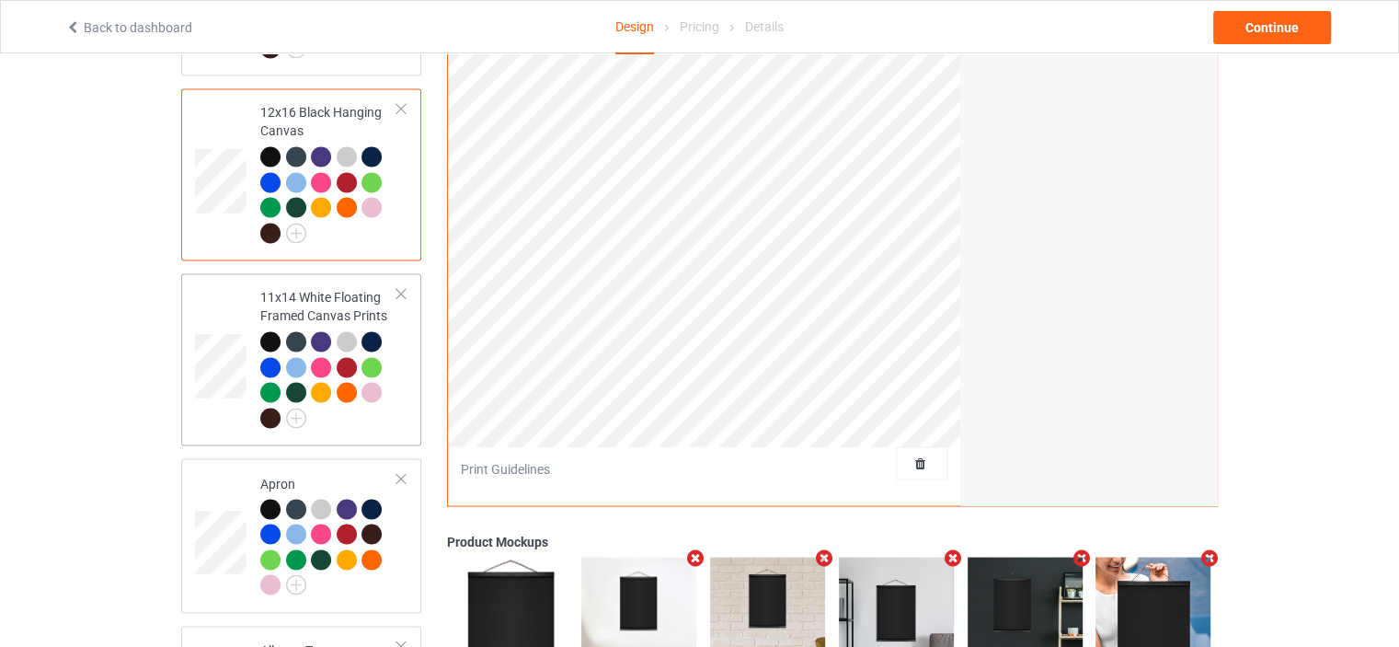
click at [316, 288] on div "11x14 White Floating Framed Canvas Prints" at bounding box center [328, 357] width 137 height 138
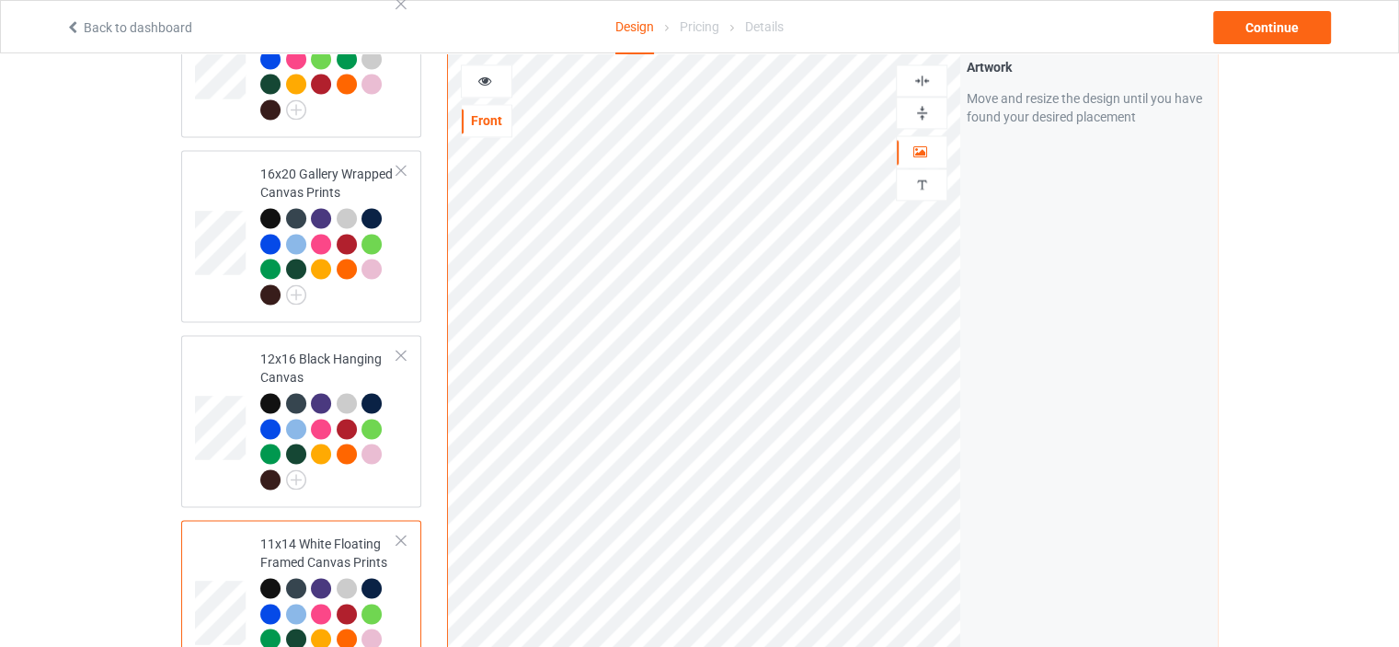
scroll to position [2760, 0]
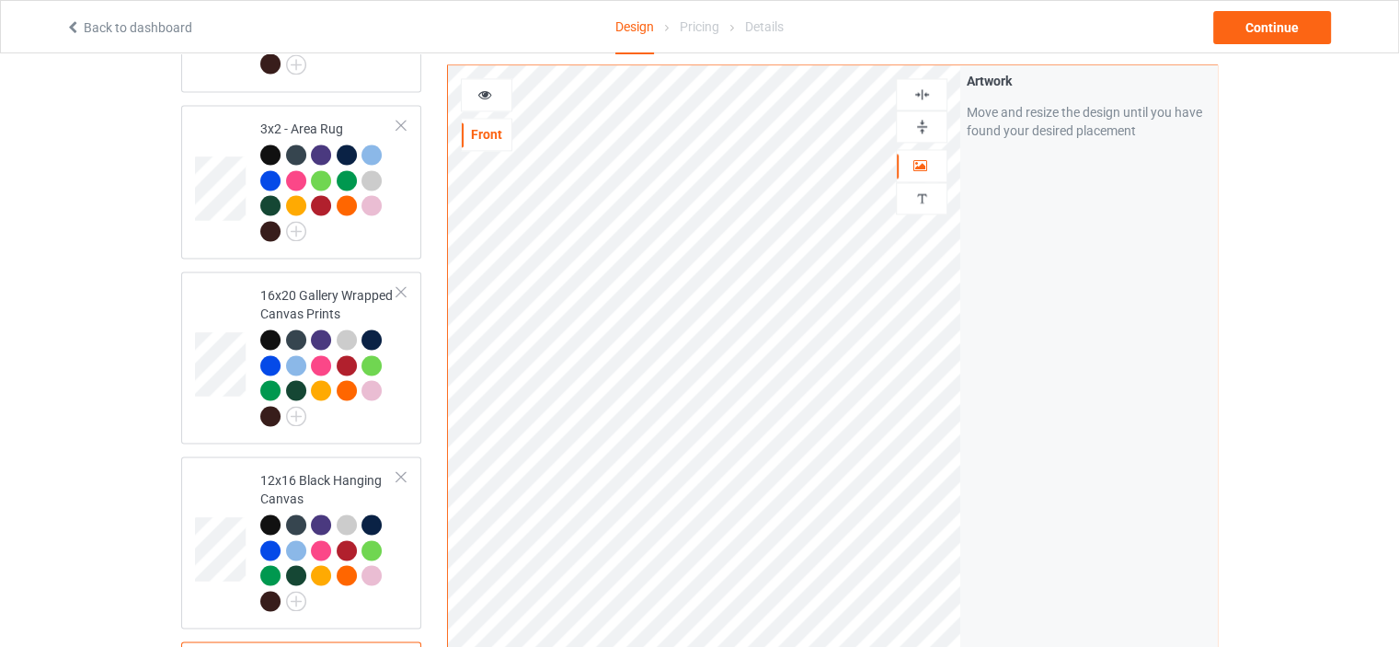
click at [924, 124] on img at bounding box center [922, 126] width 17 height 17
click at [918, 88] on img at bounding box center [922, 94] width 17 height 17
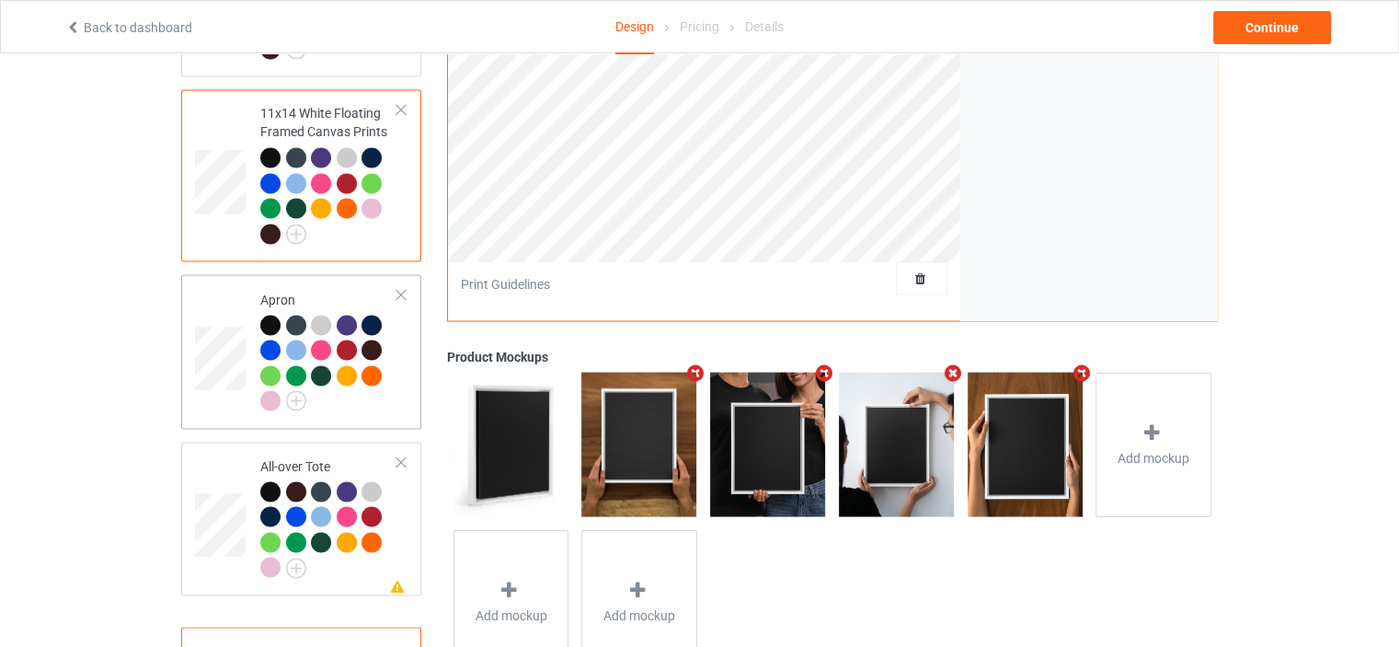
click at [317, 290] on div "Apron" at bounding box center [328, 350] width 137 height 120
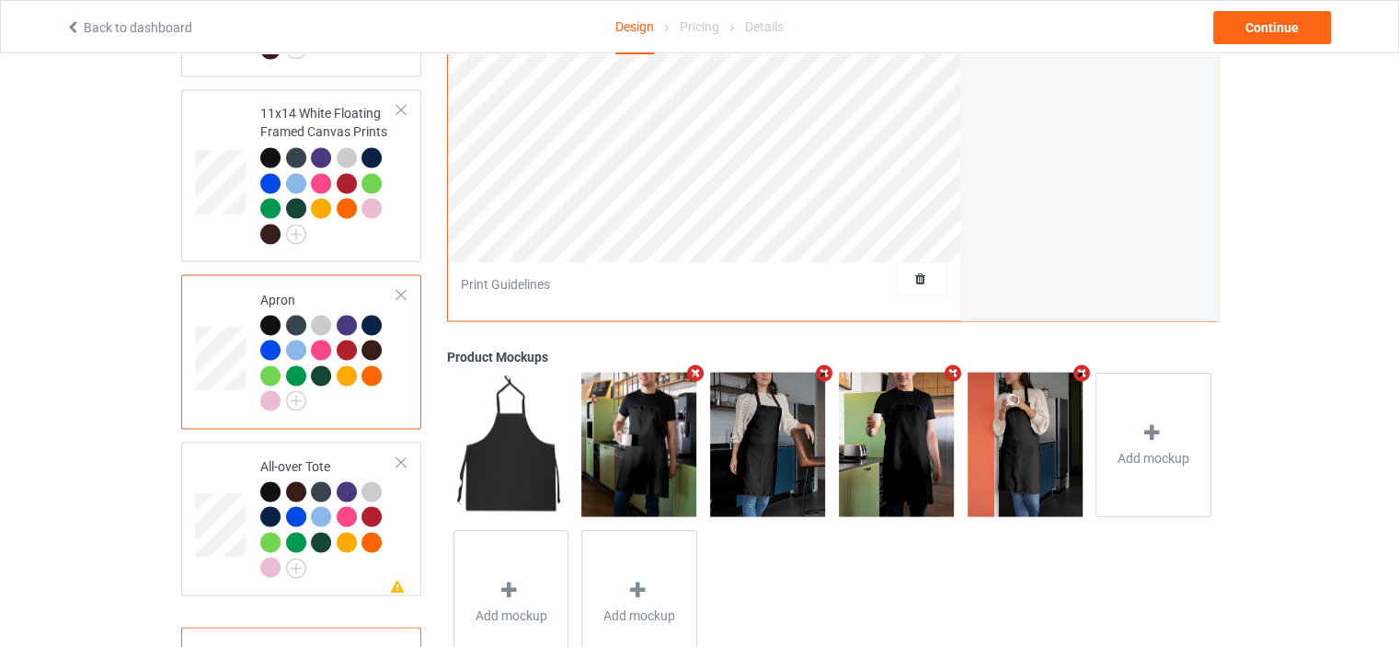
scroll to position [2852, 0]
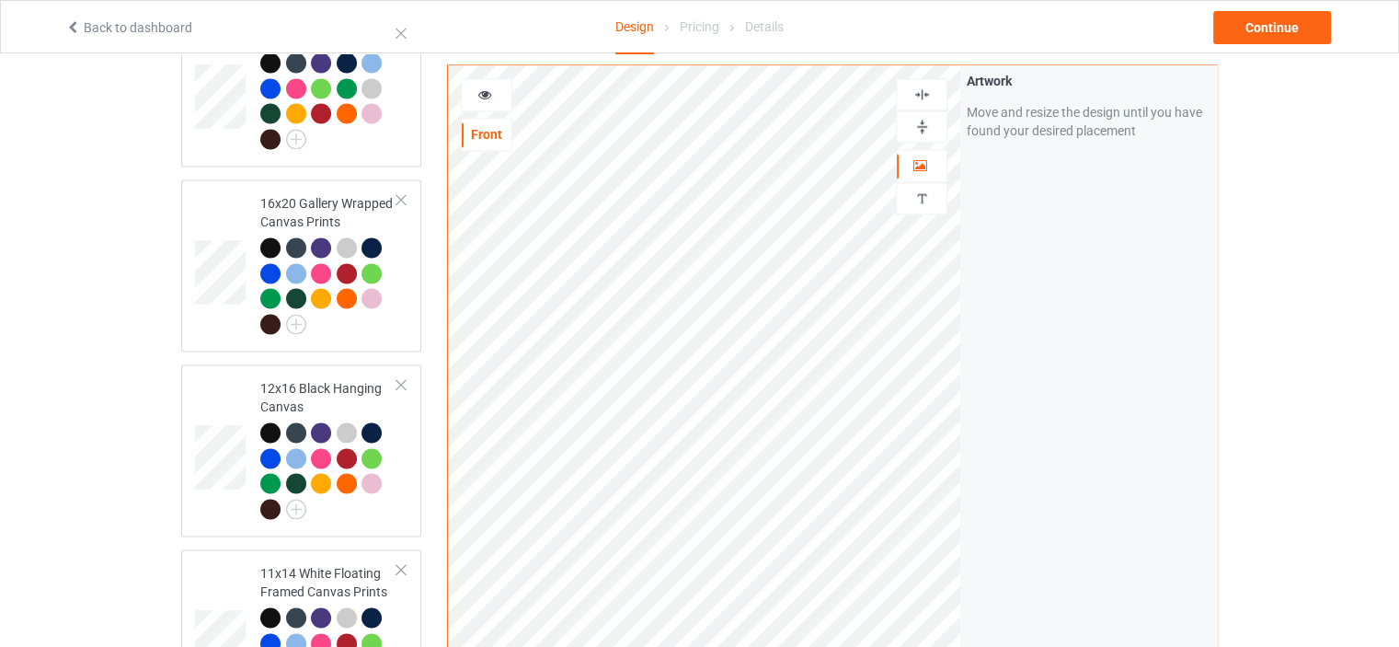
click at [927, 86] on img at bounding box center [922, 94] width 17 height 17
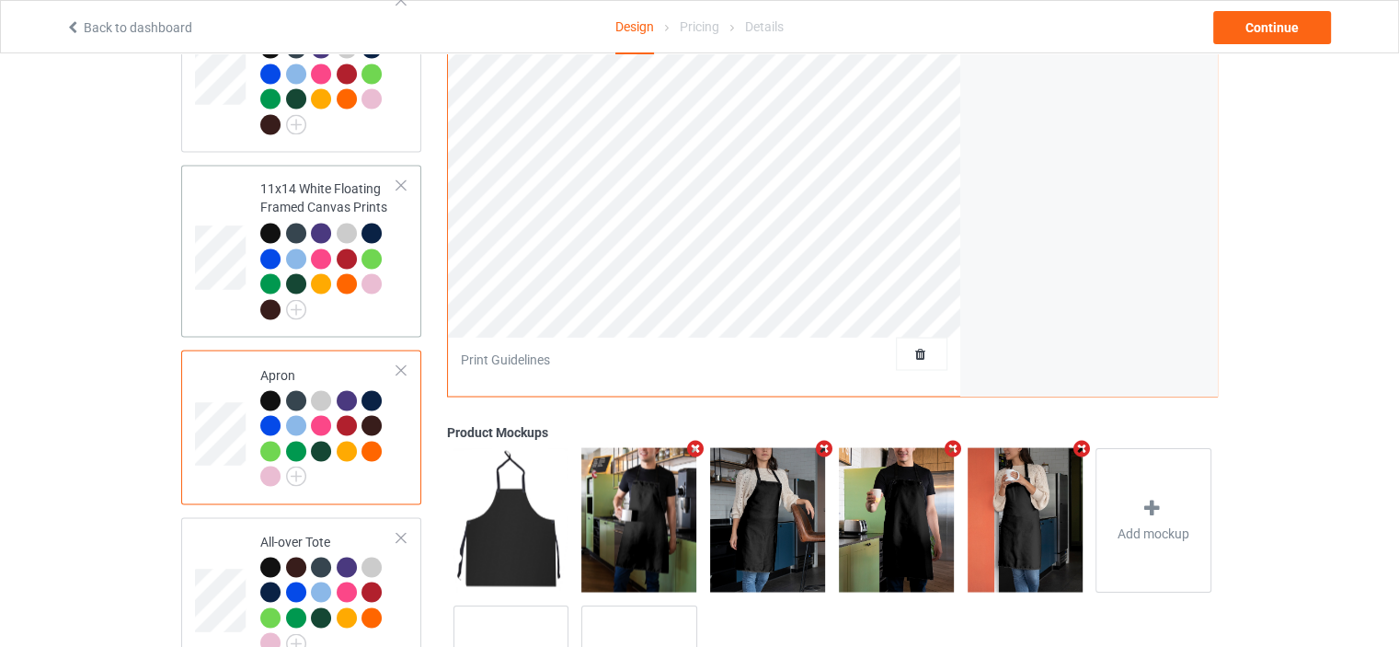
scroll to position [3353, 0]
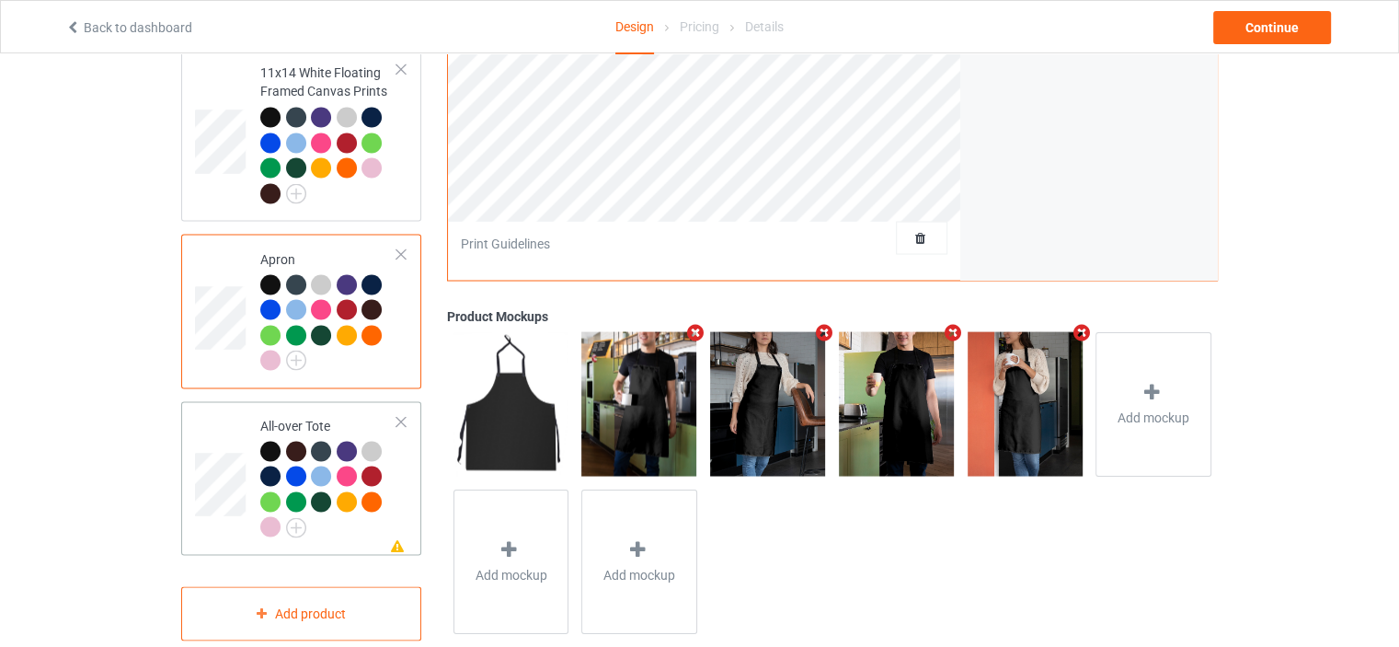
click at [305, 416] on div "All-over Tote" at bounding box center [328, 476] width 137 height 120
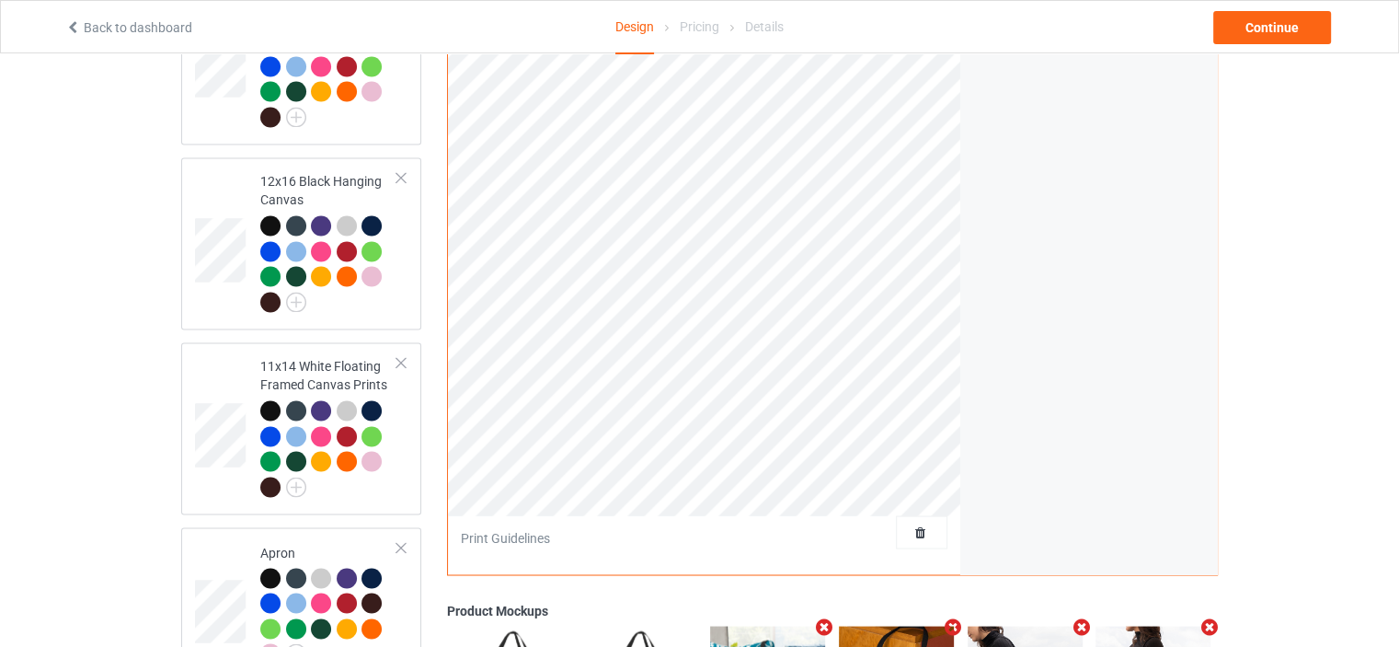
scroll to position [2801, 0]
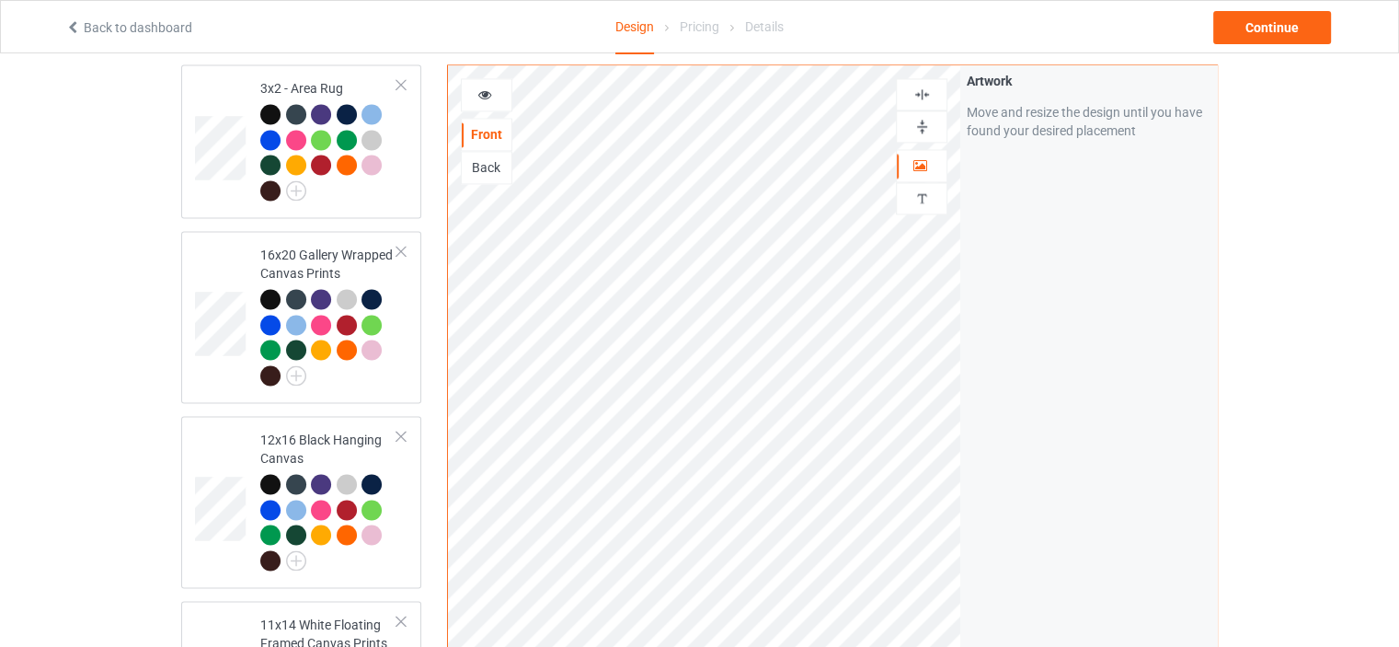
click at [926, 94] on img at bounding box center [922, 94] width 17 height 17
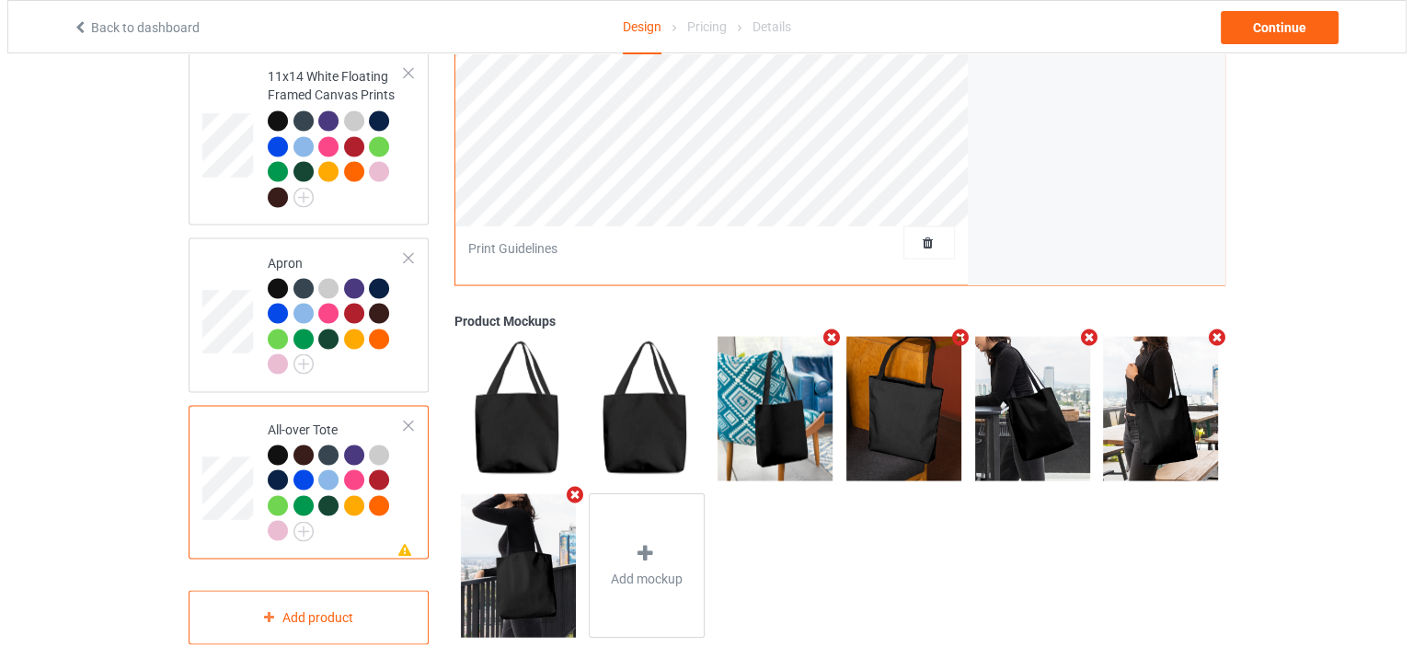
scroll to position [3353, 0]
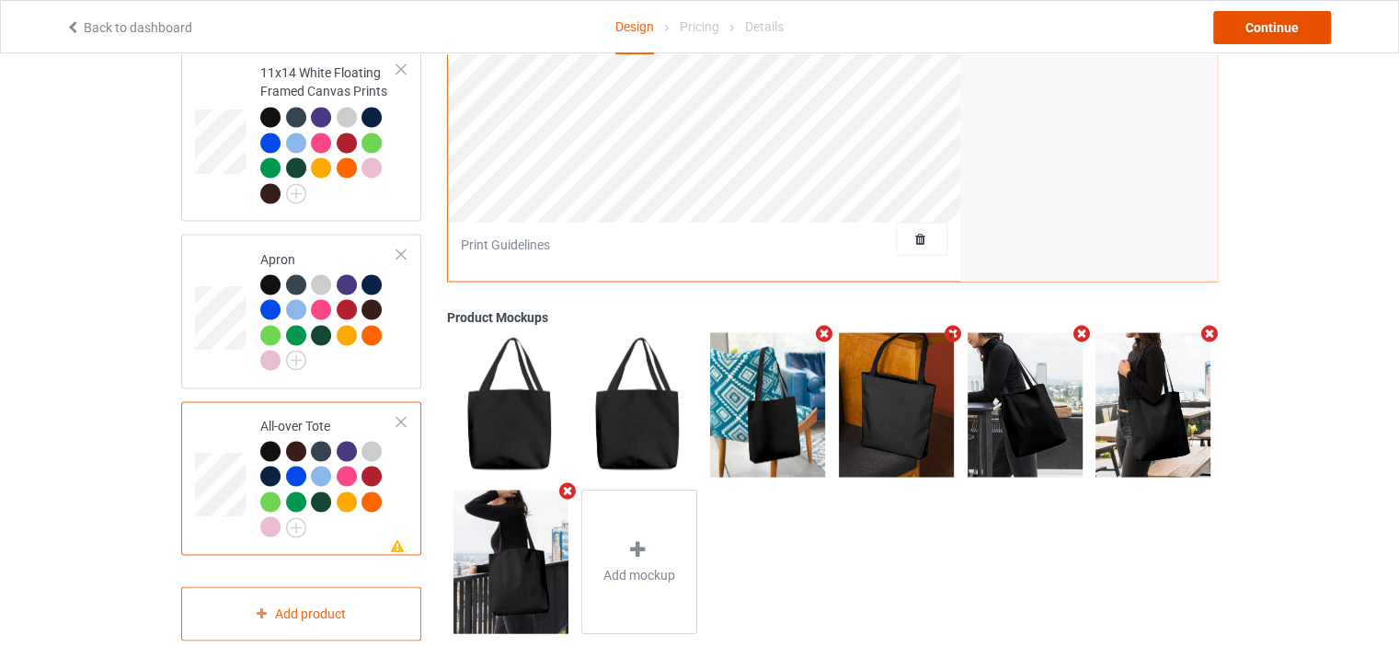
click at [1292, 17] on div "Continue" at bounding box center [1273, 27] width 118 height 33
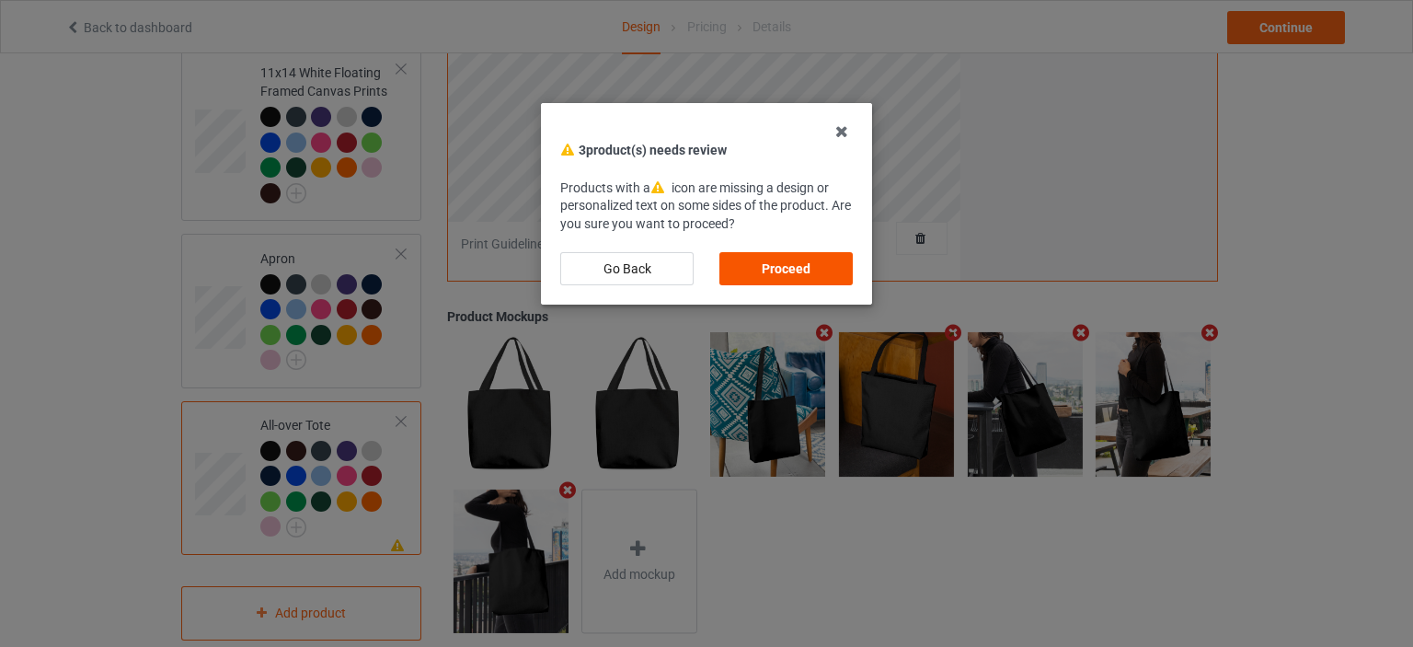
click at [786, 270] on div "Proceed" at bounding box center [785, 268] width 133 height 33
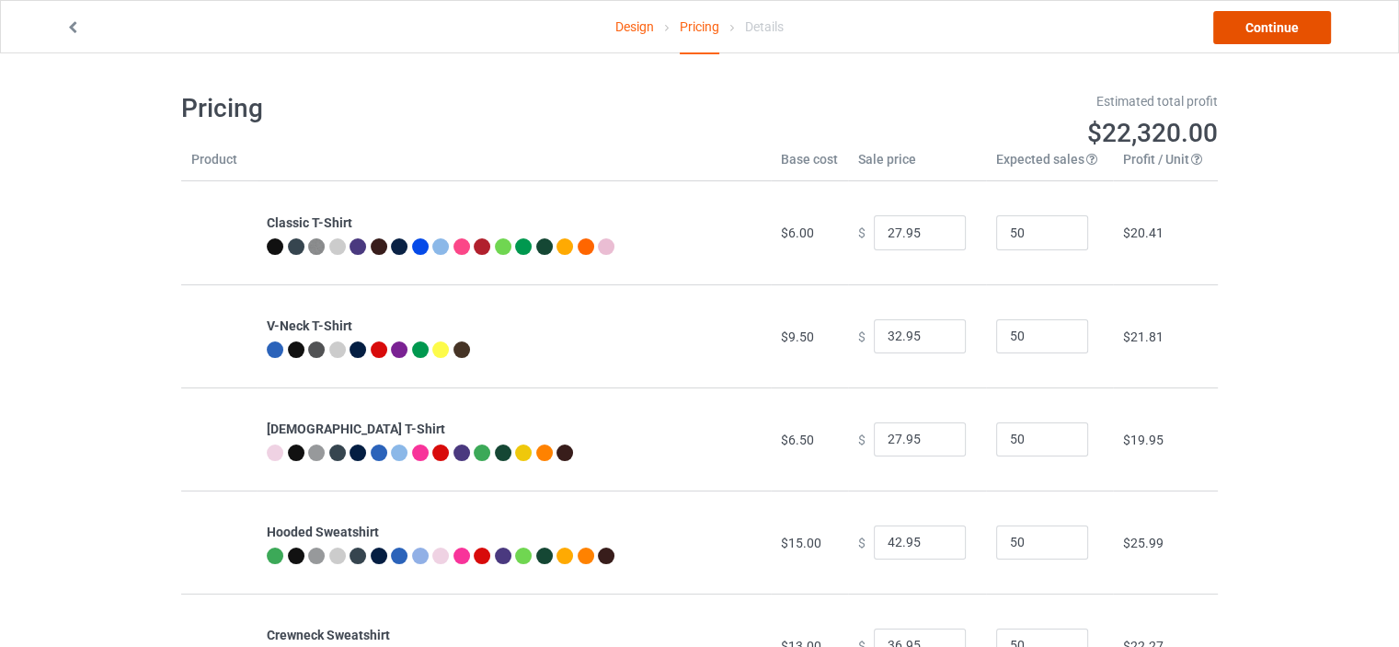
click at [1296, 24] on link "Continue" at bounding box center [1273, 27] width 118 height 33
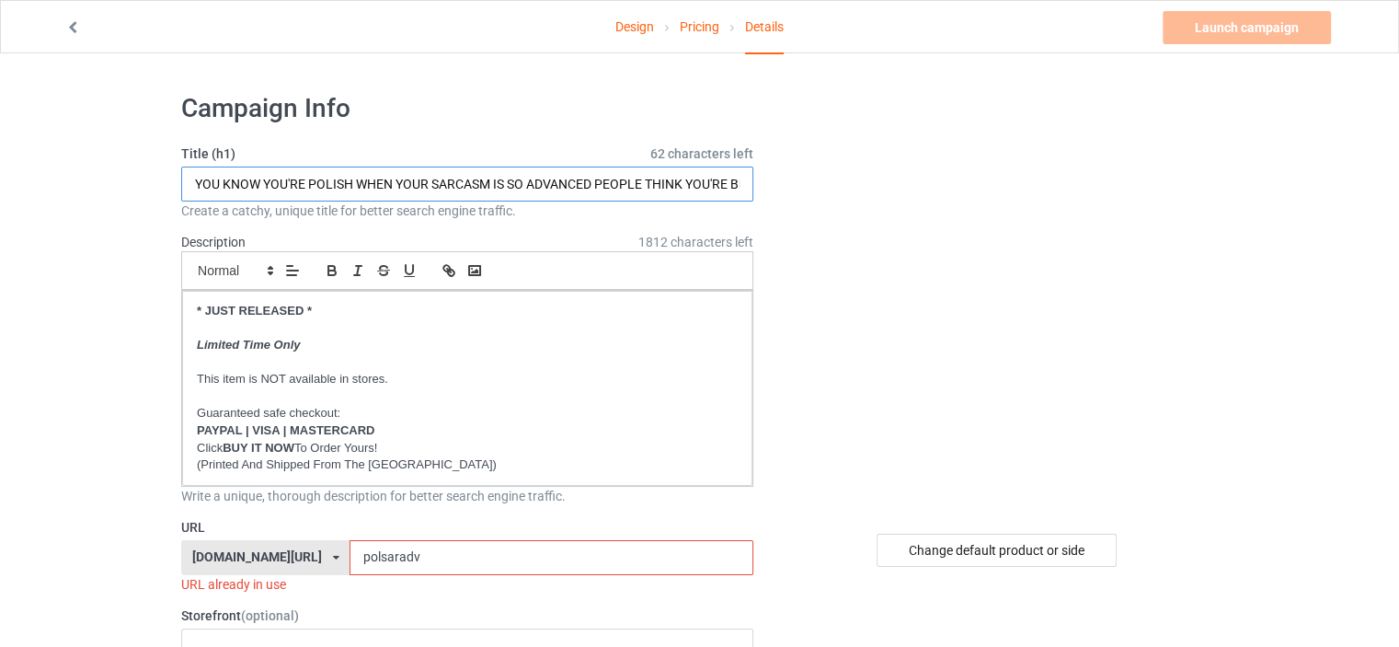
click at [616, 175] on input "YOU KNOW YOU'RE POLISH WHEN YOUR SARCASM IS SO ADVANCED PEOPLE THINK YOU'RE BEI…" at bounding box center [467, 184] width 572 height 35
paste input "GOOD MORNING WORLD YOUR LITTLE RAY OF DUTCH SUNSHINE HAS ARRIVED"
drag, startPoint x: 507, startPoint y: 182, endPoint x: 467, endPoint y: 183, distance: 39.6
click at [467, 183] on input "GOOD MORNING WORLD YOUR LITTLE RAY OF DUTCH SUNSHINE HAS ARRIVED" at bounding box center [467, 184] width 572 height 35
type input "GOOD MORNING WORLD YOUR LITTLE RAY OF POLISH SUNSHINE HAS ARRIVED"
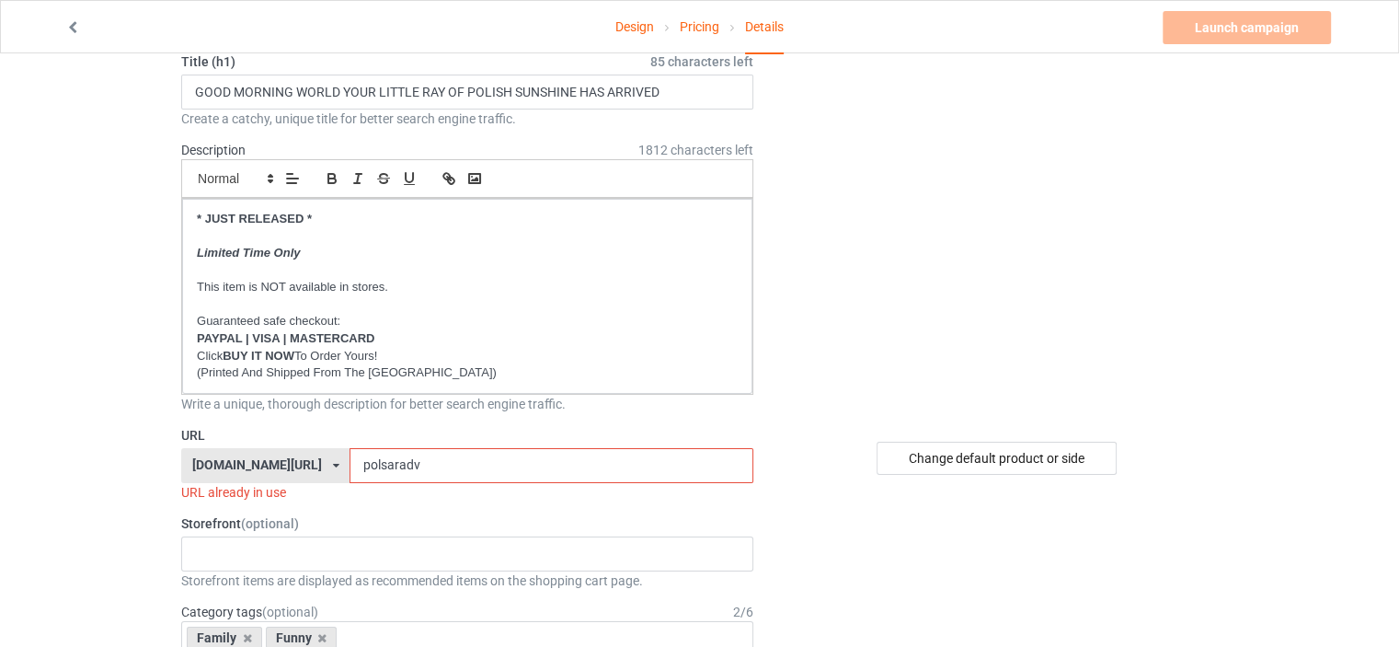
drag, startPoint x: 420, startPoint y: 466, endPoint x: 369, endPoint y: 464, distance: 50.6
click at [369, 464] on input "polsaradv" at bounding box center [551, 465] width 403 height 35
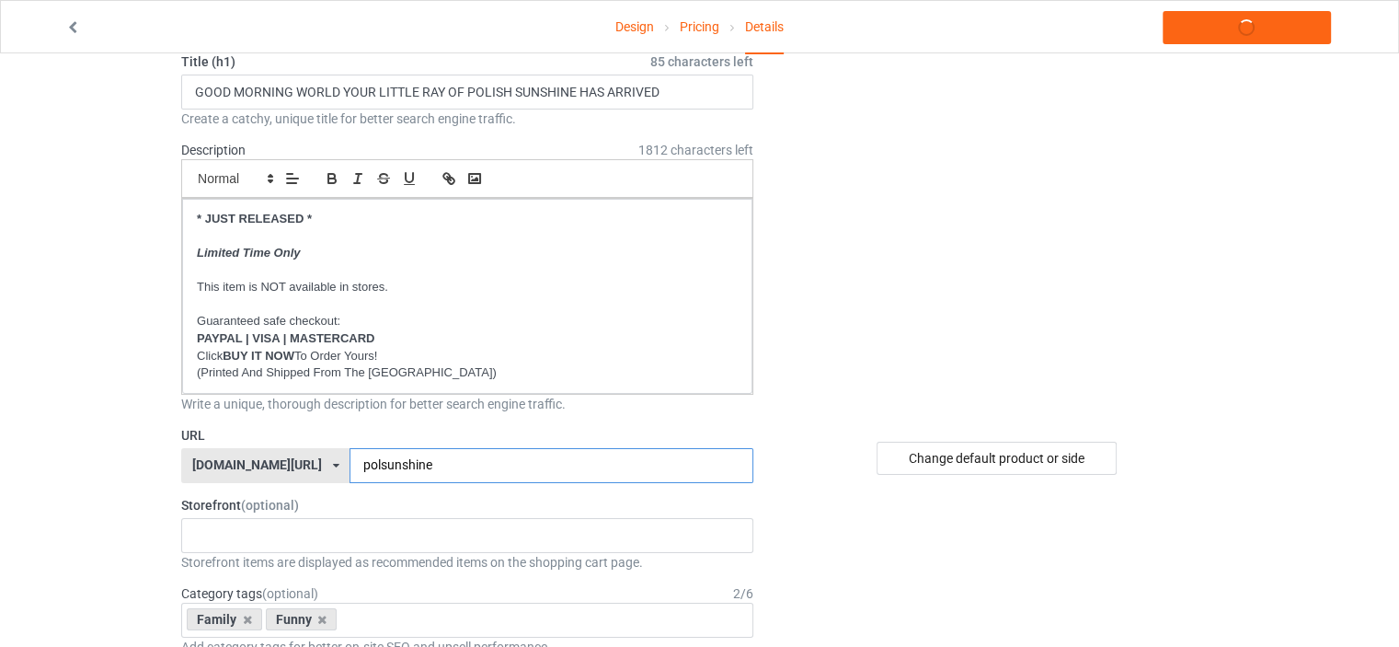
type input "polsunshine"
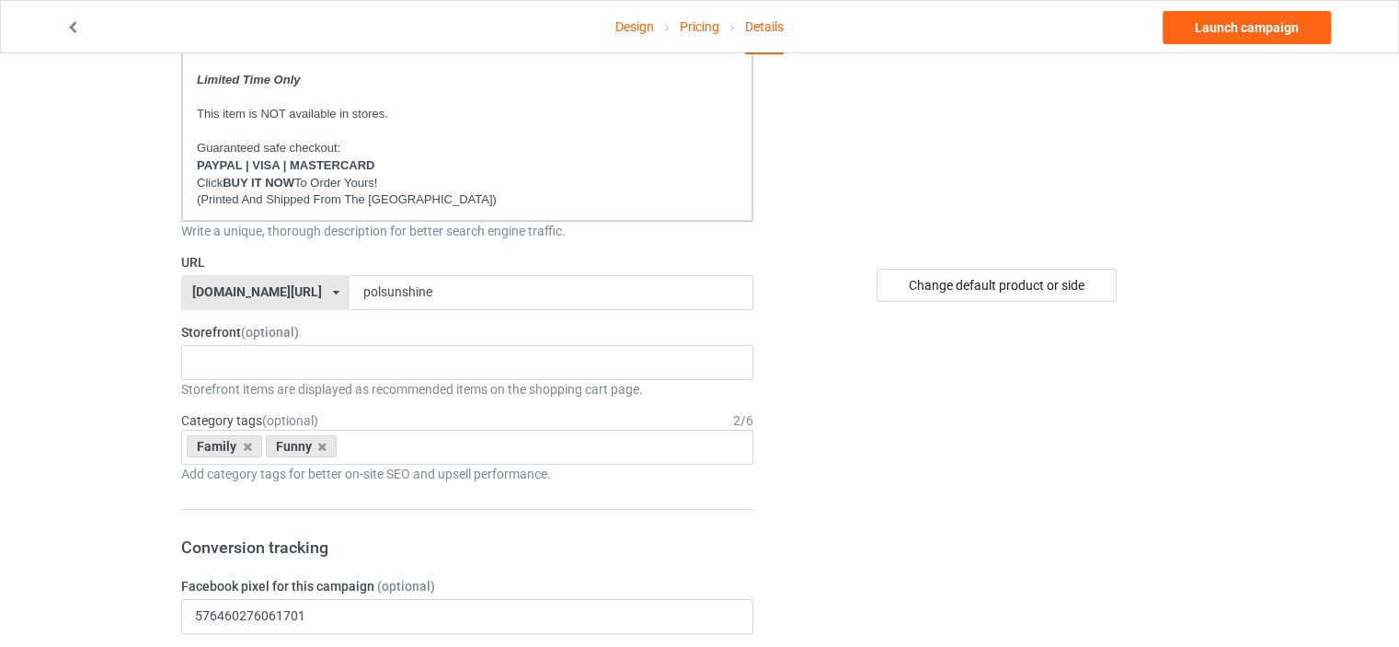
scroll to position [276, 0]
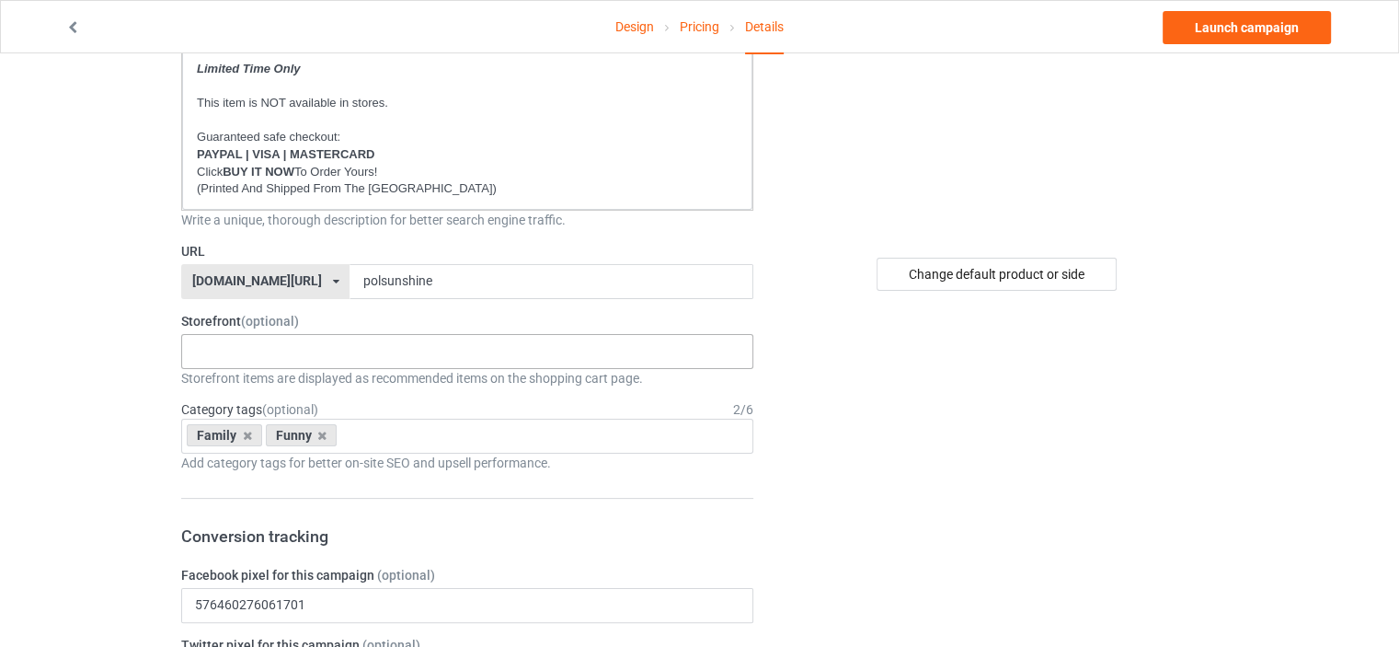
click at [269, 351] on div "No result found" at bounding box center [467, 351] width 572 height 35
click at [243, 434] on icon at bounding box center [247, 436] width 9 height 12
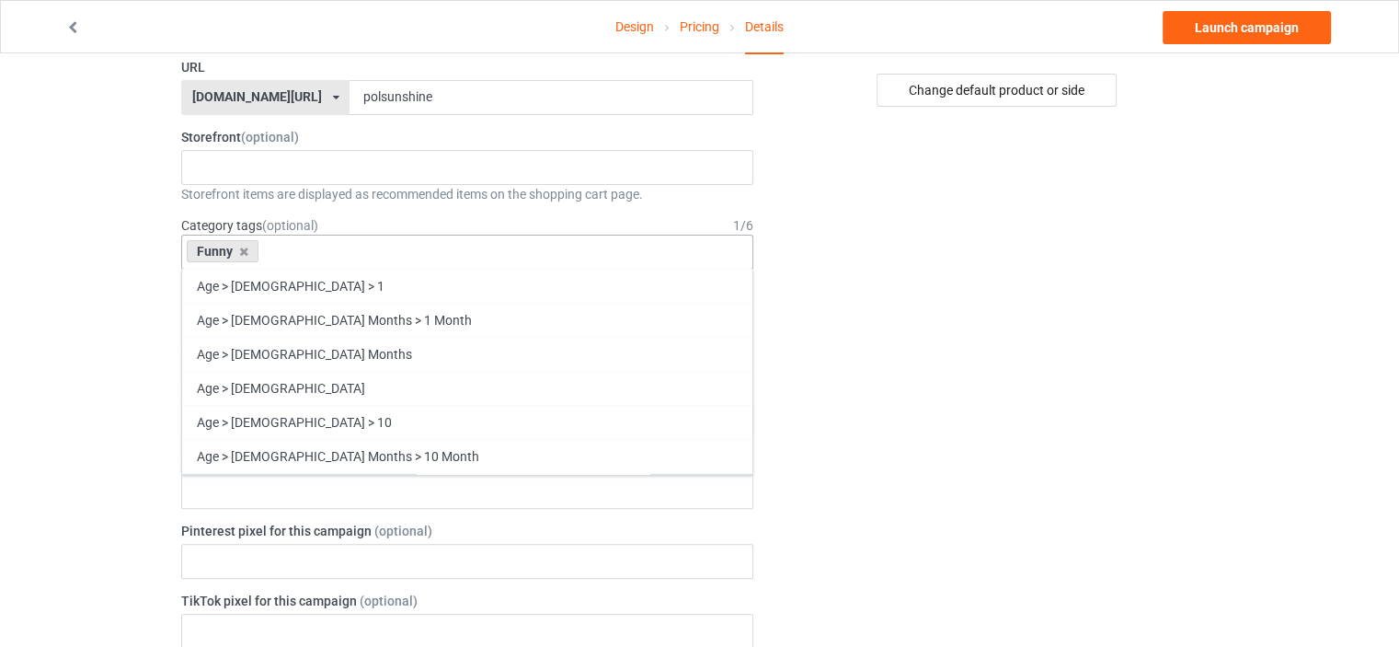
scroll to position [78784, 0]
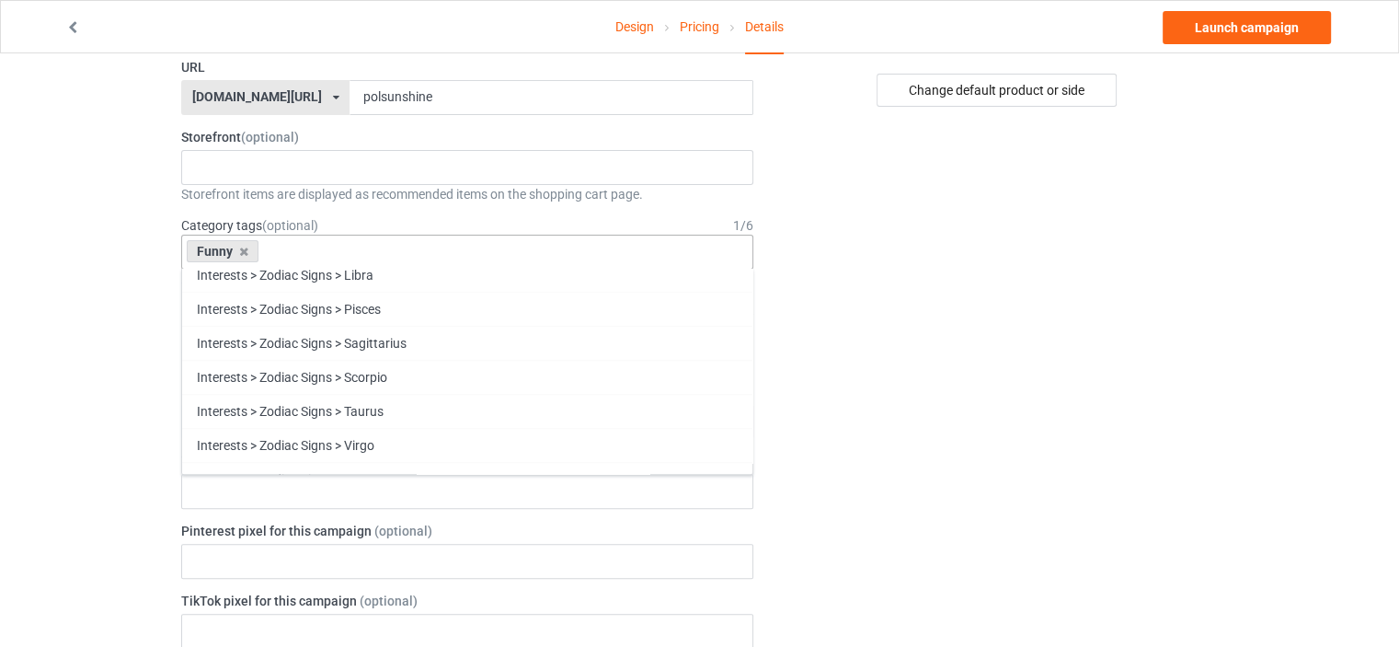
click at [1113, 309] on div "Change default product or side" at bounding box center [998, 606] width 465 height 1974
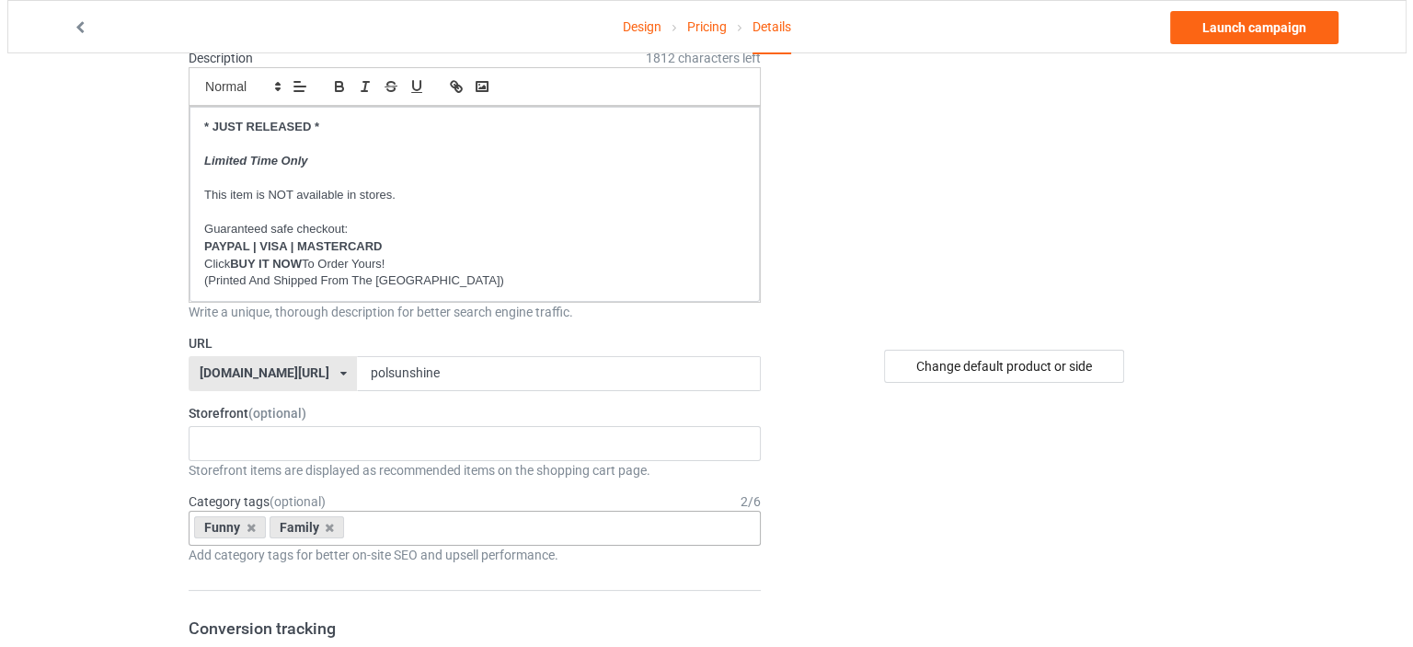
scroll to position [0, 0]
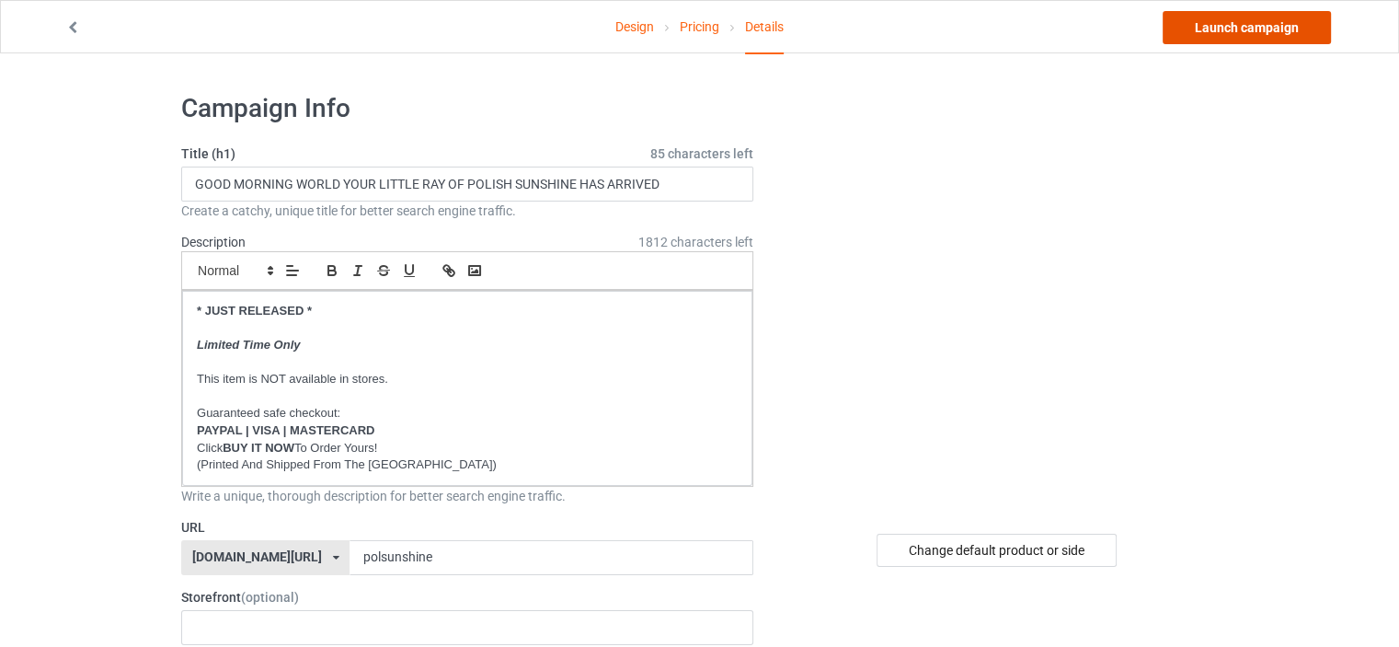
click at [1262, 23] on link "Launch campaign" at bounding box center [1247, 27] width 168 height 33
